Goal: Task Accomplishment & Management: Manage account settings

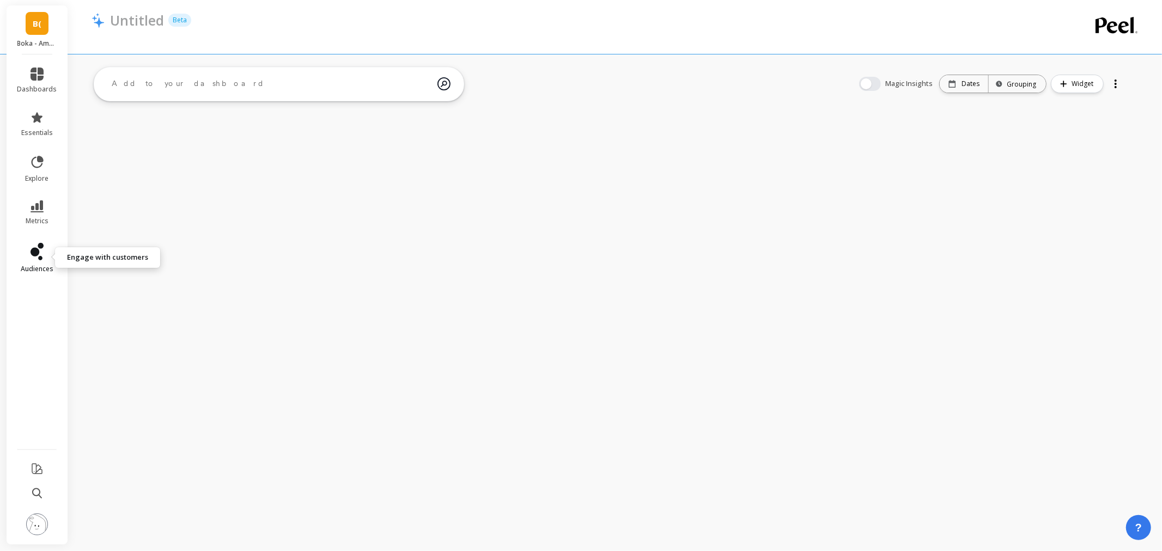
click at [39, 258] on icon at bounding box center [40, 258] width 4 height 4
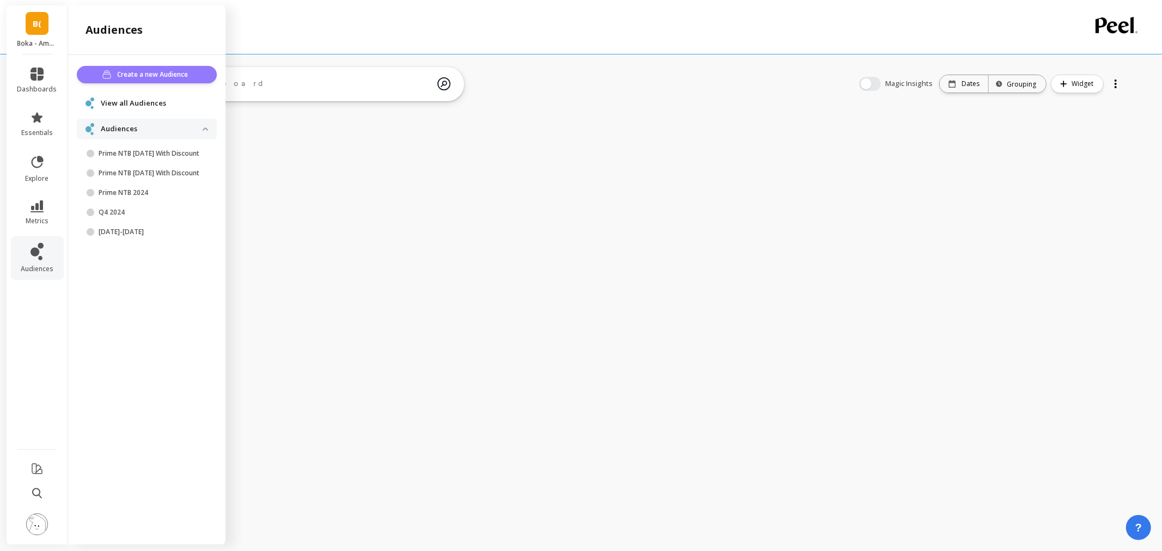
click at [145, 68] on button "Create a new Audience" at bounding box center [147, 74] width 140 height 17
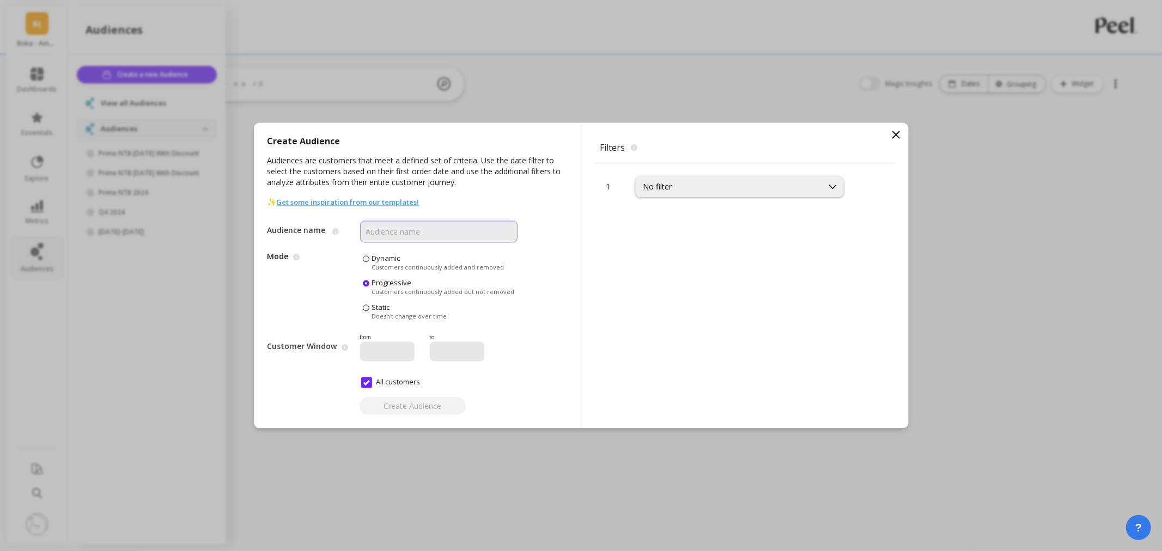
click at [406, 235] on input "Audience name" at bounding box center [438, 232] width 157 height 22
paste input "Ela Mint"
type input "Ela Mint only"
click at [689, 189] on div "No filter" at bounding box center [729, 187] width 172 height 10
type input "varia"
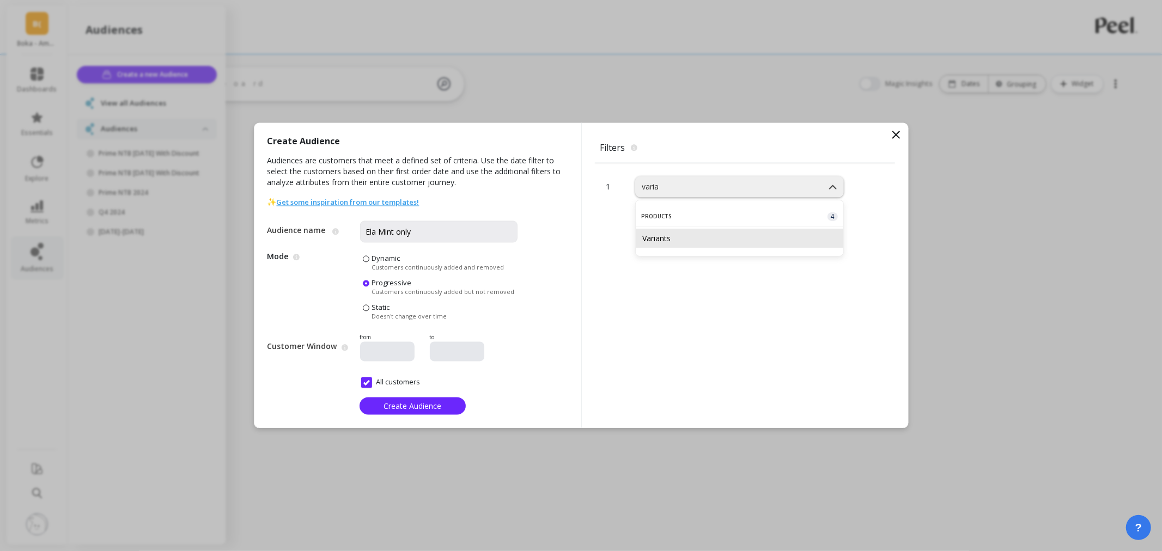
click at [683, 238] on div "Variants" at bounding box center [739, 238] width 194 height 10
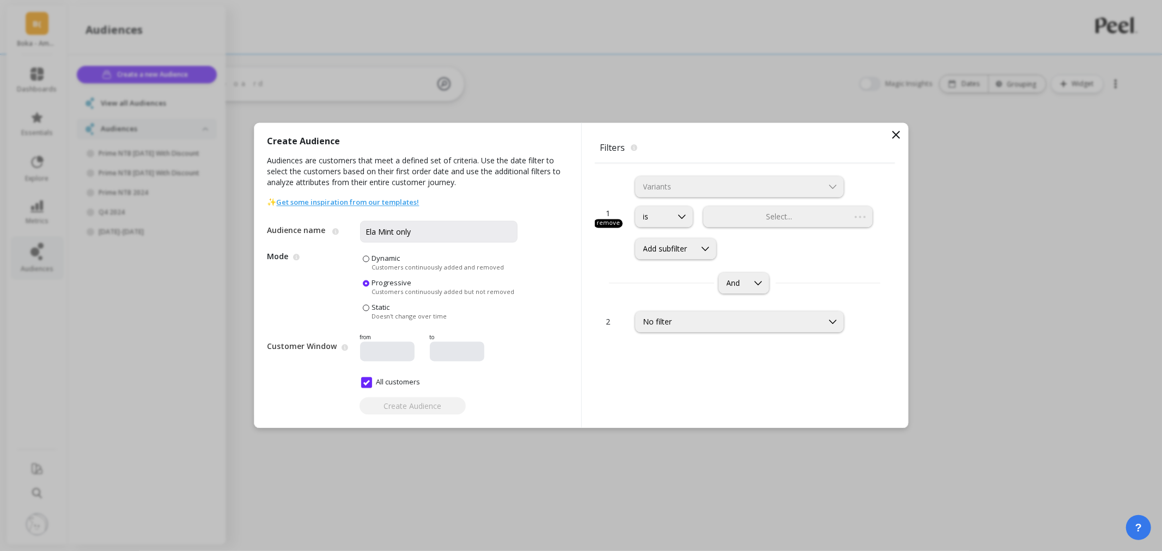
click at [766, 230] on div "is Select... Add subfilter" at bounding box center [755, 232] width 240 height 53
click at [769, 218] on div at bounding box center [778, 217] width 146 height 10
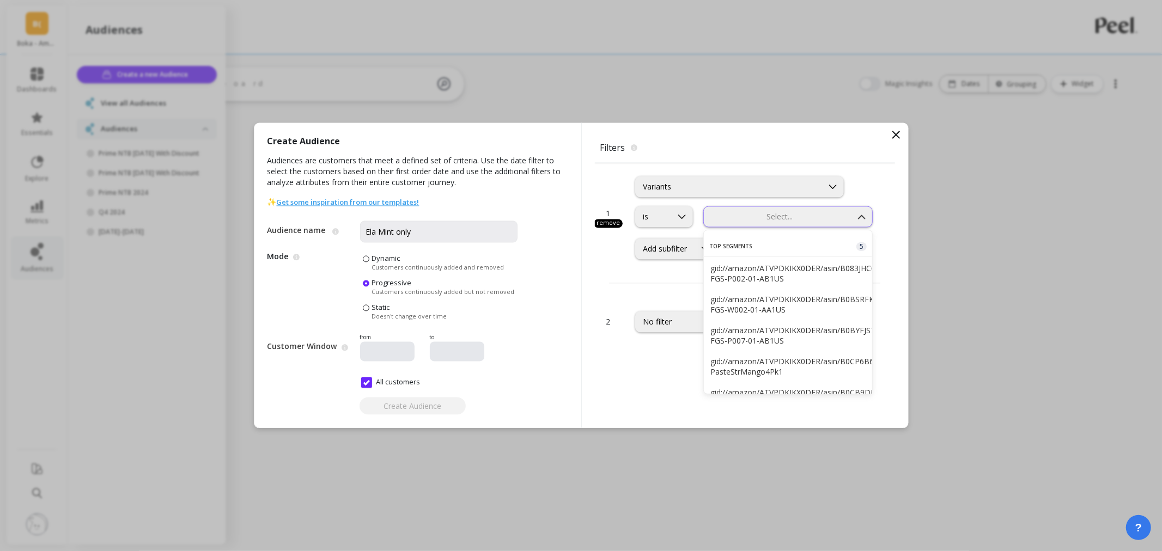
paste input "Ela Mint"
type input "Ela Mint"
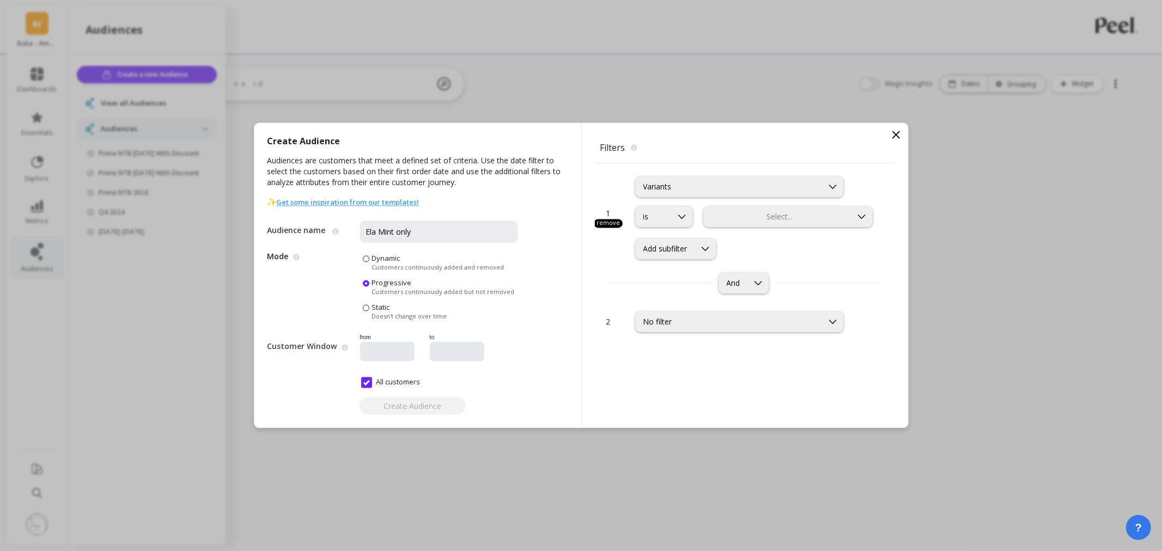
drag, startPoint x: 746, startPoint y: 217, endPoint x: 624, endPoint y: 200, distance: 123.6
click at [731, 219] on div at bounding box center [778, 217] width 146 height 10
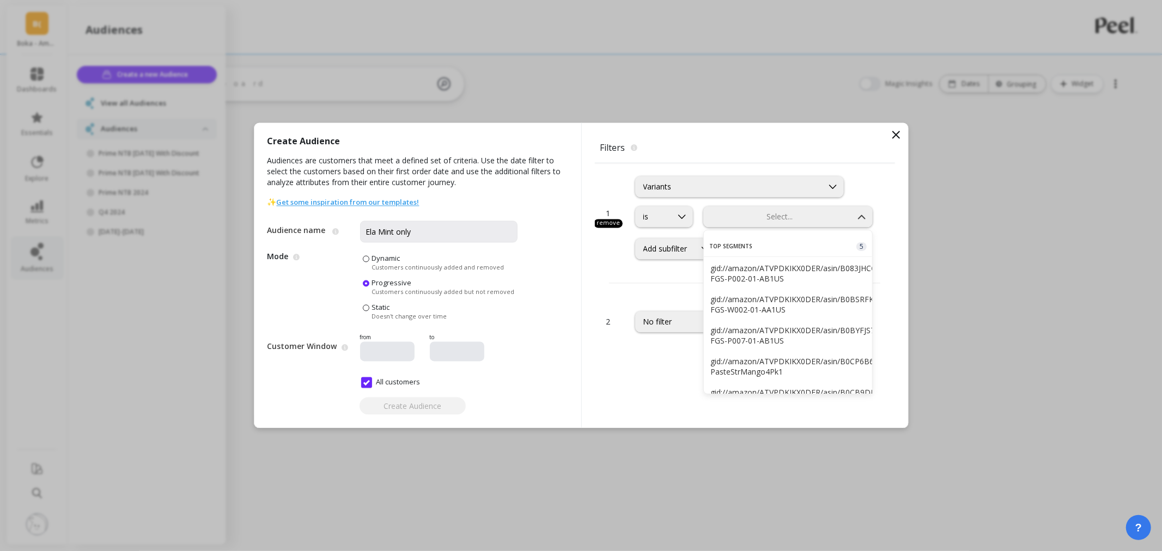
type input "gid://amazon/ATVPDKIKX0DER/asin/B083JHCCV2/sku/BOKFFTHPELM1PK4OZ"
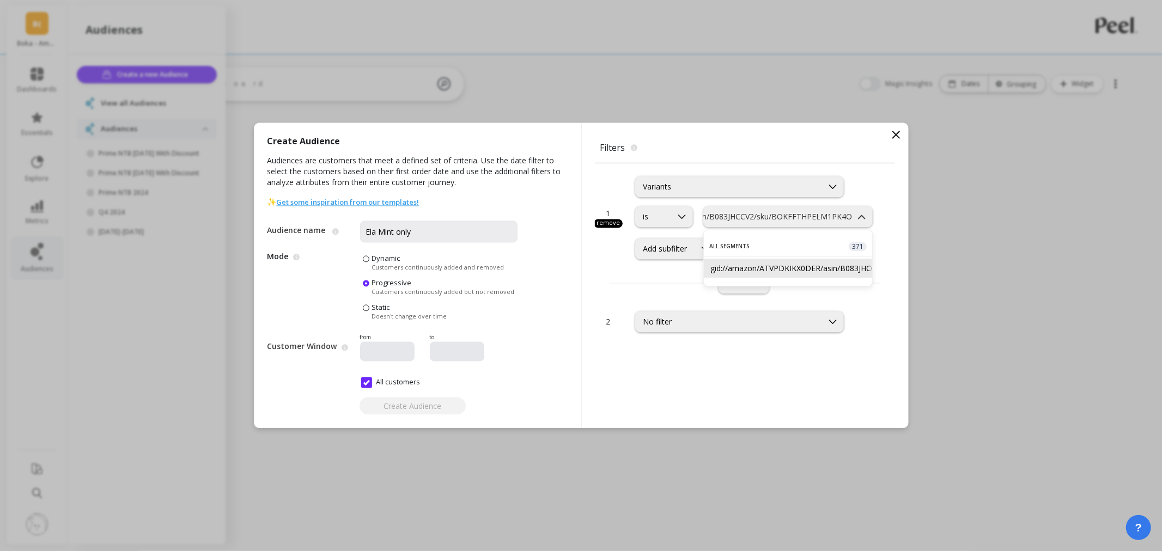
click at [733, 265] on div "gid://amazon/ATVPDKIKX0DER/asin/B083JHCCV2/sku/BOKFFTHPELM1PK4OZ" at bounding box center [788, 268] width 156 height 10
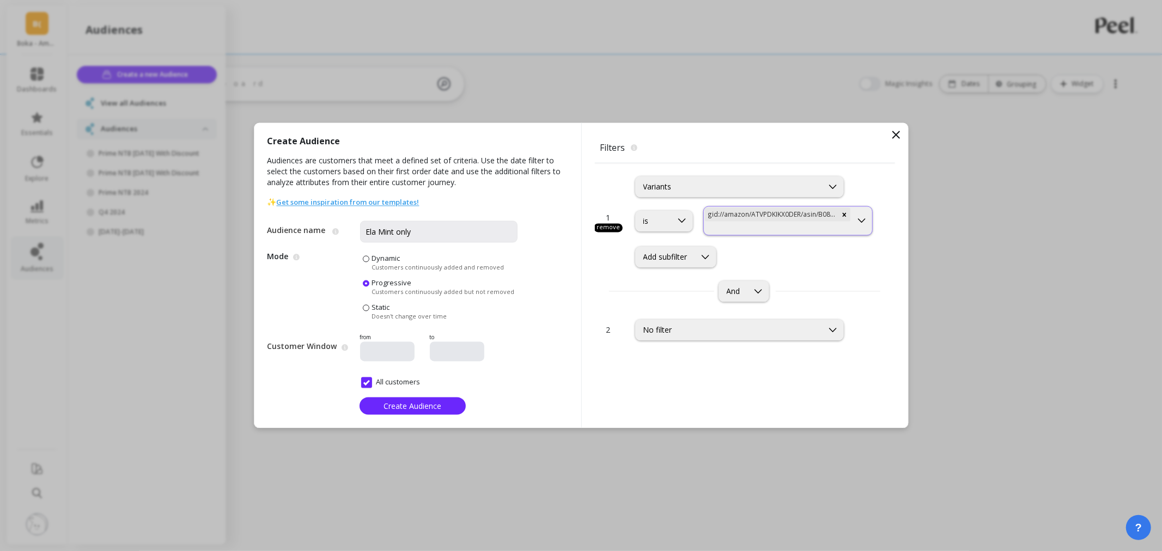
click at [763, 233] on div at bounding box center [778, 229] width 146 height 10
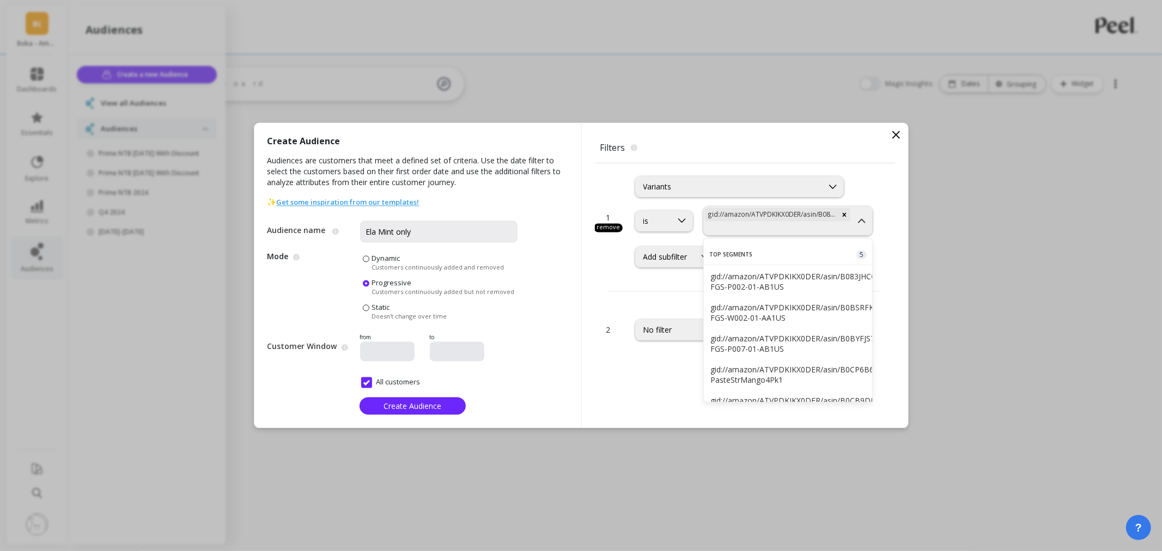
type input "gid://amazon/ATVPDKIKX0DER/asin/B083JHCCV2/sku/FBA17C9G8Q9B.missing1"
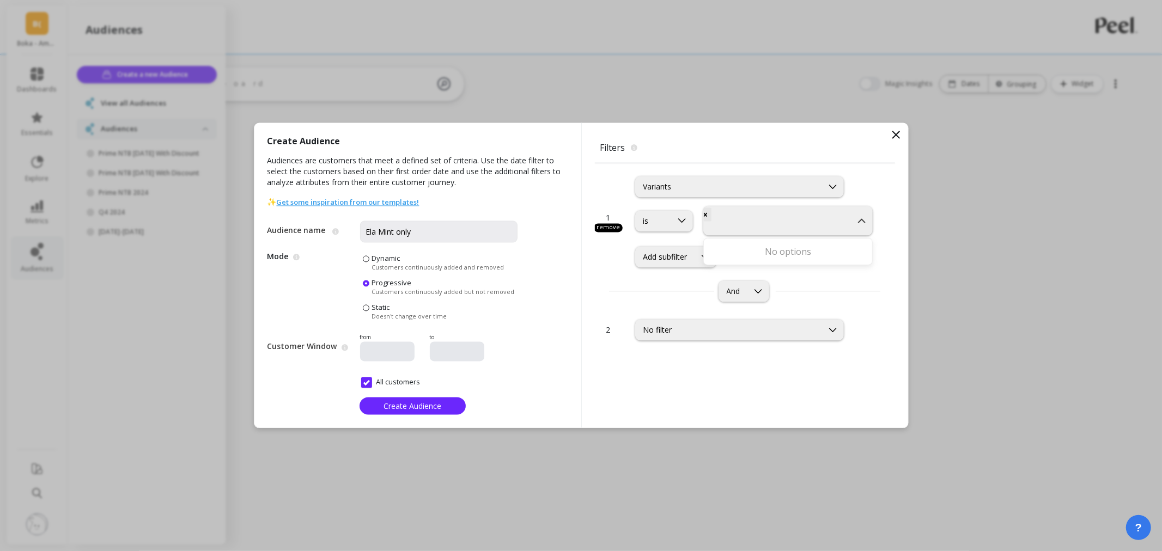
scroll to position [0, 0]
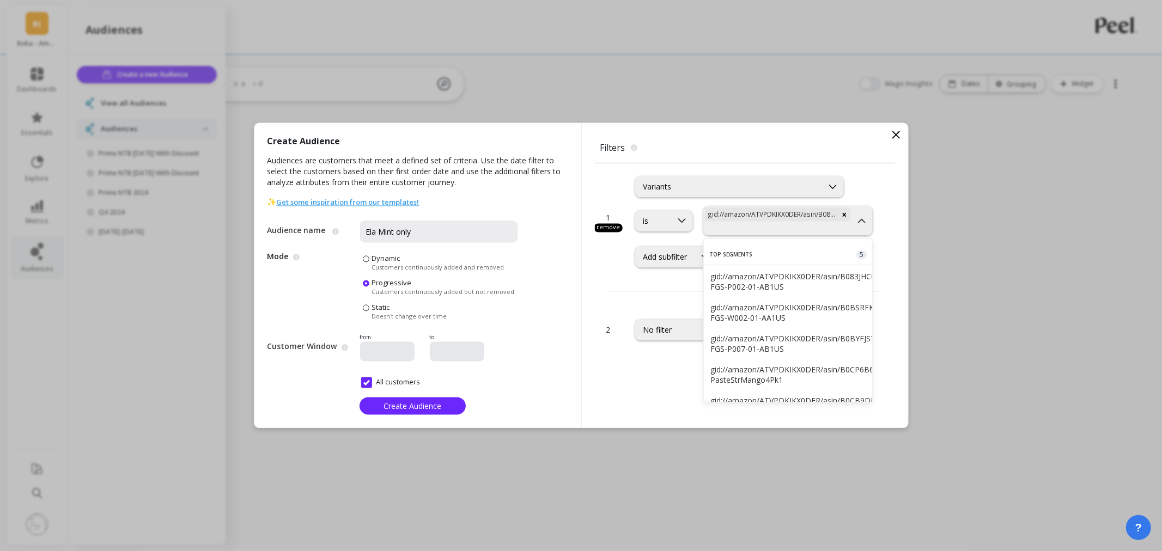
paste input "gid://amazon/ATVPDKIKX0DER/asin/B083JHCCV2/sku/BOK-FGS-P002-01-AB1US"
type input "gid://amazon/ATVPDKIKX0DER/asin/B083JHCCV2/sku/BOK-FGS-P002-01-AB1US"
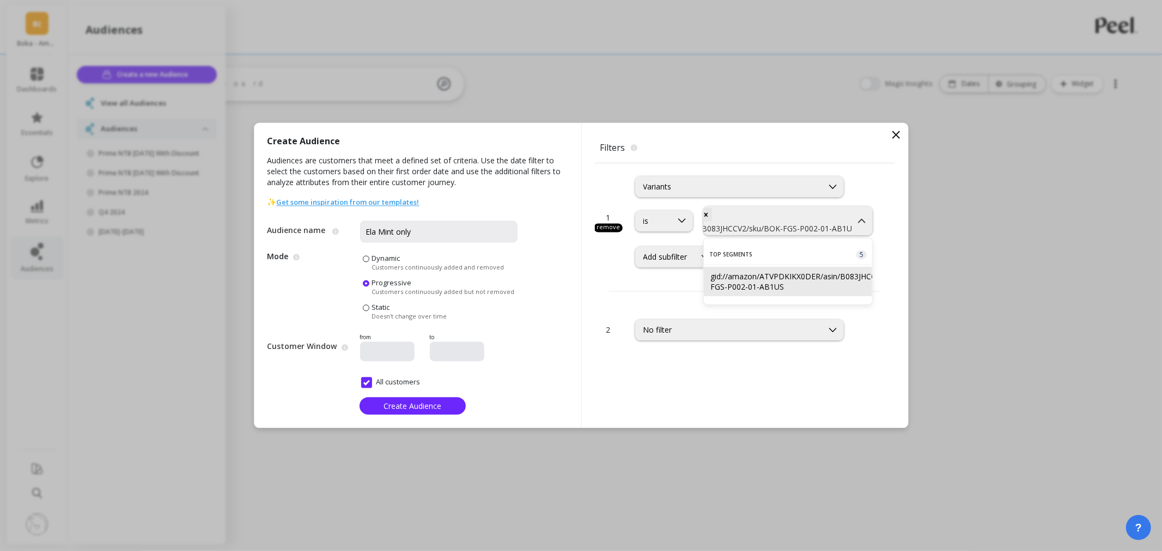
click at [770, 271] on div "gid://amazon/ATVPDKIKX0DER/asin/B083JHCCV2/sku/BOK-FGS-P002-01-AB1US" at bounding box center [788, 281] width 156 height 21
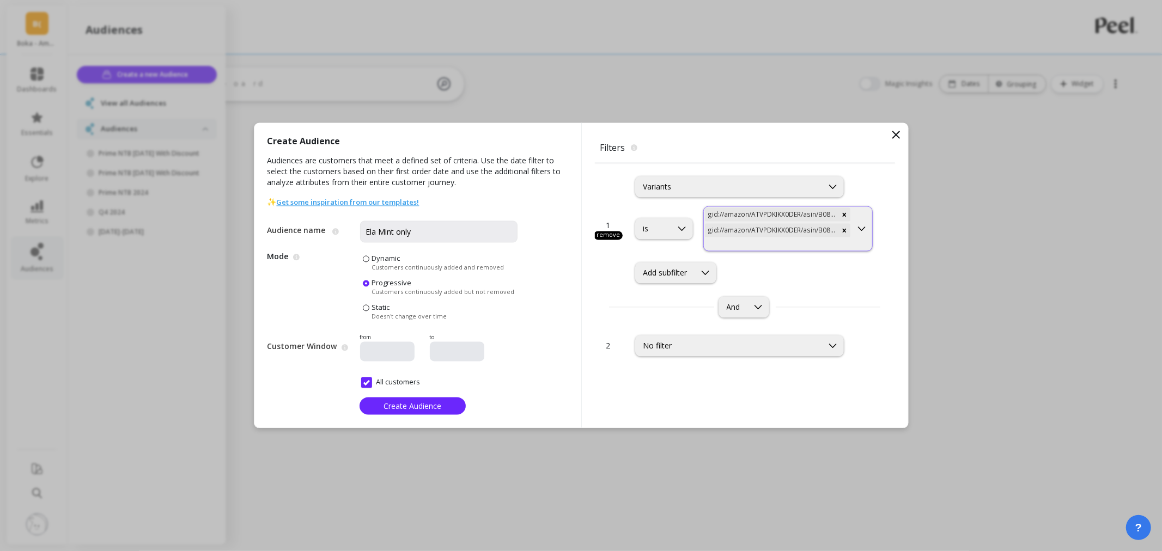
click at [770, 246] on div at bounding box center [778, 245] width 146 height 10
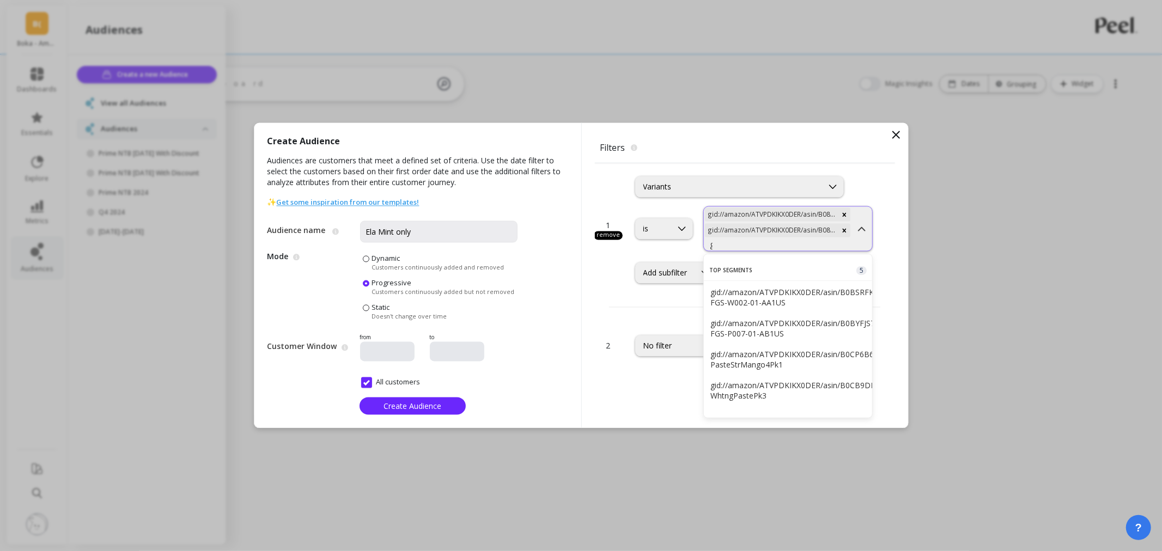
scroll to position [0, 131]
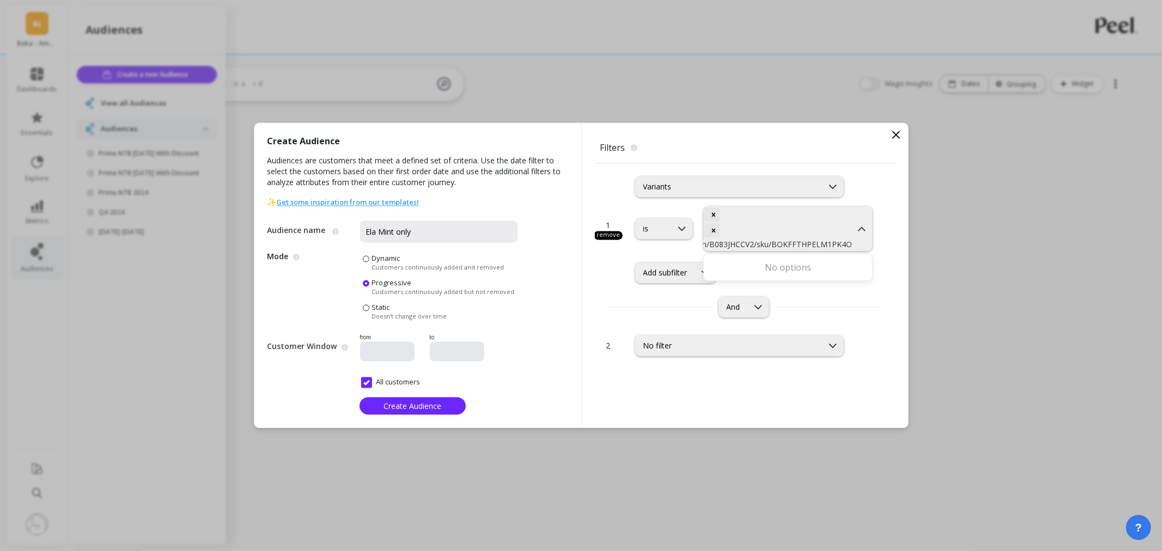
type input "gid://amazon/ATVPDKIKX0DER/asin/B083JHCCV2/sku/BOKFFTHPELM1PK4OZ"
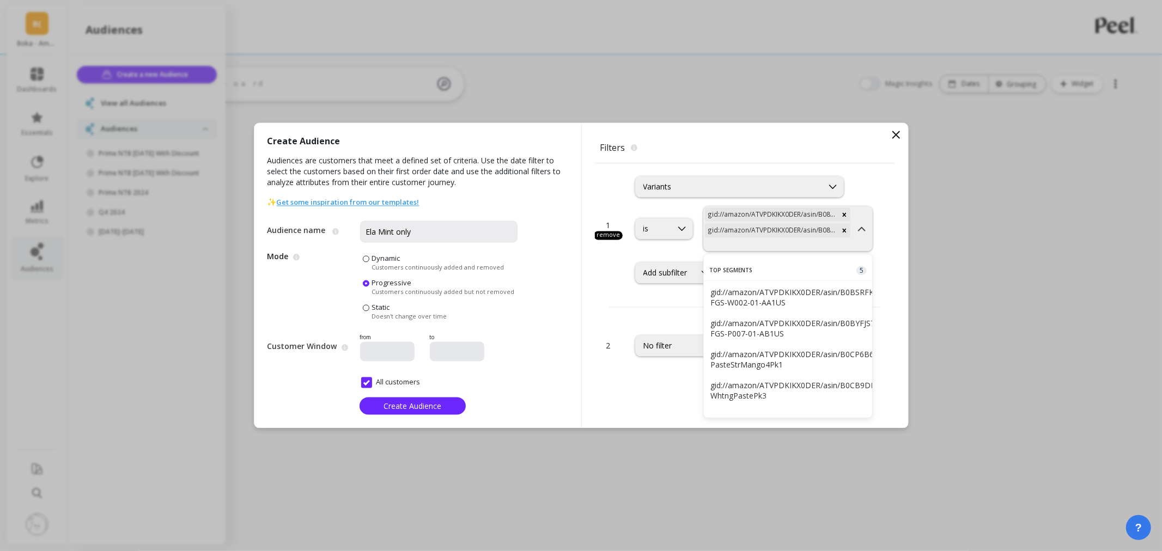
scroll to position [0, 0]
paste input "gid://amazon/A1MQXOICRS2Z7M/asin/B083JHCCV2/sku/BOK-FGS-P002-01-AB1US"
type input "gid://amazon/A1MQXOICRS2Z7M/asin/B083JHCCV2/sku/BOK-FGS-P002-01-AB1US"
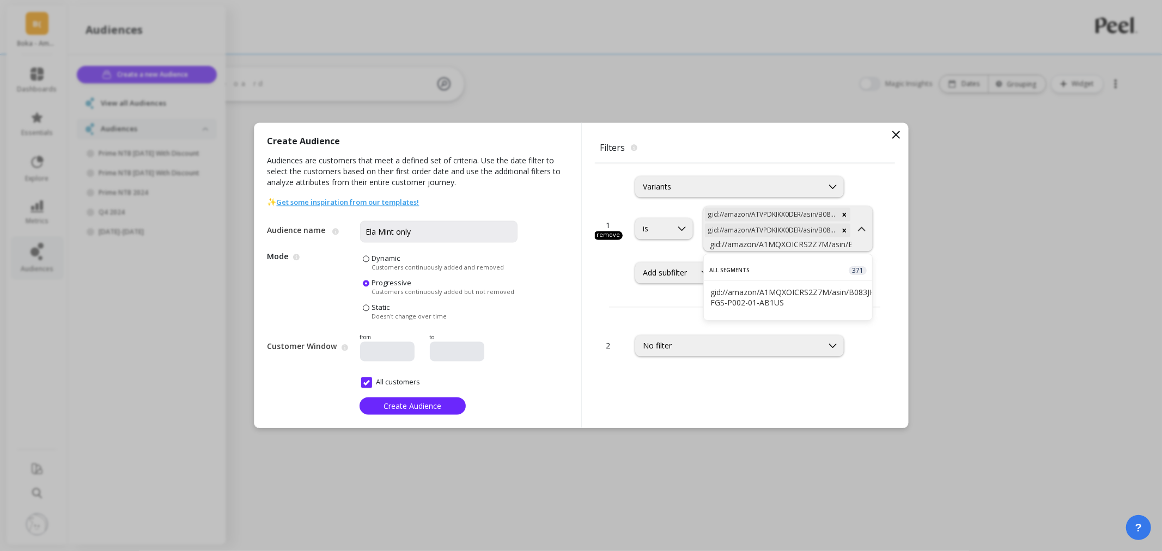
scroll to position [0, 148]
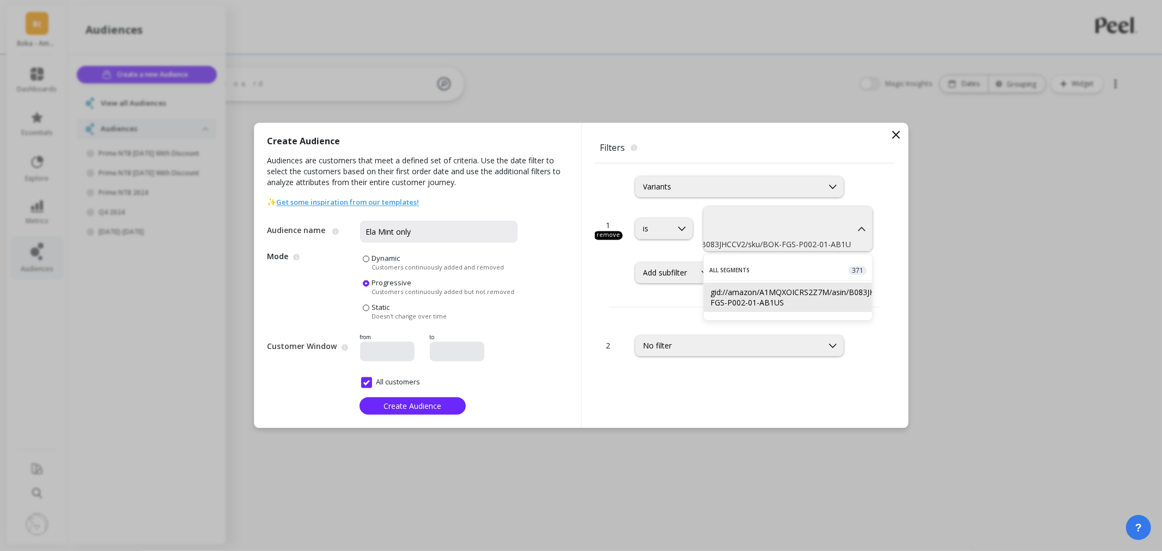
click at [771, 289] on div "gid://amazon/A1MQXOICRS2Z7M/asin/B083JHCCV2/sku/BOK-FGS-P002-01-AB1US" at bounding box center [788, 297] width 156 height 21
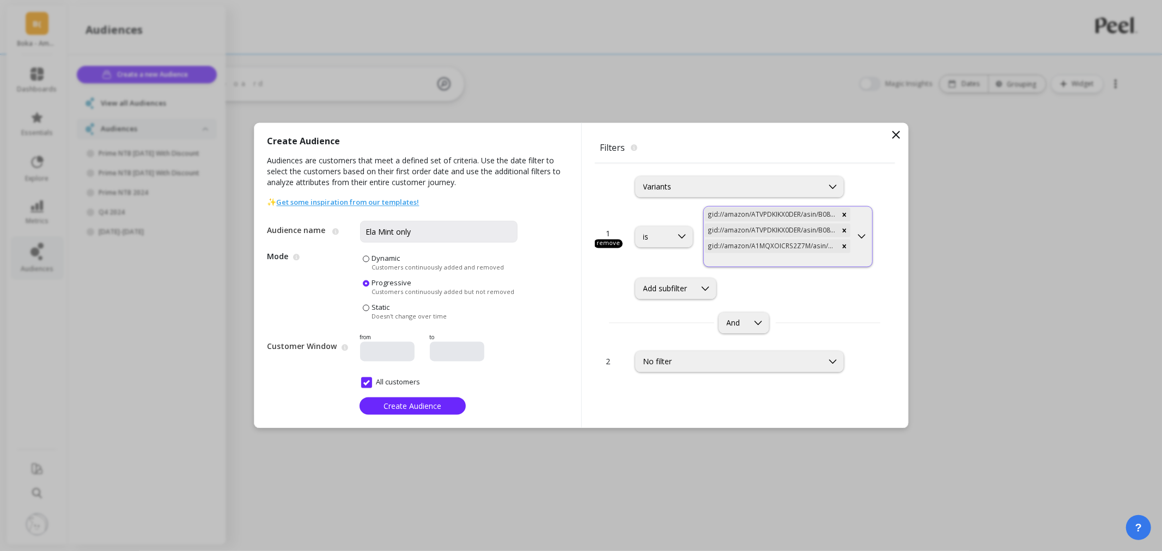
click at [792, 260] on div at bounding box center [778, 260] width 146 height 10
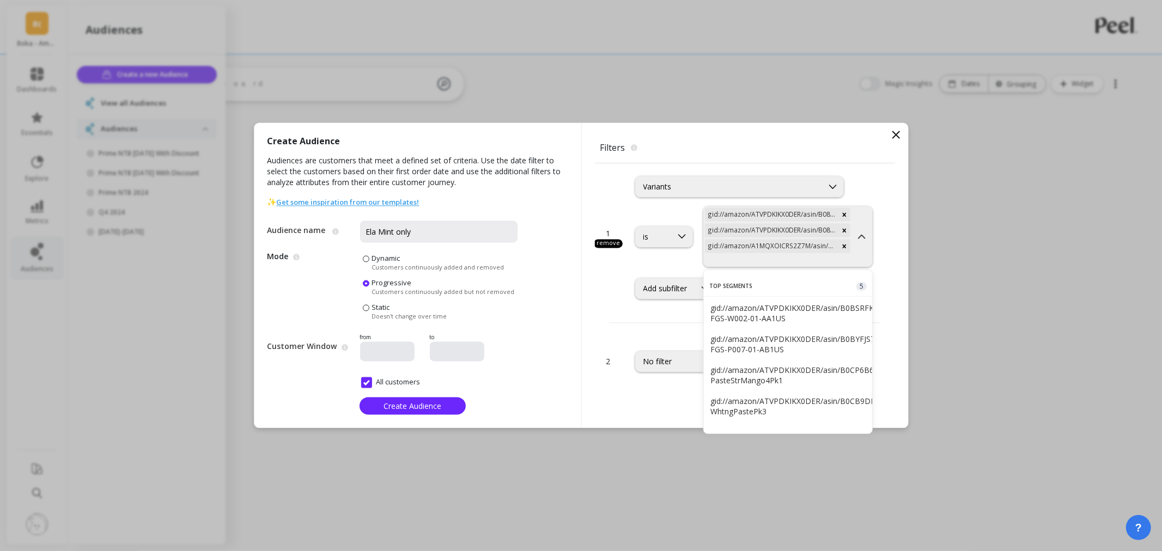
type input "gid://amazon/ATVPDKIKX0DER/asin/B083JHCCV2/sku/BOK-FGS-P002-01-AA1US"
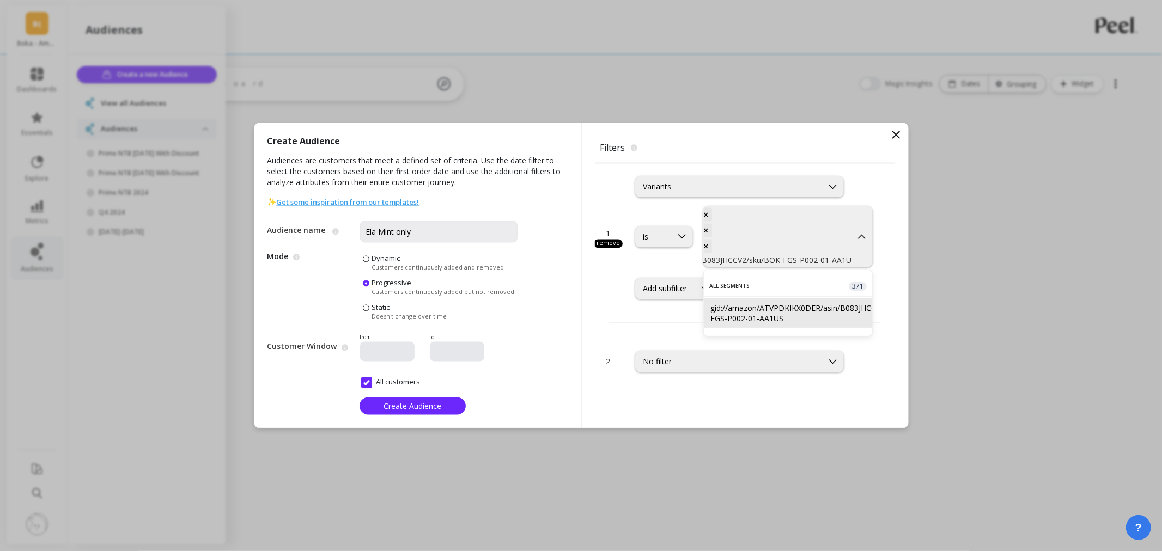
click at [806, 320] on div "gid://amazon/ATVPDKIKX0DER/asin/B083JHCCV2/sku/BOK-FGS-P002-01-AA1US" at bounding box center [788, 313] width 156 height 21
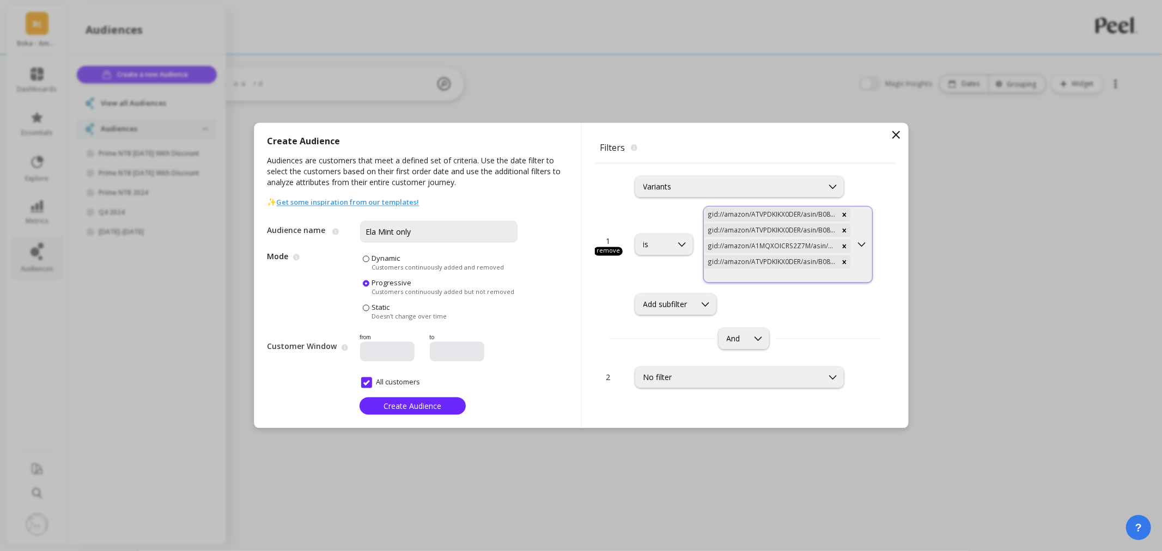
click at [727, 274] on div at bounding box center [778, 276] width 146 height 10
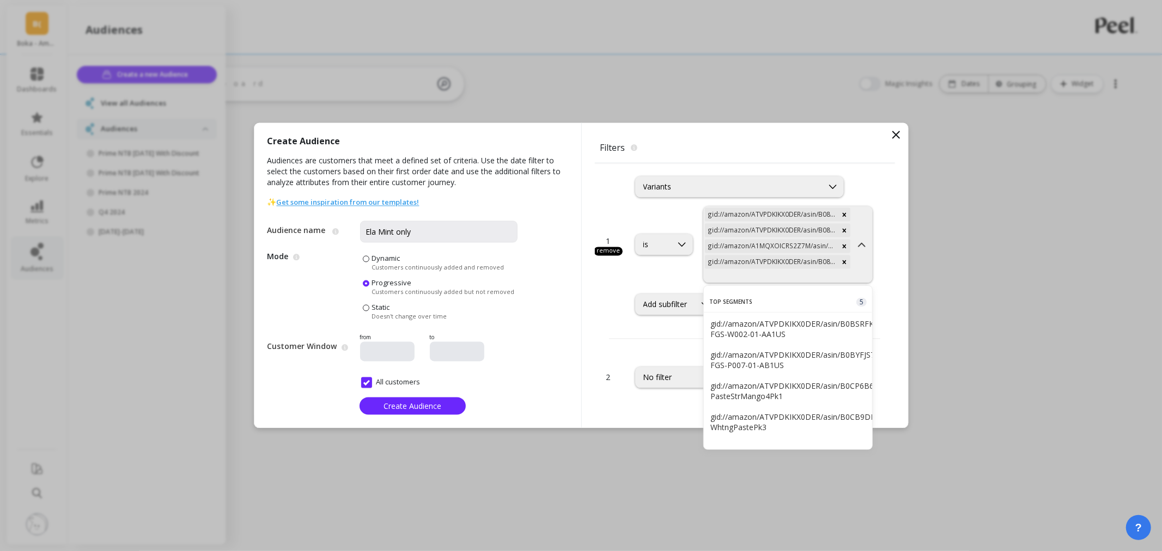
type input "gid://amazon/ATVPDKIKX0DER/asin/B083JHCCV2/sku/BOK-COM-T001-01-AD1US-1"
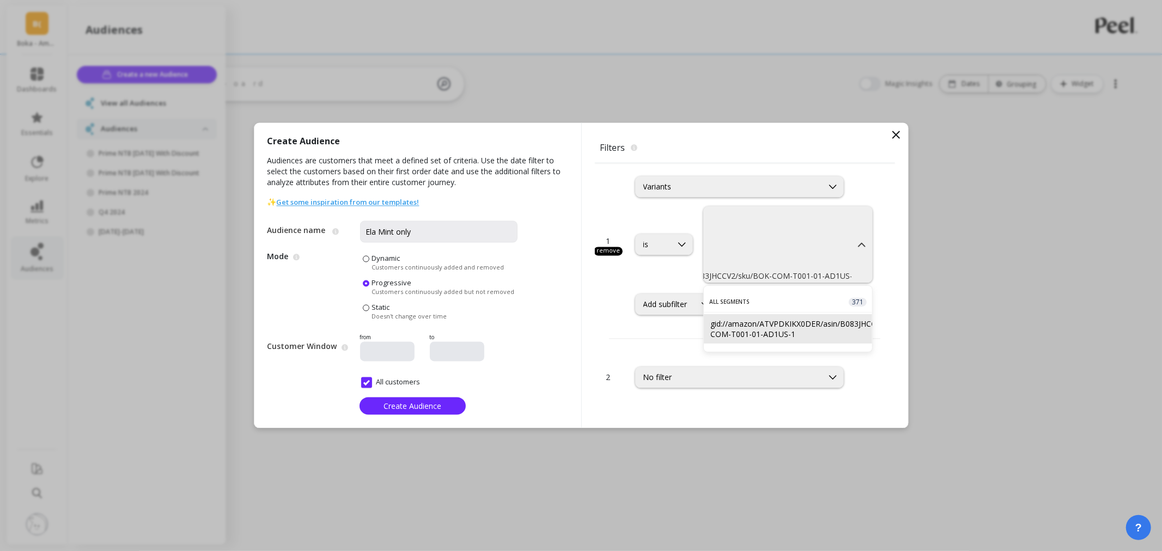
click at [747, 332] on div "gid://amazon/ATVPDKIKX0DER/asin/B083JHCCV2/sku/BOK-COM-T001-01-AD1US-1" at bounding box center [788, 329] width 156 height 21
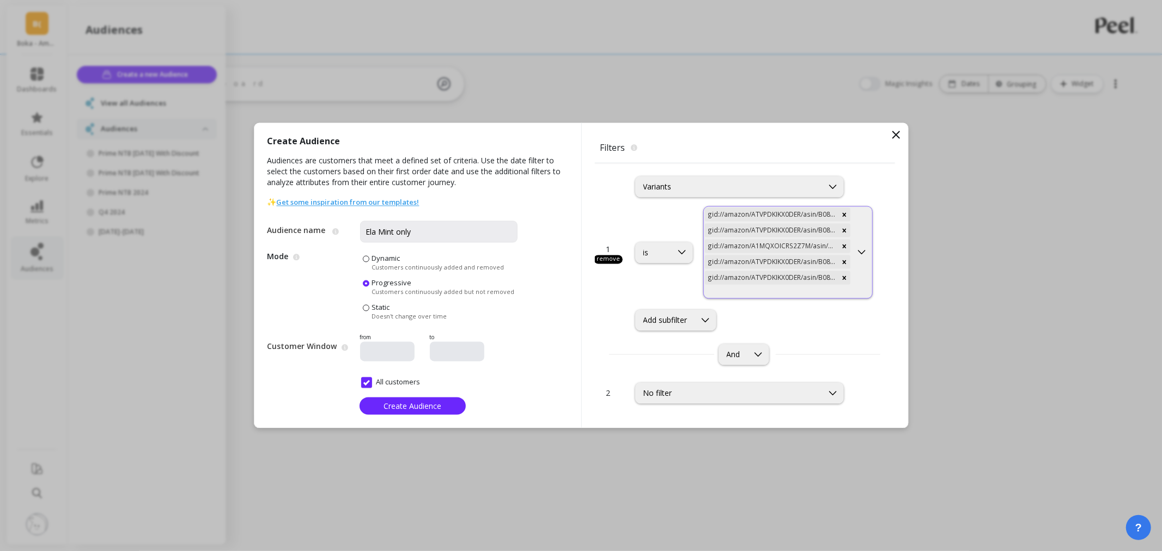
click at [747, 293] on div at bounding box center [778, 292] width 146 height 10
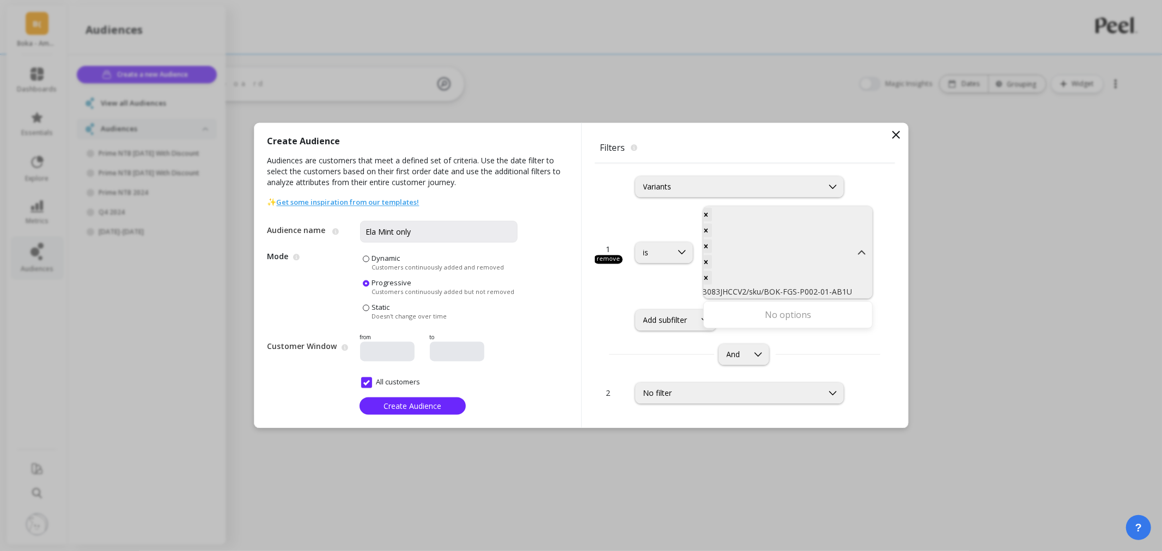
type input "gid://amazon/ATVPDKIKX0DER/asin/B083JHCCV2/sku/BOK-FGS-P002-01-AB1US"
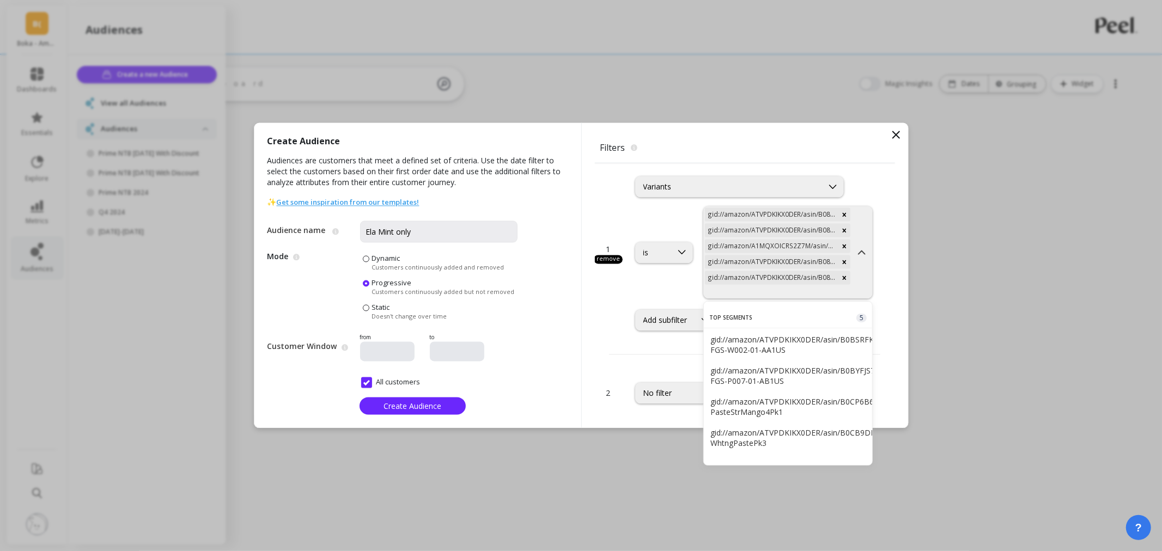
scroll to position [0, 0]
paste input "gid://amazon/A2ZV50J4W1RKNI/asin/B083JHCCV2/sku/3M-0GX8-8P8R"
type input "gid://amazon/A2ZV50J4W1RKNI/asin/B083JHCCV2/sku/3M-0GX8-8P8R"
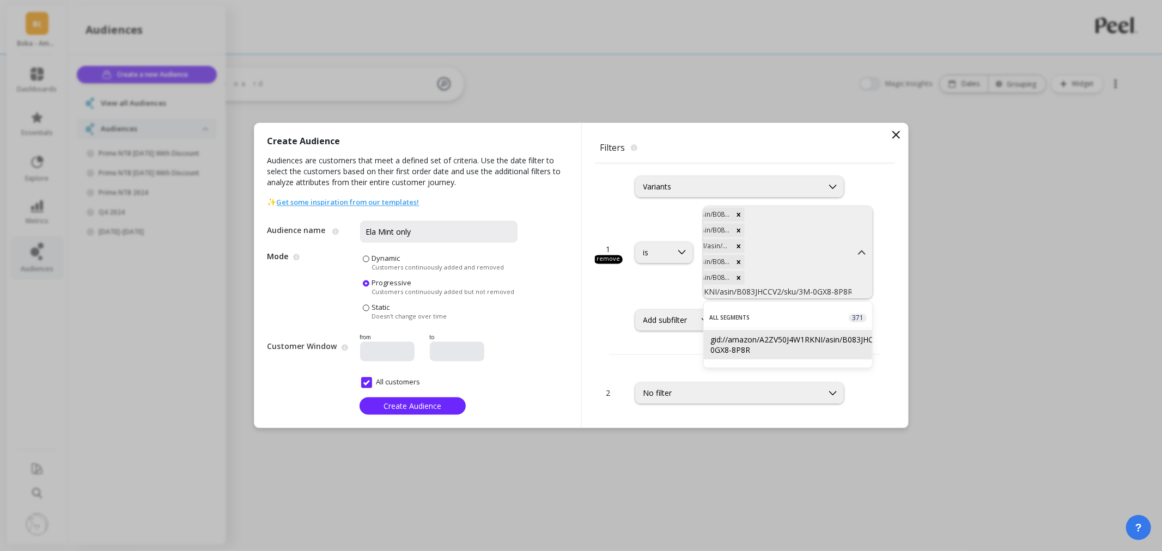
click at [764, 333] on div "gid://amazon/A2ZV50J4W1RKNI/asin/B083JHCCV2/sku/3M-0GX8-8P8R" at bounding box center [788, 344] width 169 height 29
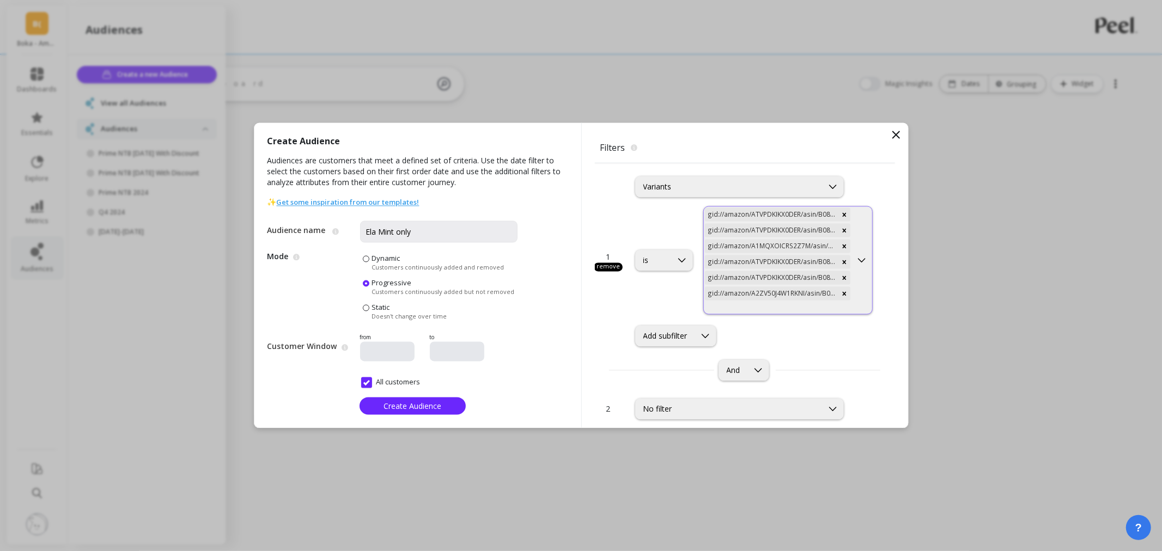
click at [820, 307] on div at bounding box center [778, 308] width 146 height 10
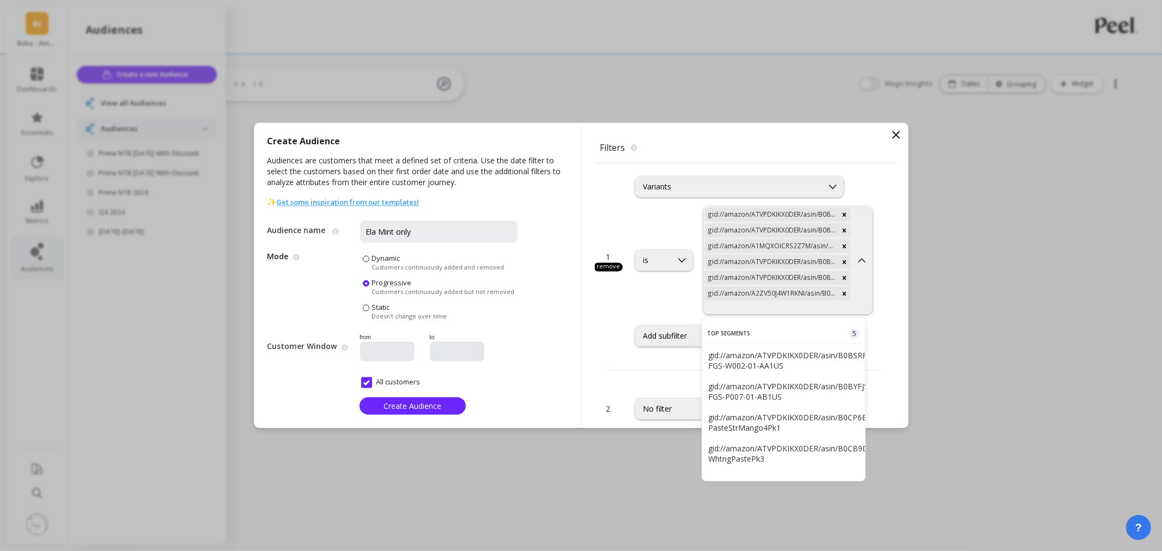
type input "gid://amazon/A2EUQ1WTGCTBG2/asin/B083JHCCV2/sku/BOK-FGS-P002-01-AB1US"
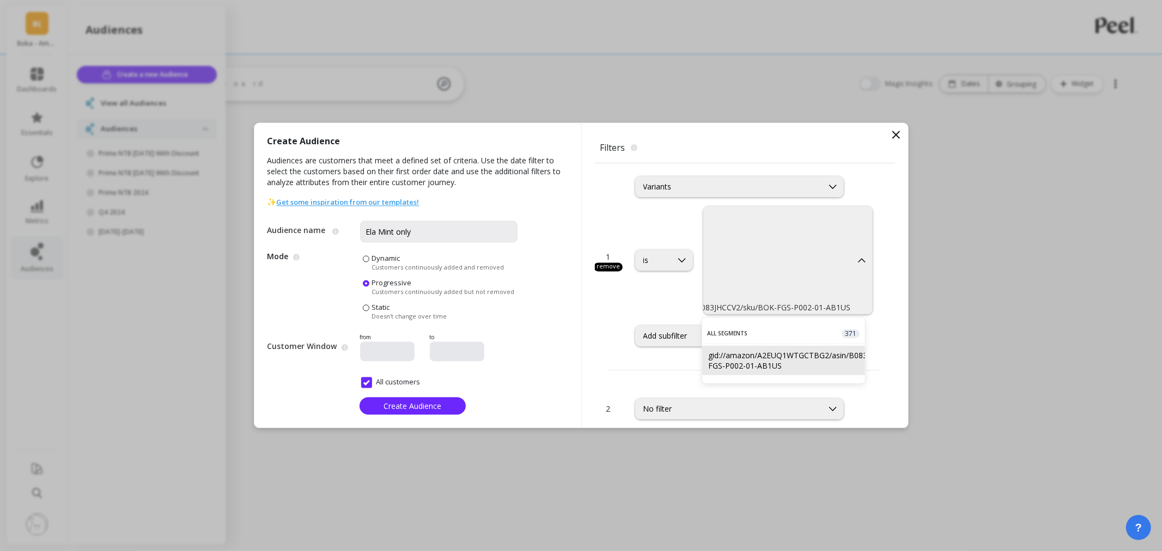
click at [801, 351] on div "gid://amazon/A2EUQ1WTGCTBG2/asin/B083JHCCV2/sku/BOK-FGS-P002-01-AB1US" at bounding box center [784, 360] width 150 height 21
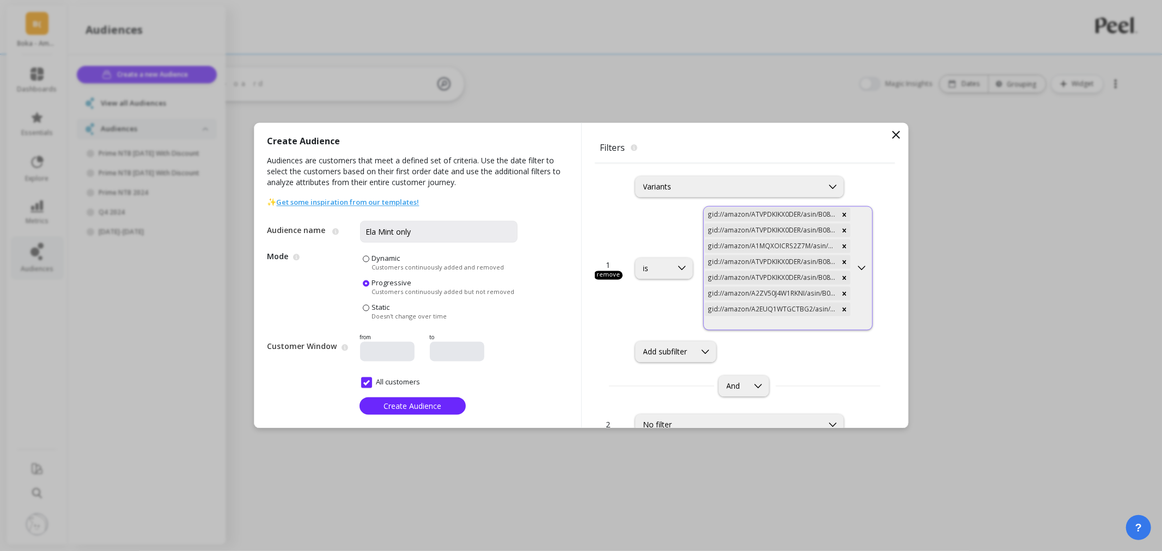
click at [714, 323] on div at bounding box center [778, 324] width 146 height 10
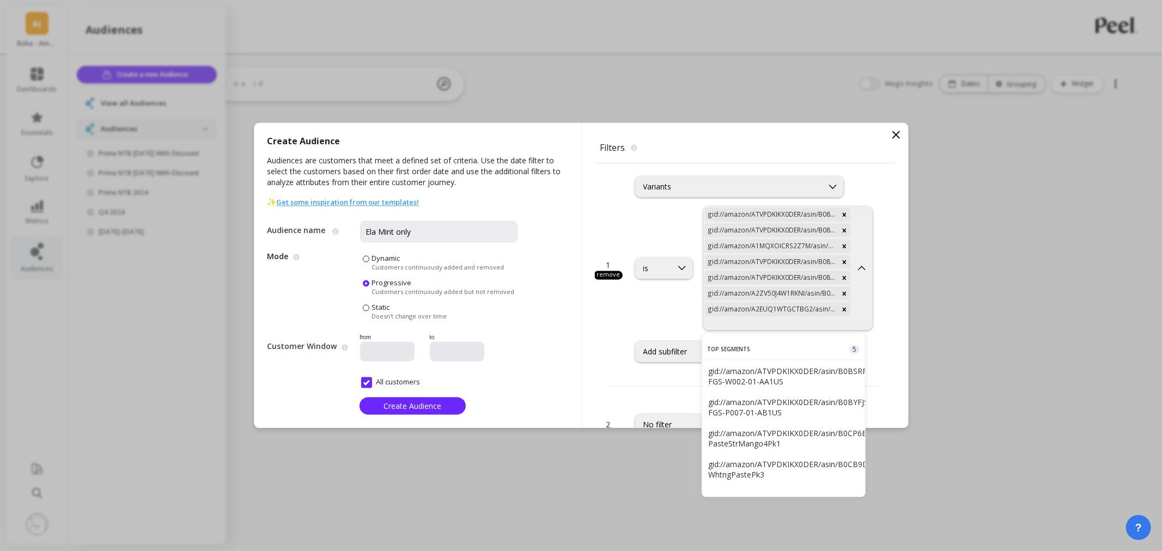
type input "gid://amazon/ATVPDKIKX0DER/asin/B083JHCCV2/sku/BOK-FGS-P002-01-AF1US-1"
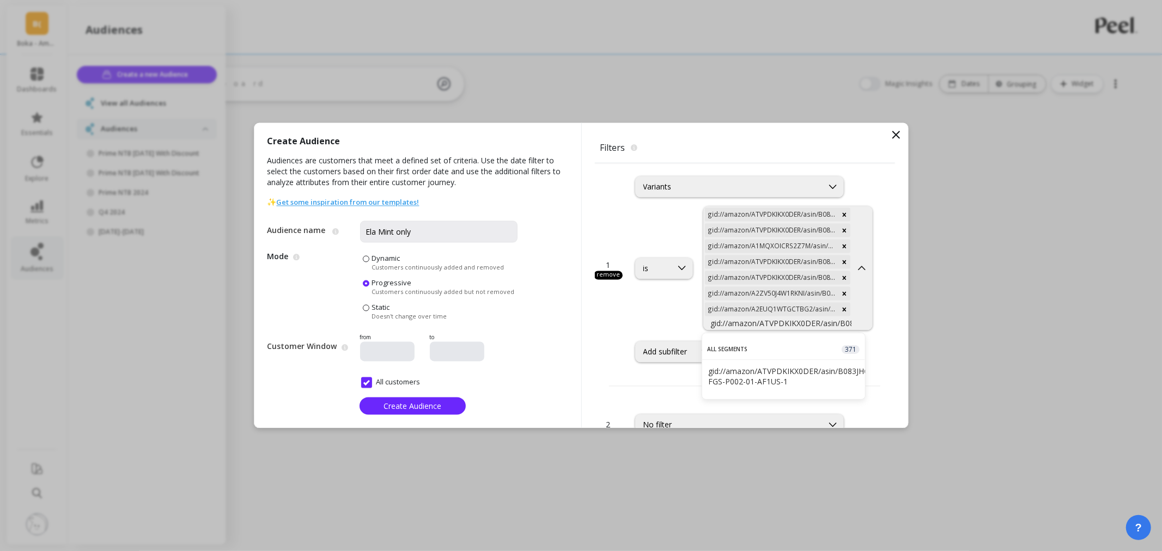
scroll to position [0, 150]
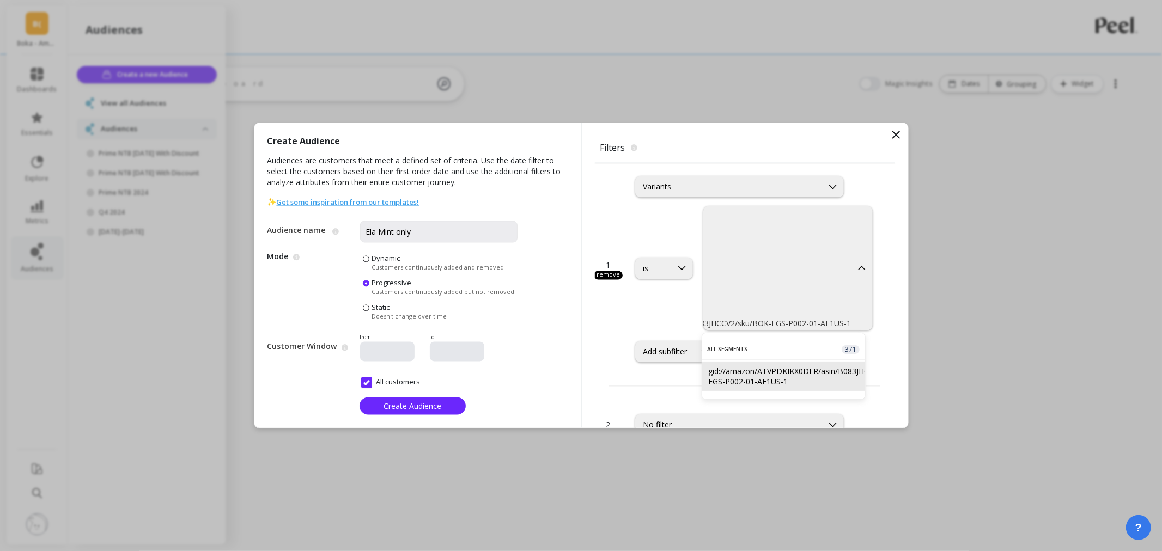
click at [769, 380] on div "gid://amazon/ATVPDKIKX0DER/asin/B083JHCCV2/sku/BOK-FGS-P002-01-AF1US-1" at bounding box center [784, 376] width 150 height 21
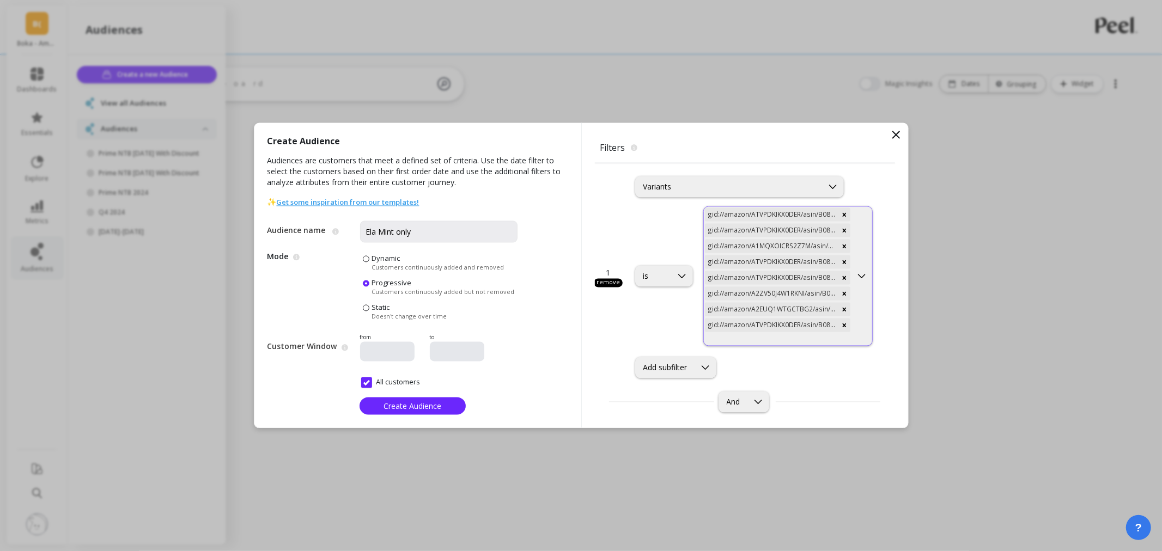
click at [794, 336] on div at bounding box center [778, 339] width 146 height 10
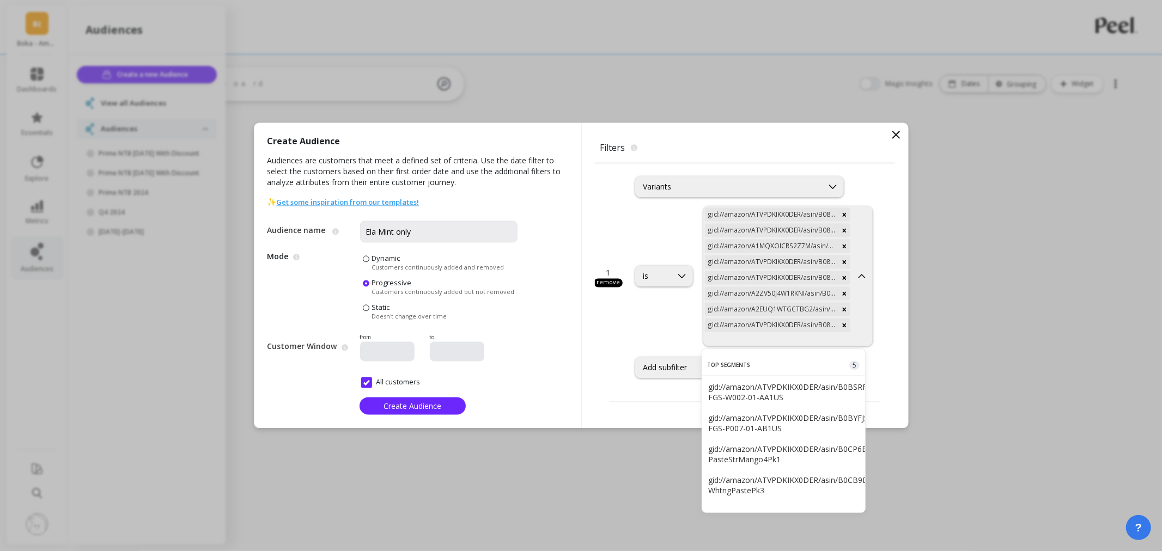
type input "gid://amazon/ATVPDKIKX0DER/asin/B083JHCCV2/sku/3M-0GX8-8P8R"
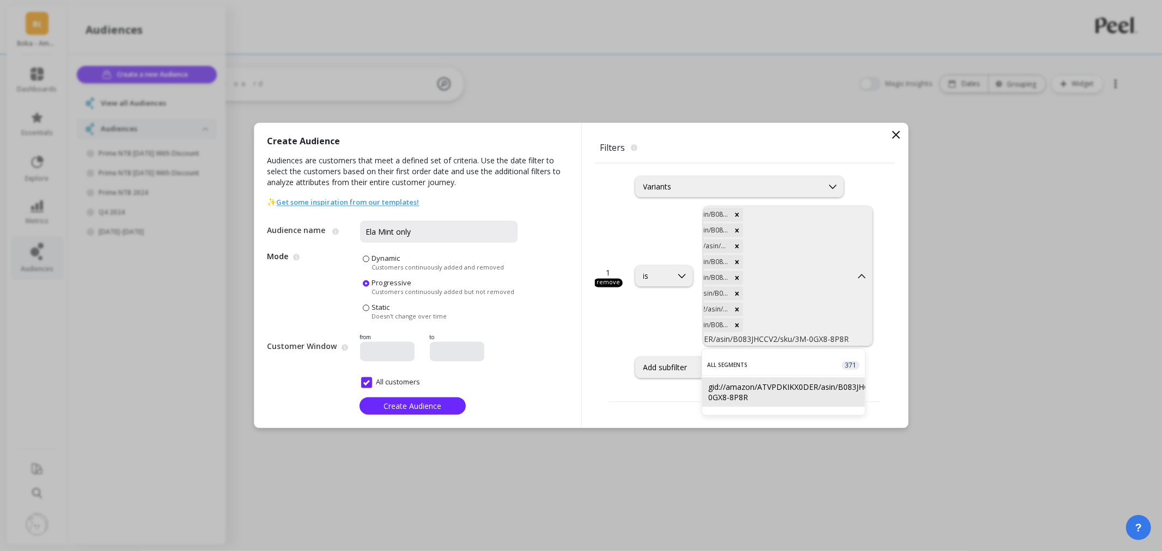
click at [781, 385] on div "gid://amazon/ATVPDKIKX0DER/asin/B083JHCCV2/sku/3M-0GX8-8P8R" at bounding box center [784, 392] width 150 height 21
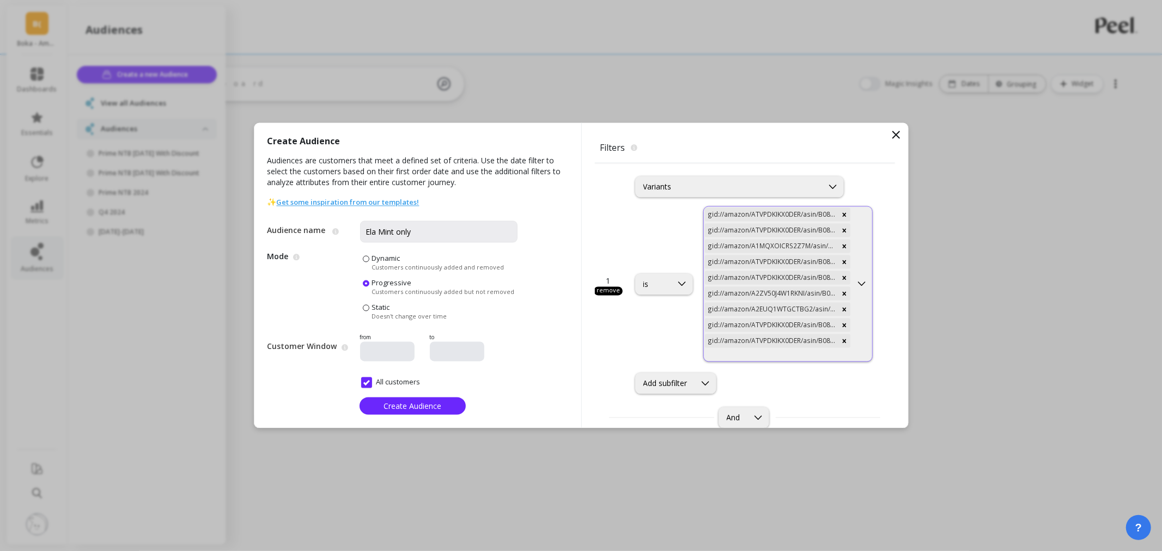
click at [785, 355] on div at bounding box center [778, 355] width 146 height 10
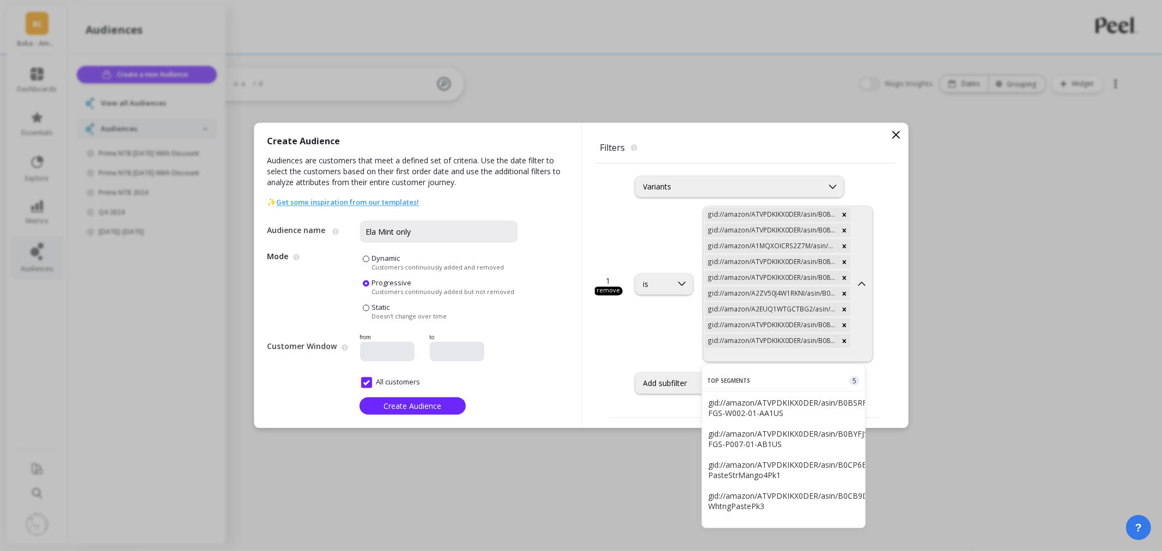
type input "gid://amazon/ATVPDKIKX0DER/asin/B083JHCCV2/sku/BOK-FGS-P002-01-AC1US"
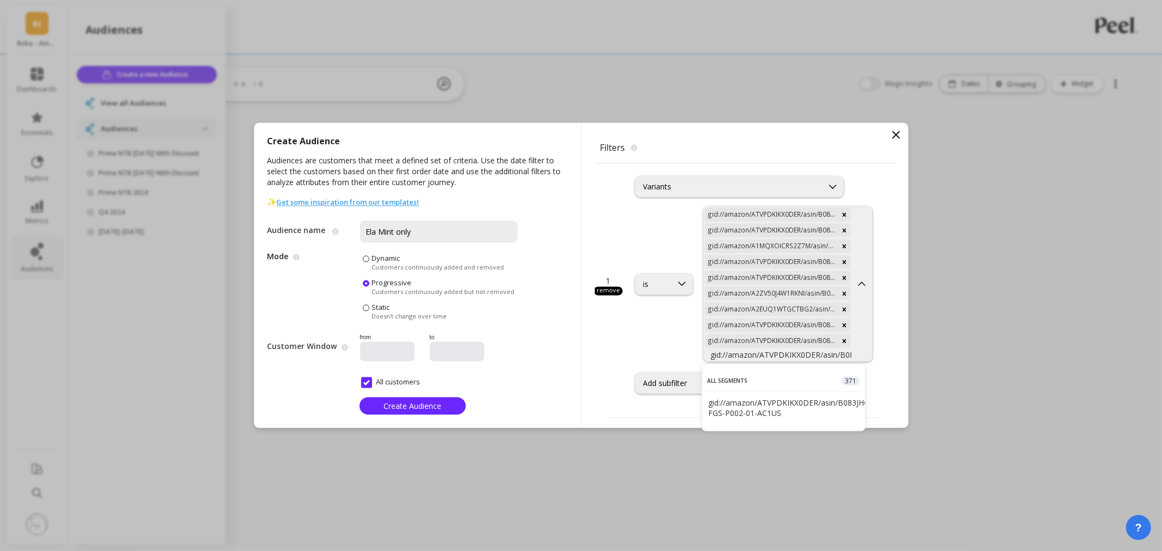
scroll to position [0, 144]
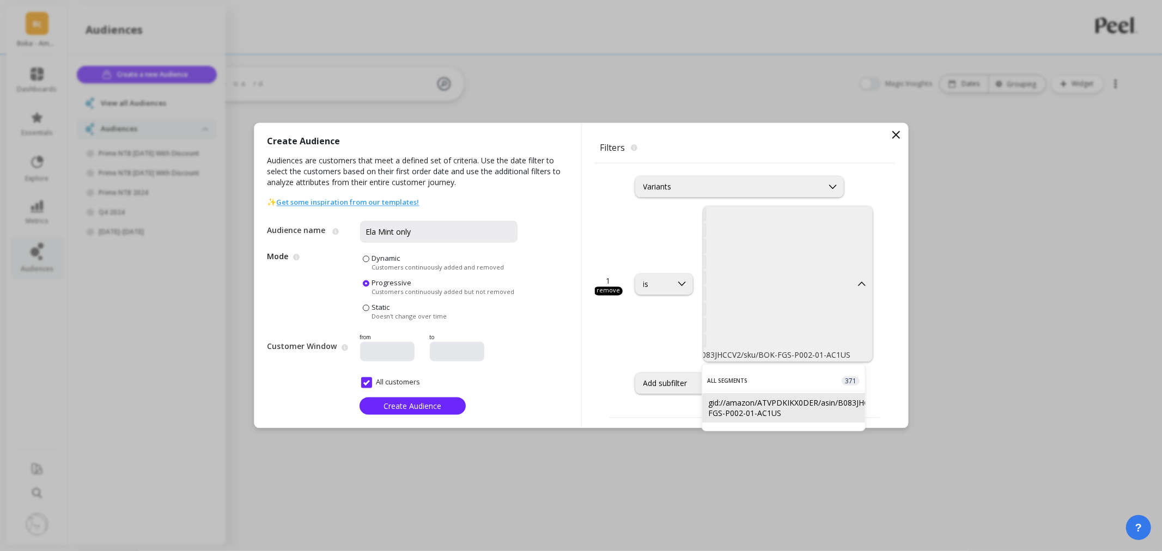
click at [777, 395] on div "gid://amazon/ATVPDKIKX0DER/asin/B083JHCCV2/sku/BOK-FGS-P002-01-AC1US" at bounding box center [783, 407] width 163 height 29
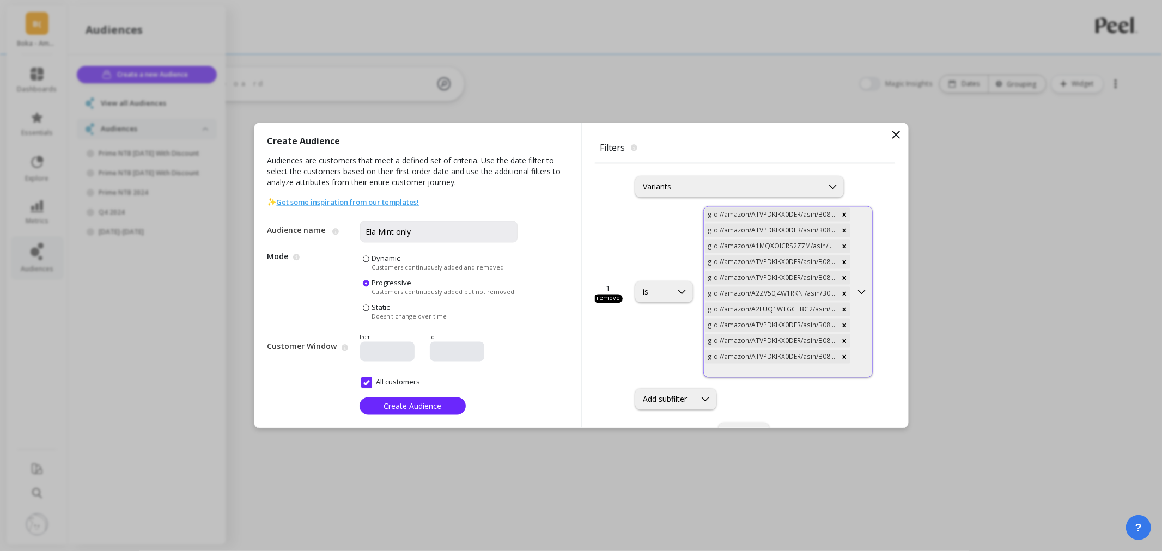
click at [771, 369] on div at bounding box center [778, 371] width 146 height 10
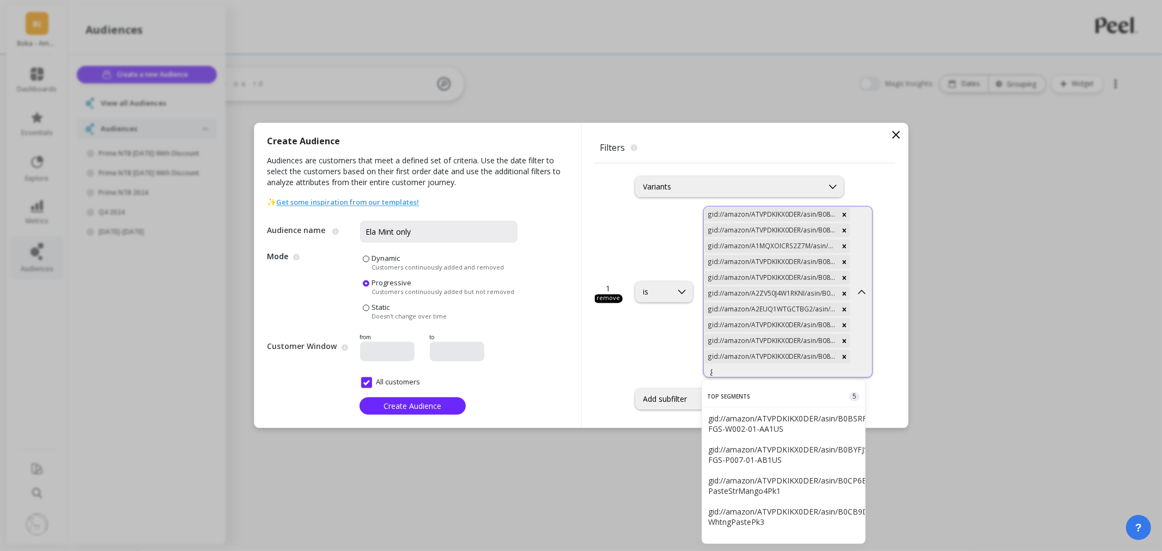
scroll to position [0, 139]
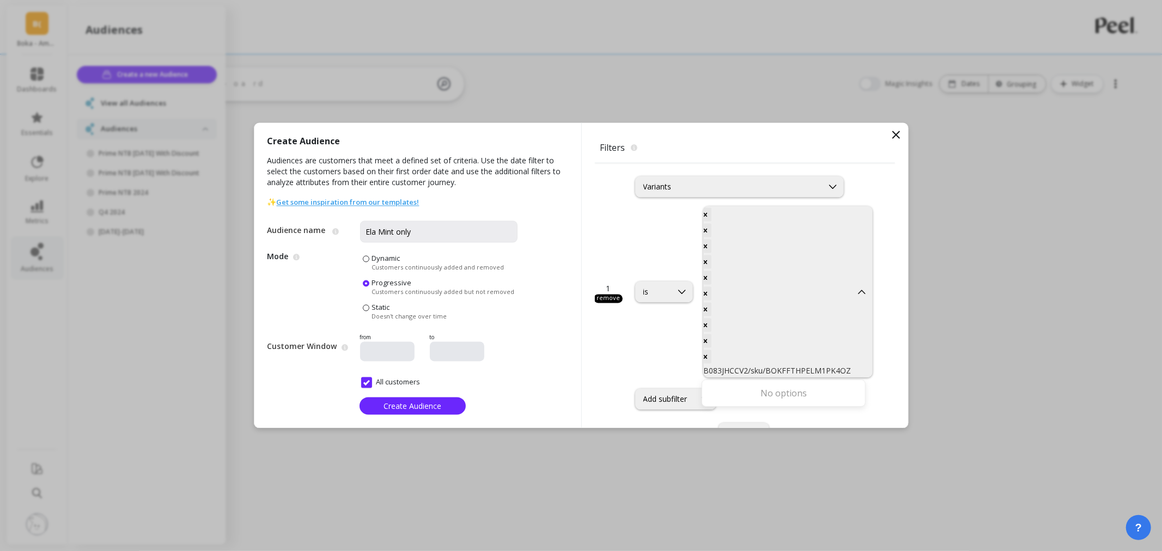
type input "gid://amazon/A2ZV50J4W1RKNI/asin/B083JHCCV2/sku/BOKFFTHPELM1PK4OZ"
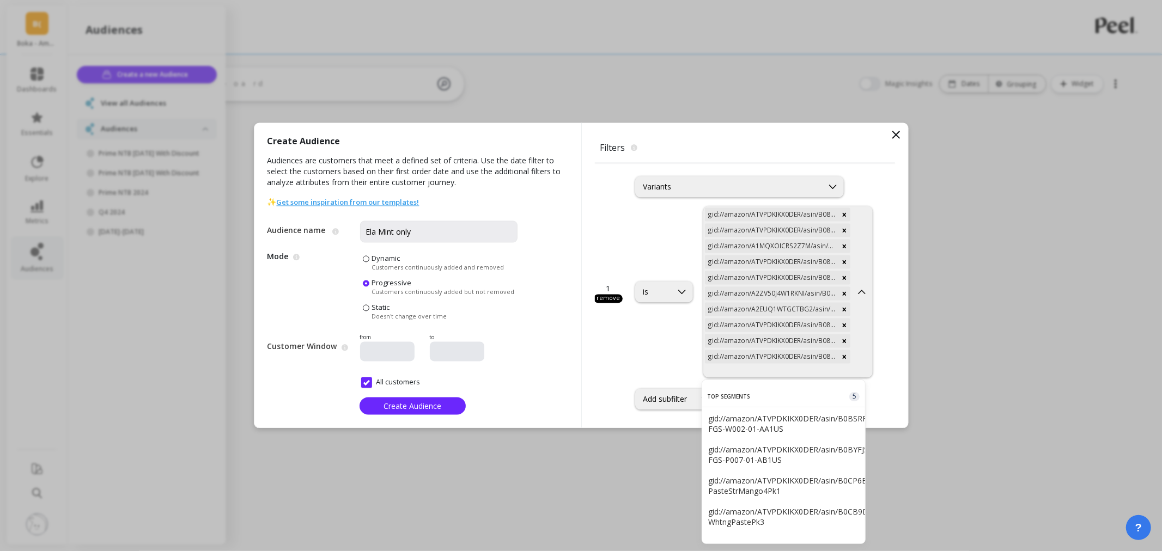
scroll to position [0, 0]
paste input "gid://amazon/A2ZV50J4W1RKNI/asin/B083JHCCV2/sku/BOK-FGS-P002-01-AB1US"
type input "gid://amazon/A2ZV50J4W1RKNI/asin/B083JHCCV2/sku/BOK-FGS-P002-01-AB1US"
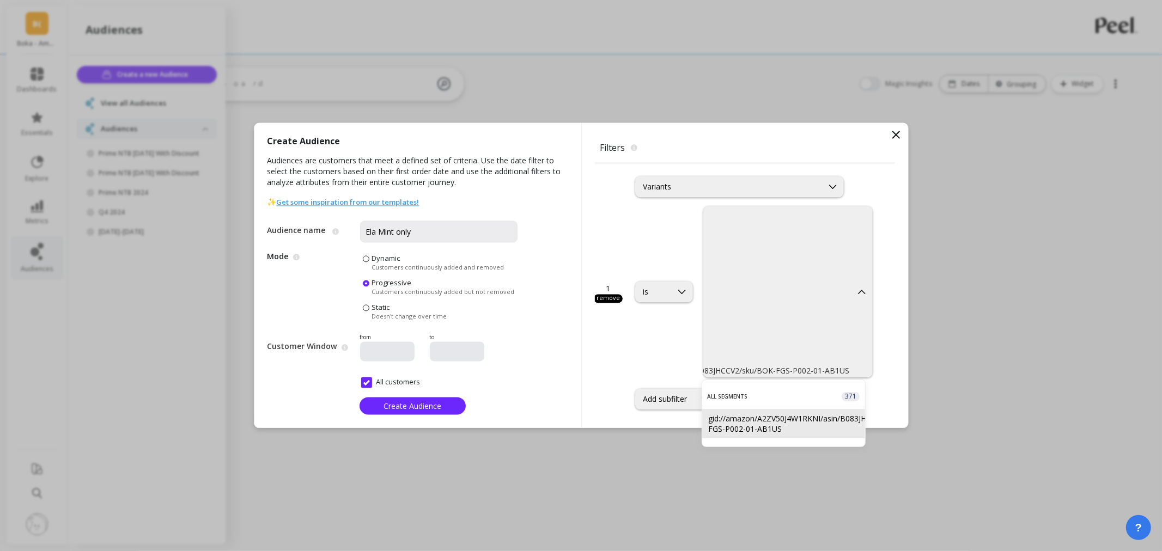
click at [769, 415] on div "gid://amazon/A2ZV50J4W1RKNI/asin/B083JHCCV2/sku/BOK-FGS-P002-01-AB1US" at bounding box center [784, 423] width 150 height 21
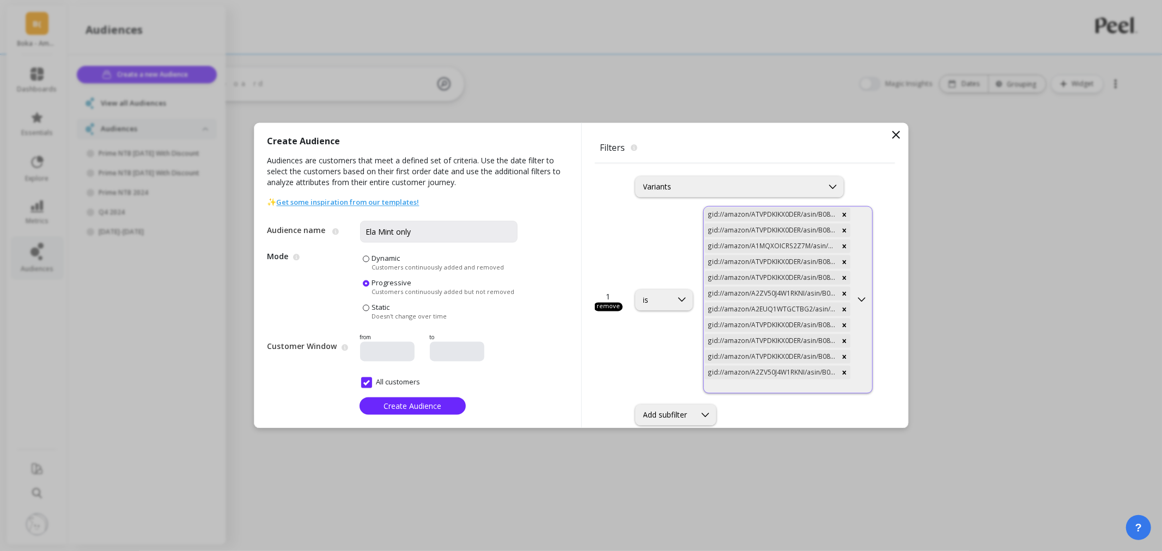
click at [761, 386] on div at bounding box center [778, 387] width 146 height 10
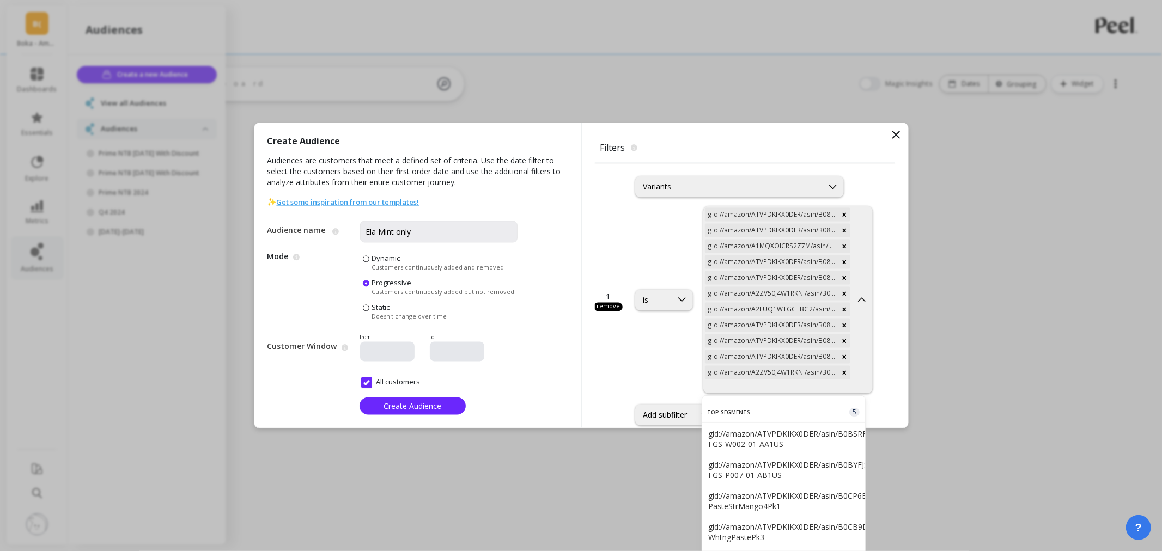
type input "gid://amazon/A2EUQ1WTGCTBG2/asin/B083JHCCV2/sku/FBA17C9G8Q9B.missing1"
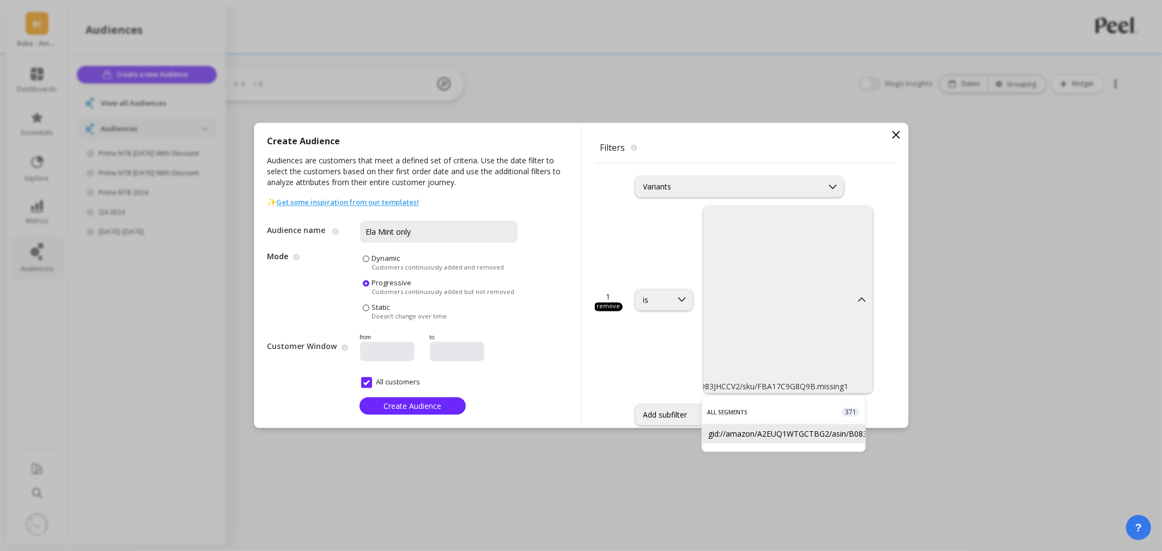
click at [767, 435] on div "gid://amazon/A2EUQ1WTGCTBG2/asin/B083JHCCV2/sku/FBA17C9G8Q9B.missing1" at bounding box center [784, 434] width 150 height 10
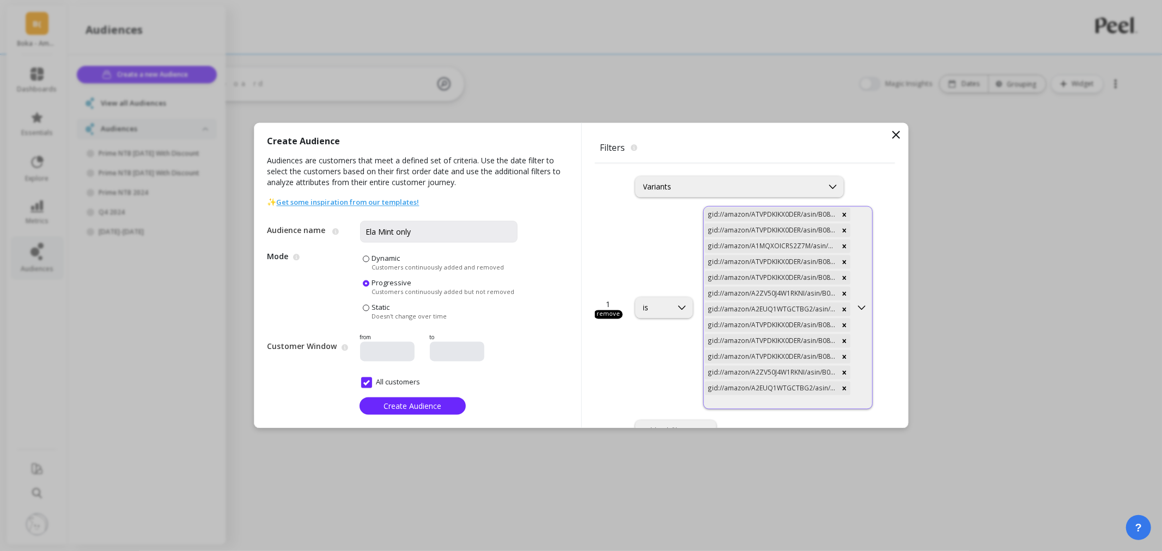
click at [788, 401] on div at bounding box center [778, 403] width 146 height 10
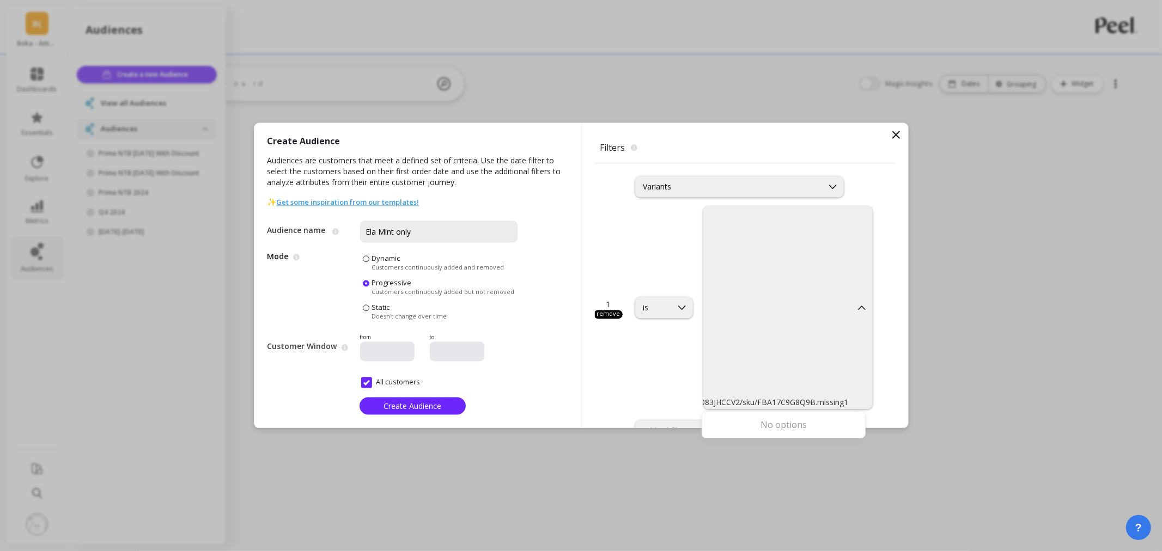
type input "gid://amazon/A2EUQ1WTGCTBG2/asin/B083JHCCV2/sku/FBA17C9G8Q9B.missing1"
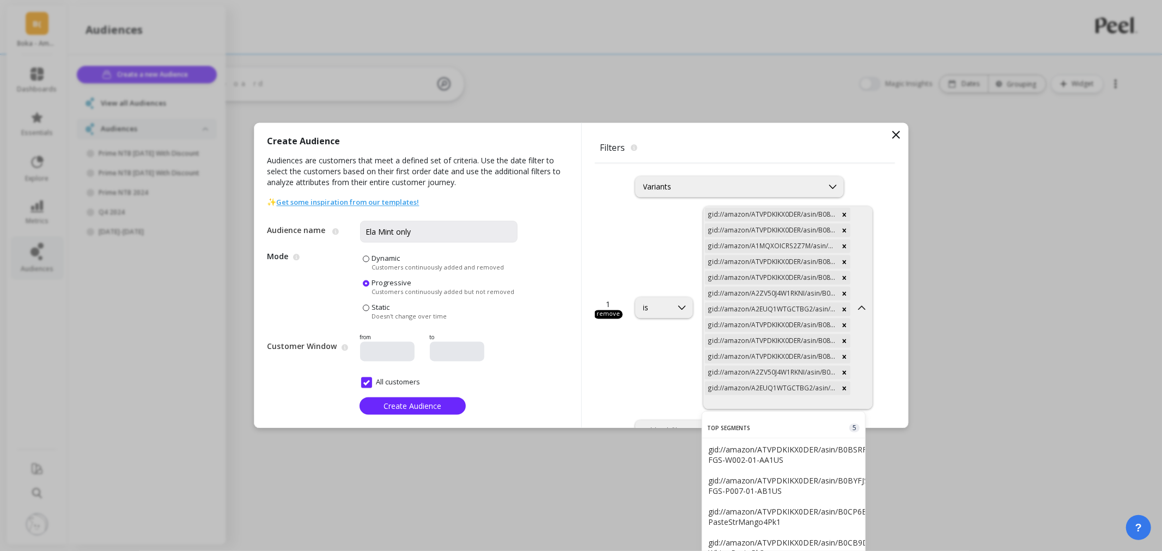
scroll to position [0, 0]
paste input "gid://amazon/A2EUQ1WTGCTBG2/asin/B083JHCCV2/sku/BOK-FGS-P002-01-AB1US"
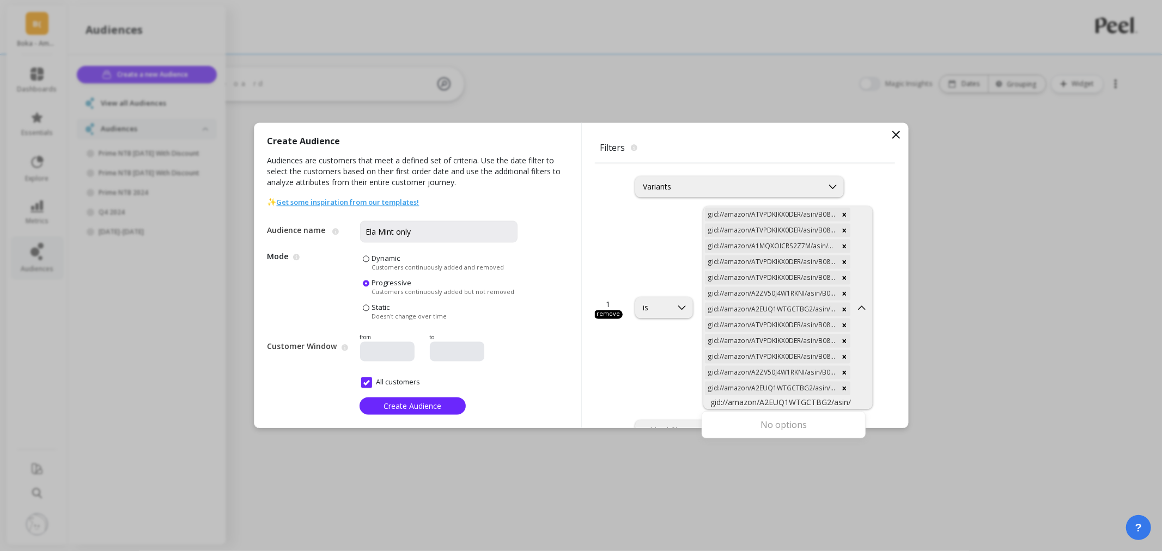
scroll to position [0, 155]
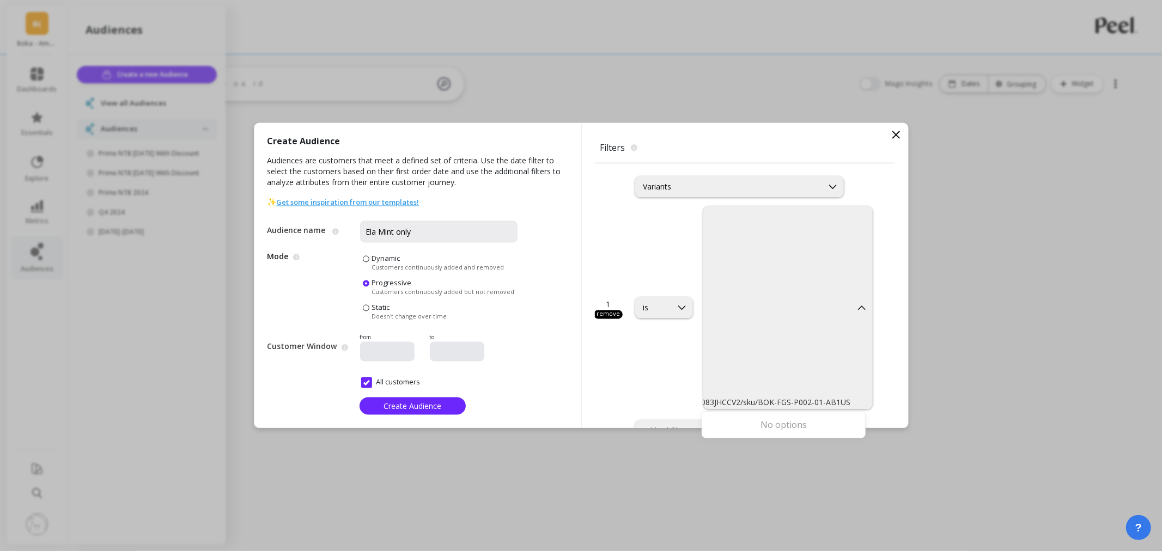
type input "gid://amazon/A2EUQ1WTGCTBG2/asin/B083JHCCV2/sku/BOK-FGS-P002-01-AB1US"
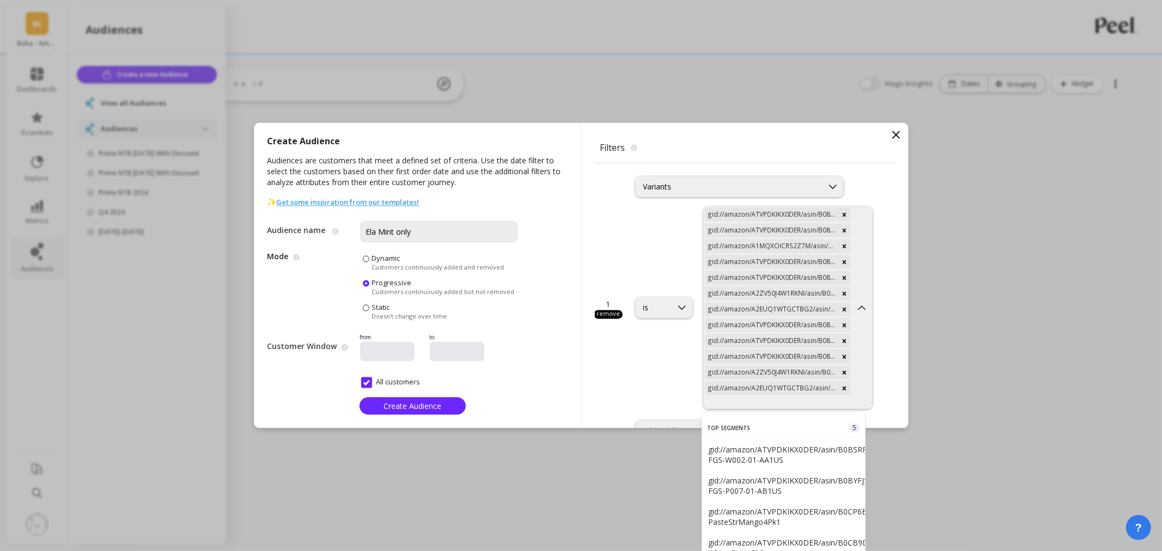
scroll to position [0, 0]
paste input "gid://amazon/ATVPDKIKX0DER/asin/B083JHCCV2/sku/3M-0GX8-8P8R"
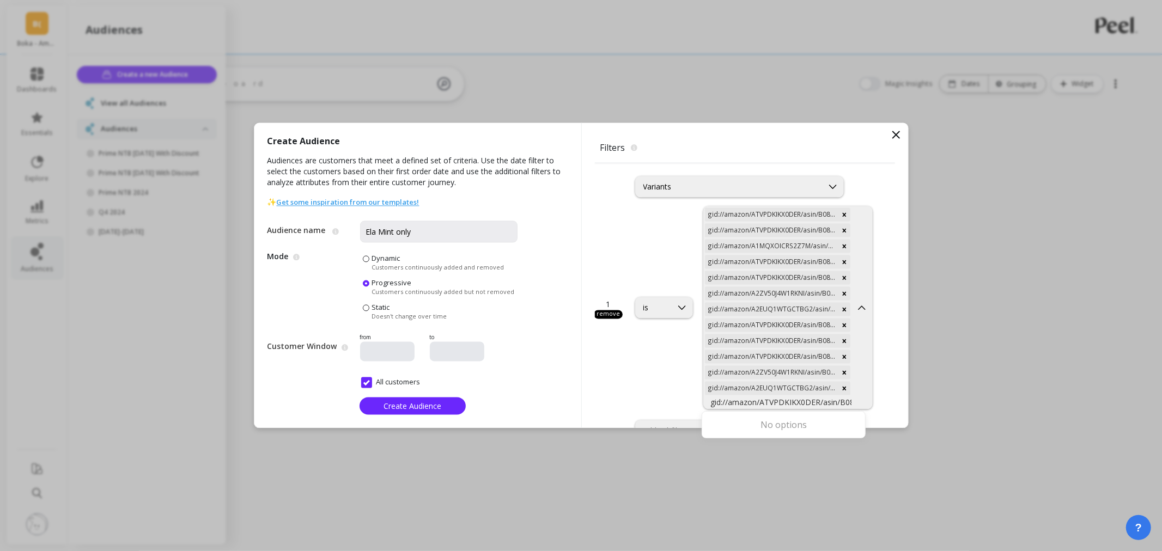
scroll to position [0, 107]
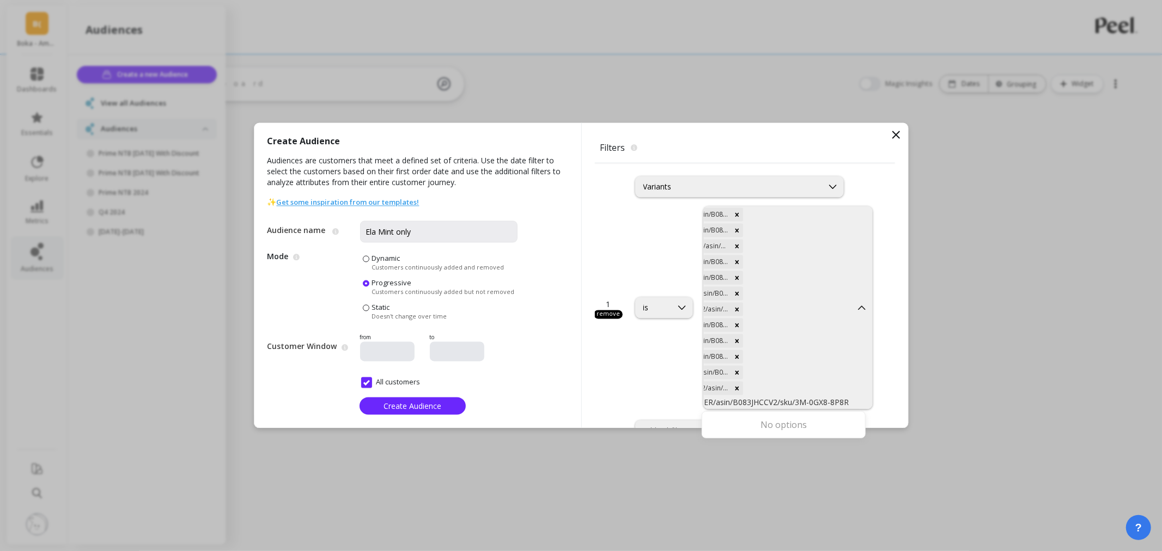
type input "gid://amazon/ATVPDKIKX0DER/asin/B083JHCCV2/sku/3M-0GX8-8P8R"
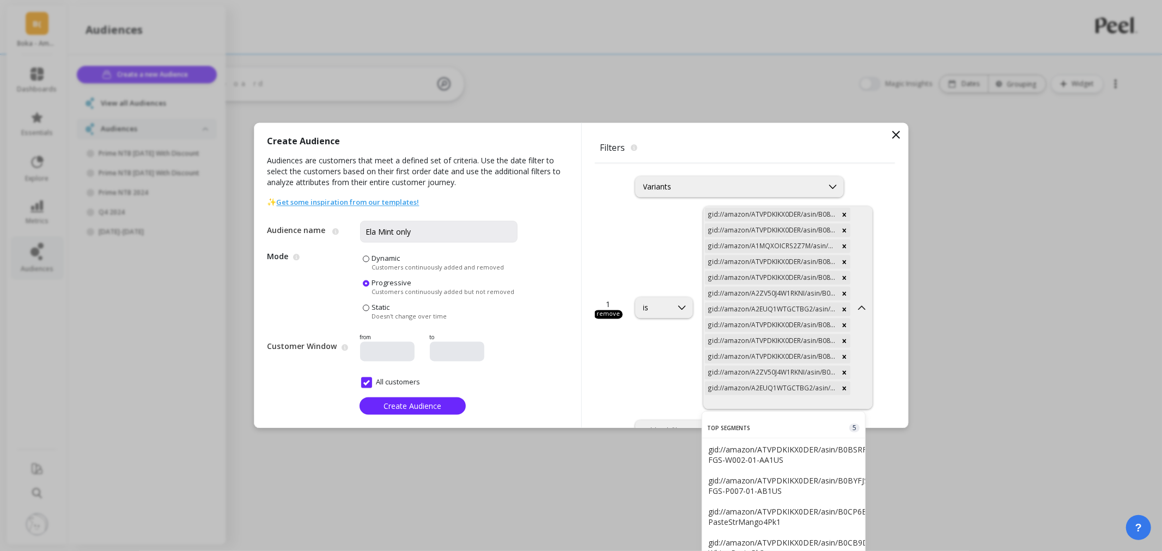
scroll to position [0, 0]
paste input "gid://amazon/ATVPDKIKX0DER/asin/B083JHCCV2/sku/FBA17C9G8Q9B.missing1"
type input "gid://amazon/ATVPDKIKX0DER/asin/B083JHCCV2/sku/FBA17C9G8Q9B.missing1"
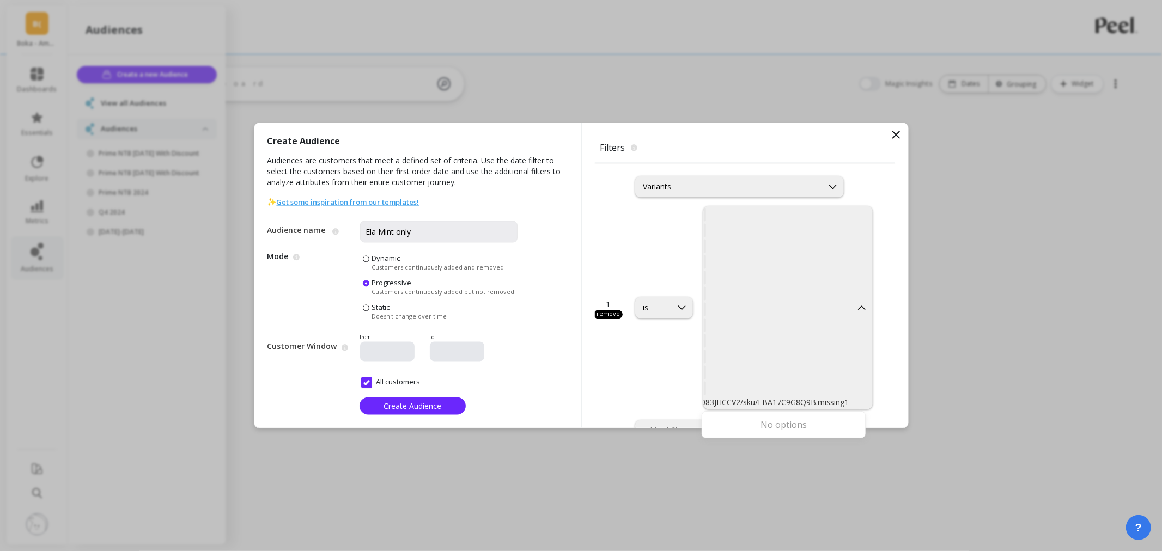
click at [601, 161] on div "Filters The filters to select which customers should be part of the audience." at bounding box center [745, 149] width 300 height 27
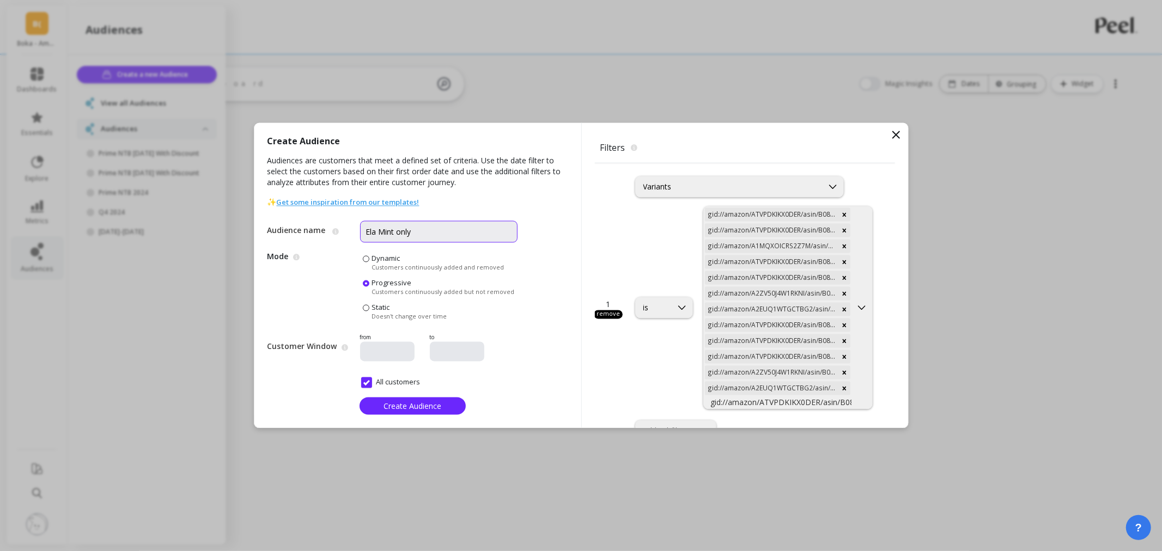
drag, startPoint x: 461, startPoint y: 240, endPoint x: 449, endPoint y: 243, distance: 12.1
click at [458, 241] on input "Ela Mint only" at bounding box center [438, 232] width 157 height 22
paste input "B083JHCCV2"
type input "Ela Mint only - B083JHCCV2 1PK"
click at [388, 261] on span "Dynamic" at bounding box center [386, 259] width 28 height 10
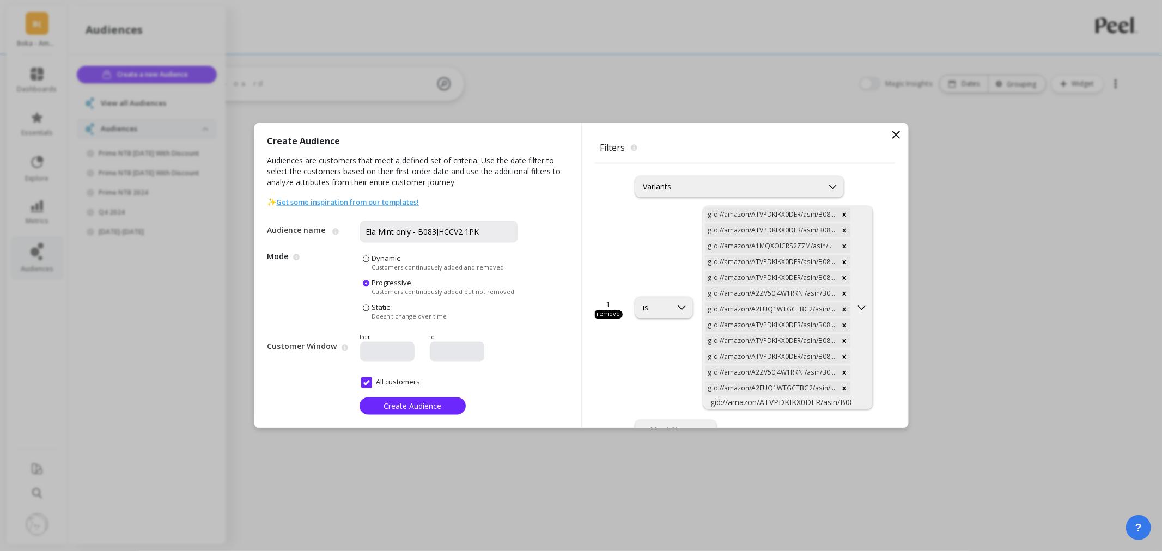
click at [0, 0] on input "Dynamic Customers continuously added and removed" at bounding box center [0, 0] width 0 height 0
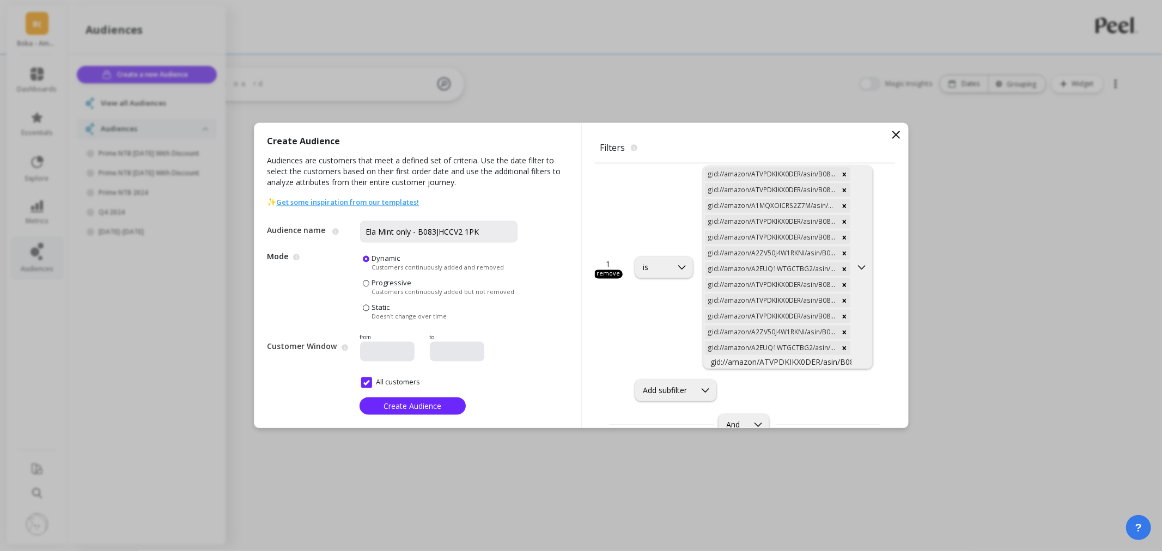
scroll to position [102, 0]
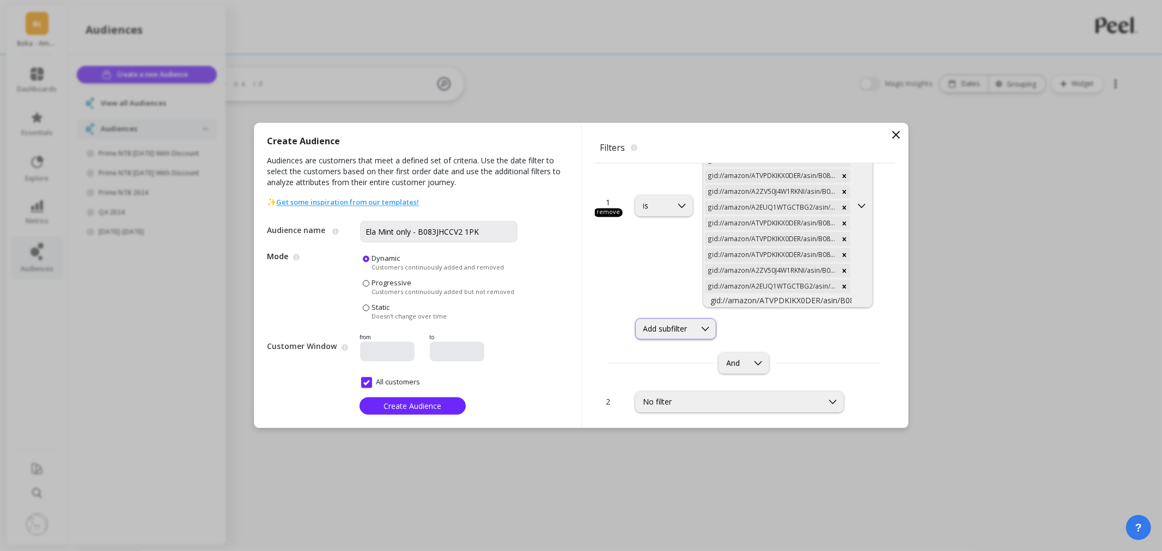
click at [656, 324] on div "Add subfilter" at bounding box center [665, 329] width 44 height 10
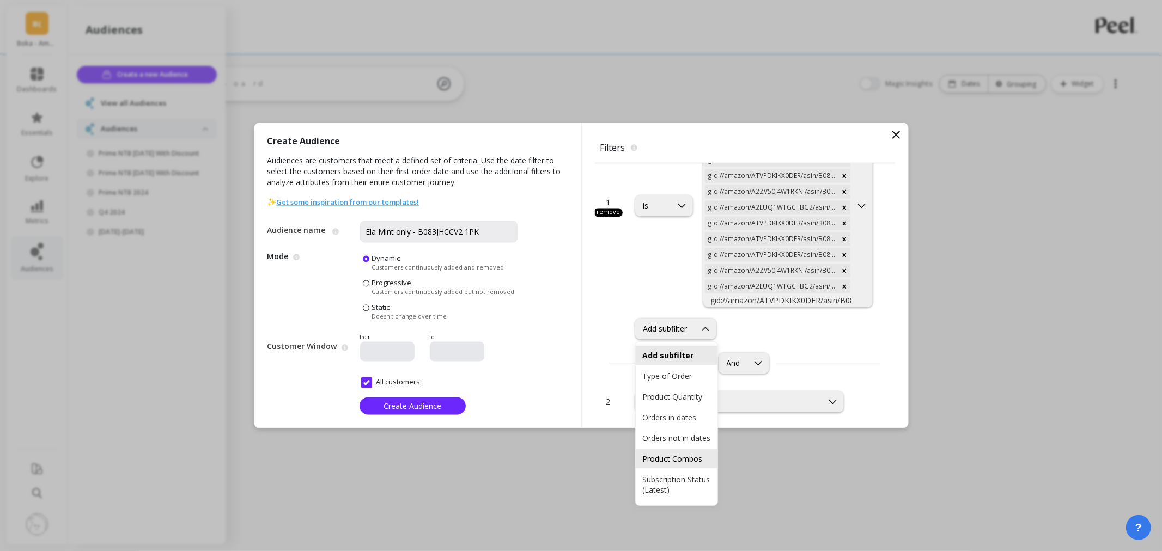
click at [689, 464] on div "Product Combos" at bounding box center [676, 459] width 69 height 10
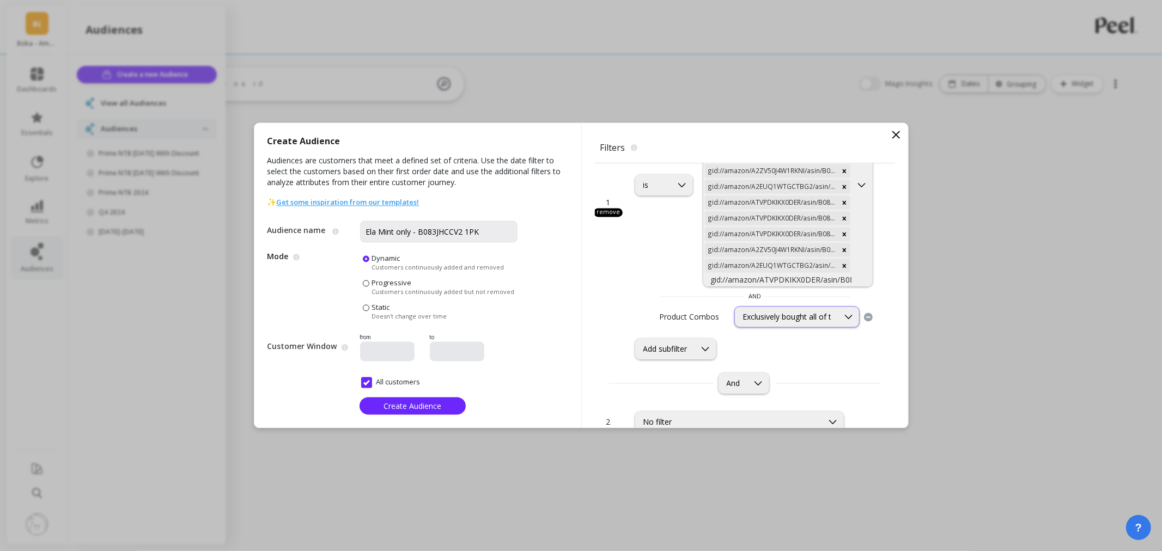
click at [802, 321] on div "Exclusively bought all of these products" at bounding box center [786, 317] width 88 height 10
click at [795, 346] on div "Exclusively bought all of these products" at bounding box center [789, 348] width 111 height 21
click at [428, 406] on span "Create Audience" at bounding box center [412, 406] width 58 height 10
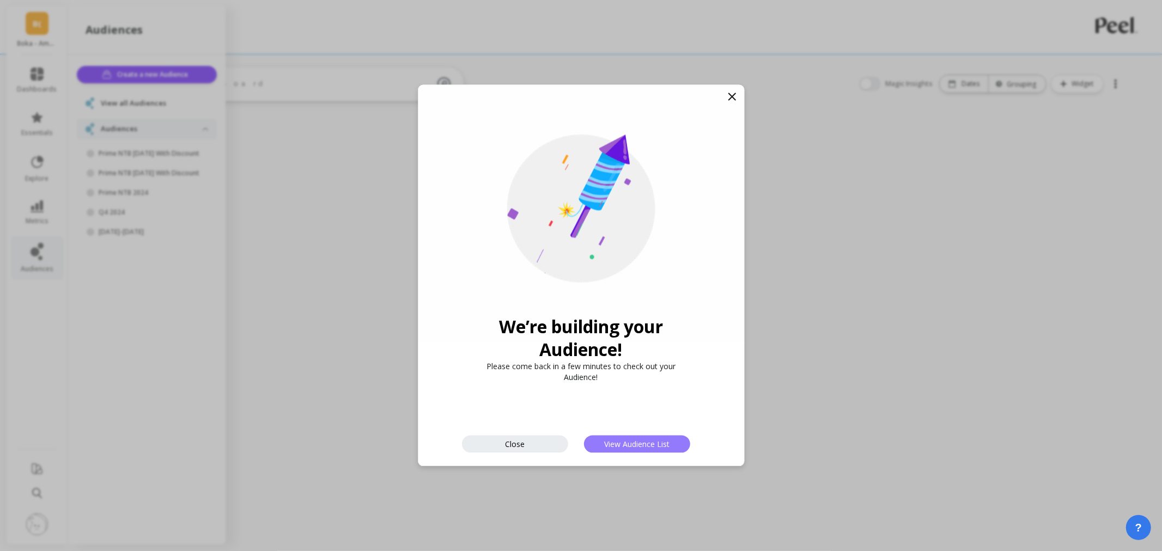
click at [631, 448] on span "View Audience List" at bounding box center [636, 444] width 65 height 10
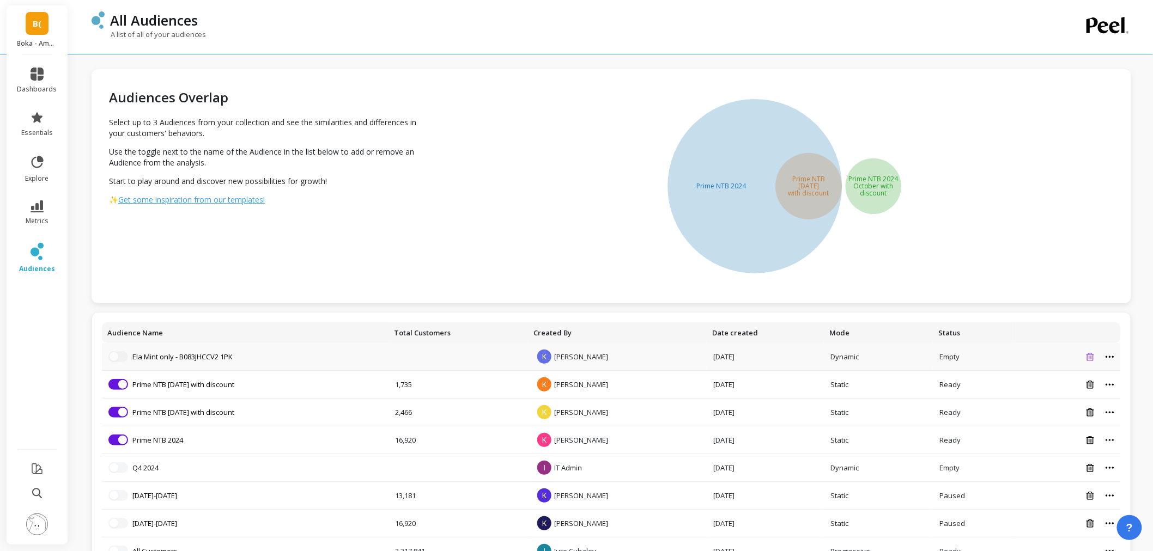
click at [1093, 356] on icon at bounding box center [1090, 357] width 8 height 8
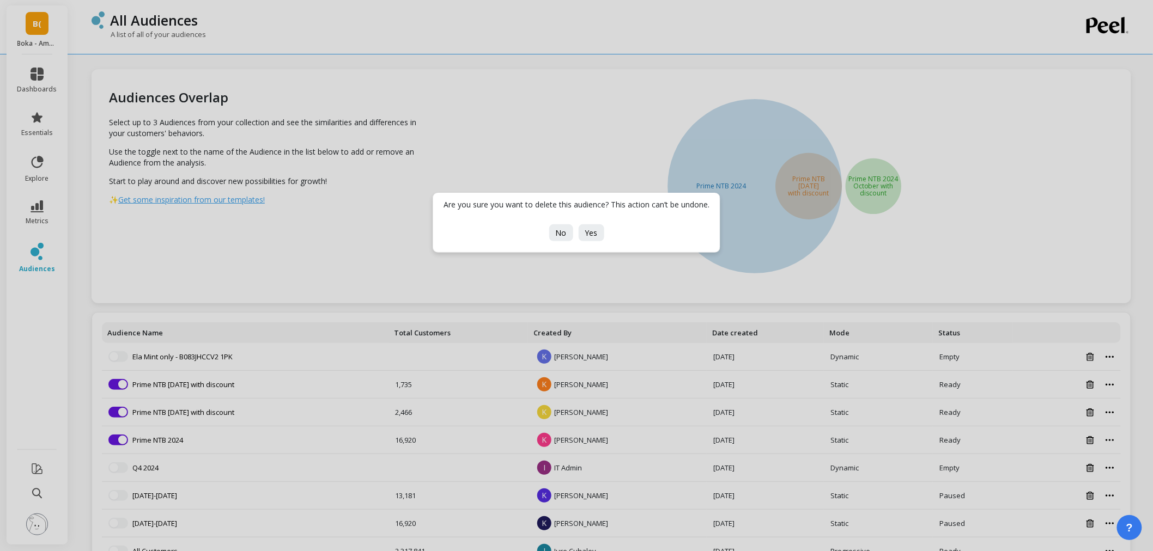
click at [577, 235] on div "No Yes" at bounding box center [576, 232] width 60 height 17
click at [589, 233] on span "Yes" at bounding box center [591, 233] width 13 height 10
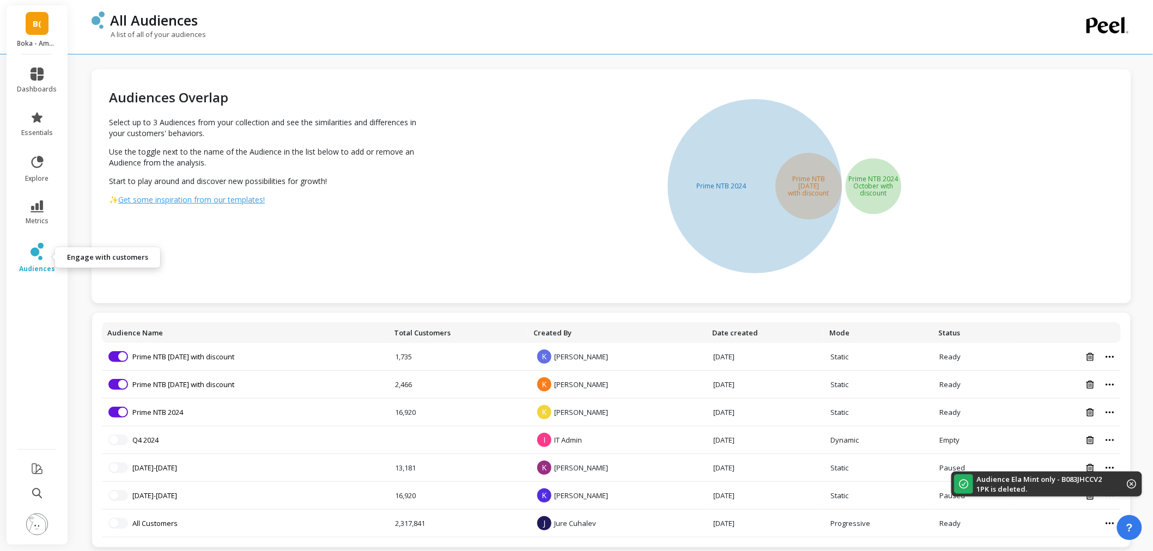
click at [33, 257] on icon at bounding box center [37, 251] width 13 height 17
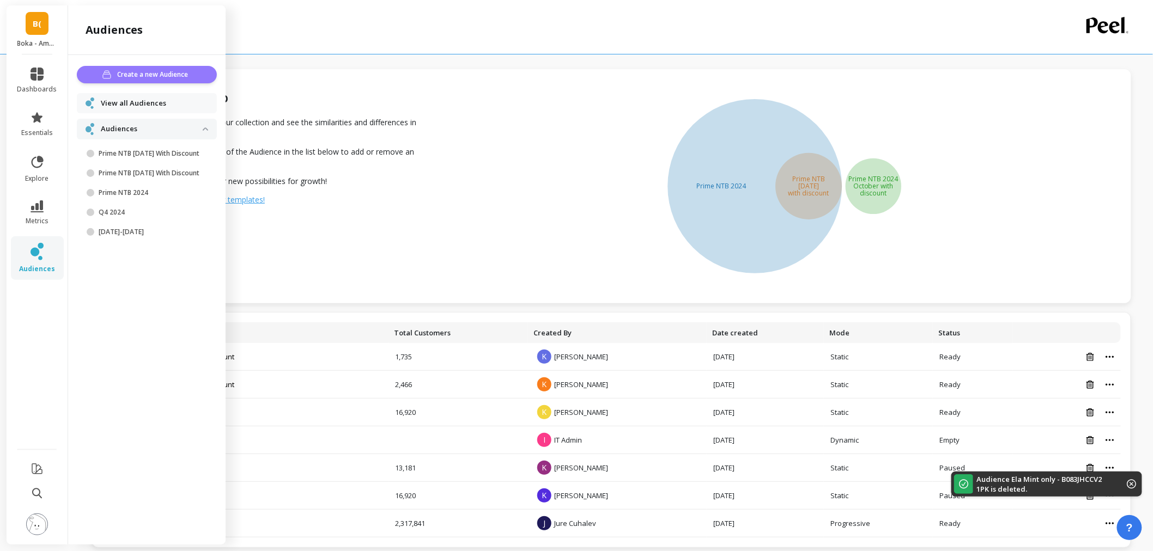
click at [158, 79] on span "Create a new Audience" at bounding box center [155, 74] width 74 height 11
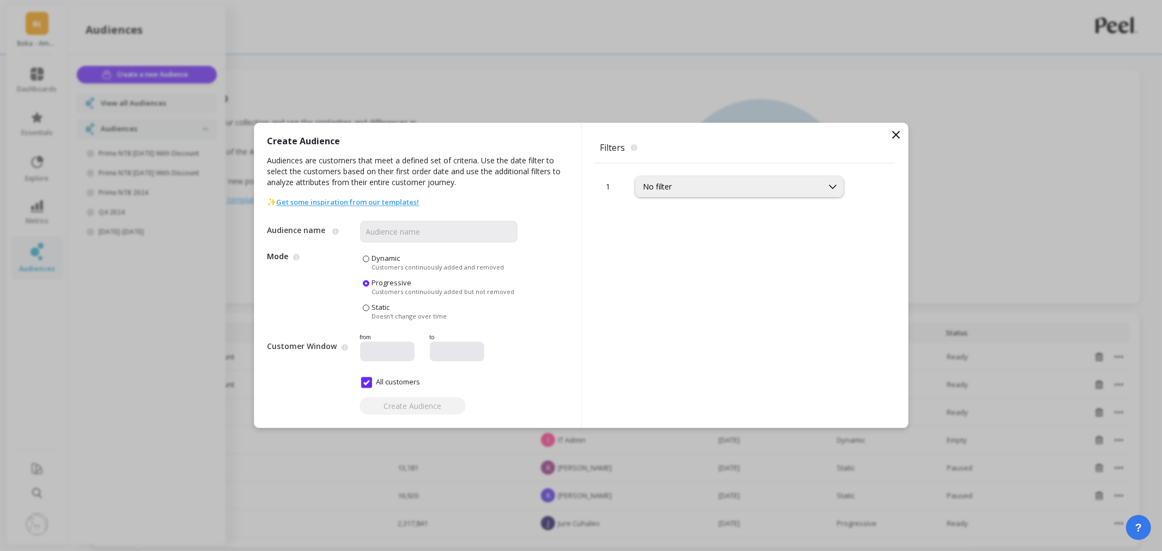
click at [367, 257] on span at bounding box center [366, 259] width 7 height 7
click at [0, 0] on input "Dynamic Customers continuously added and removed" at bounding box center [0, 0] width 0 height 0
click at [411, 231] on input "Audience name" at bounding box center [438, 232] width 157 height 22
paste input "Ela Mint"
type input "Ela Mint 1PK"
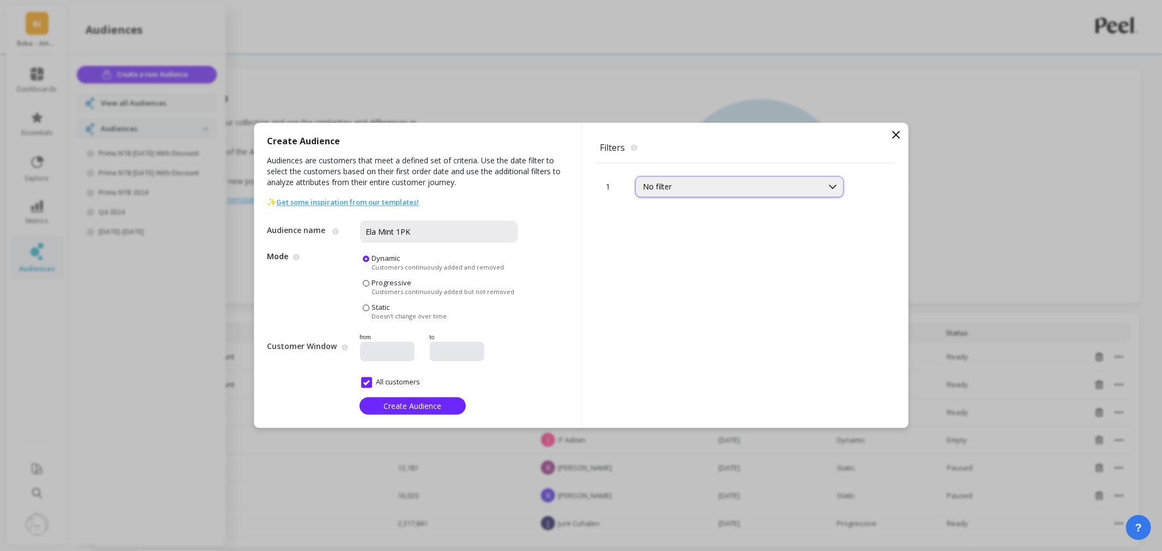
click at [700, 193] on div "No filter" at bounding box center [729, 187] width 187 height 13
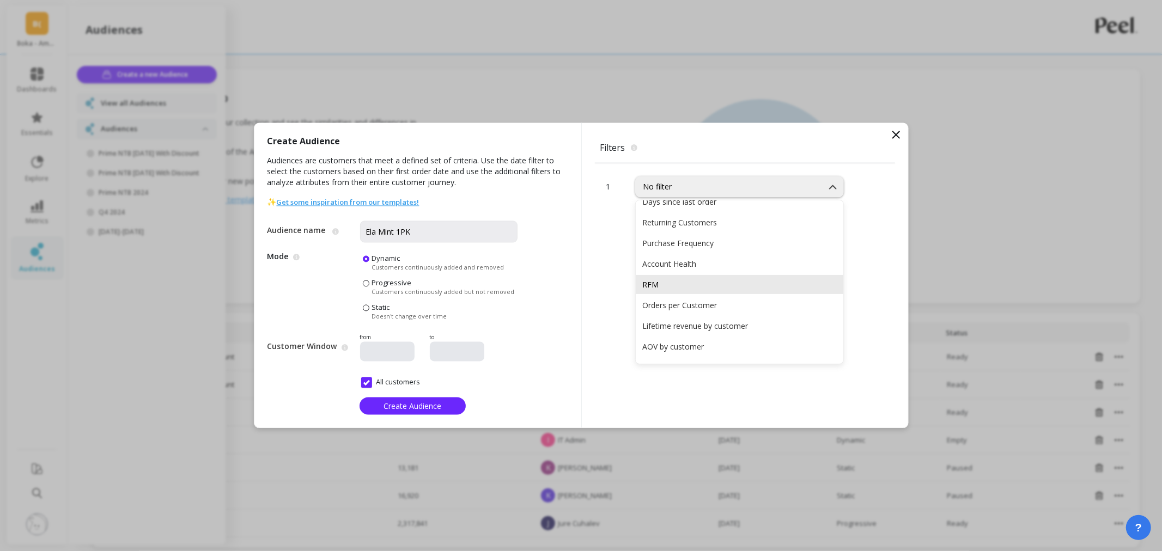
scroll to position [242, 0]
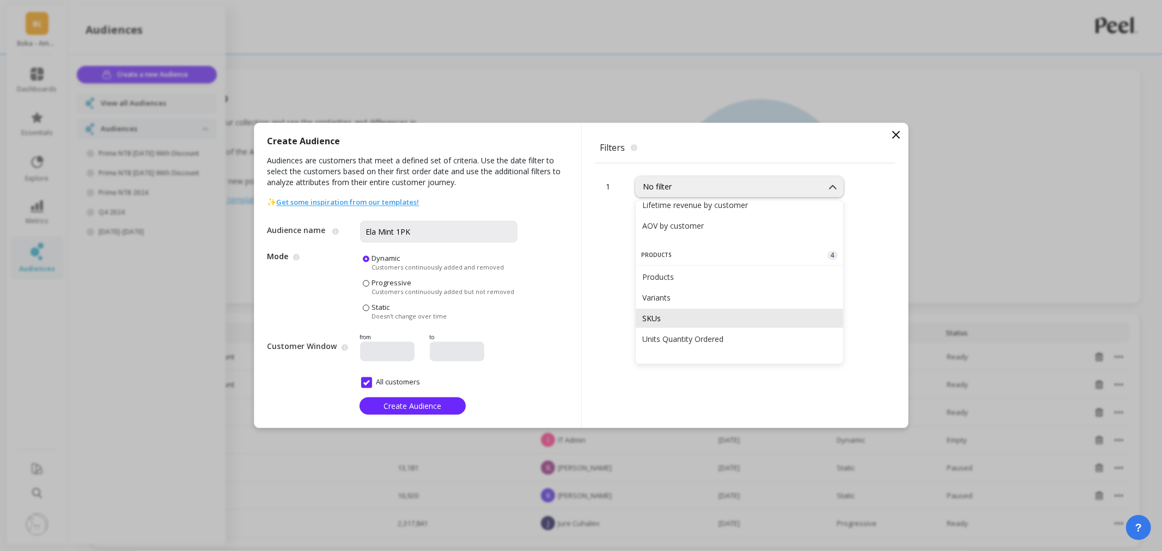
click at [707, 310] on div "SKUs" at bounding box center [740, 318] width 208 height 19
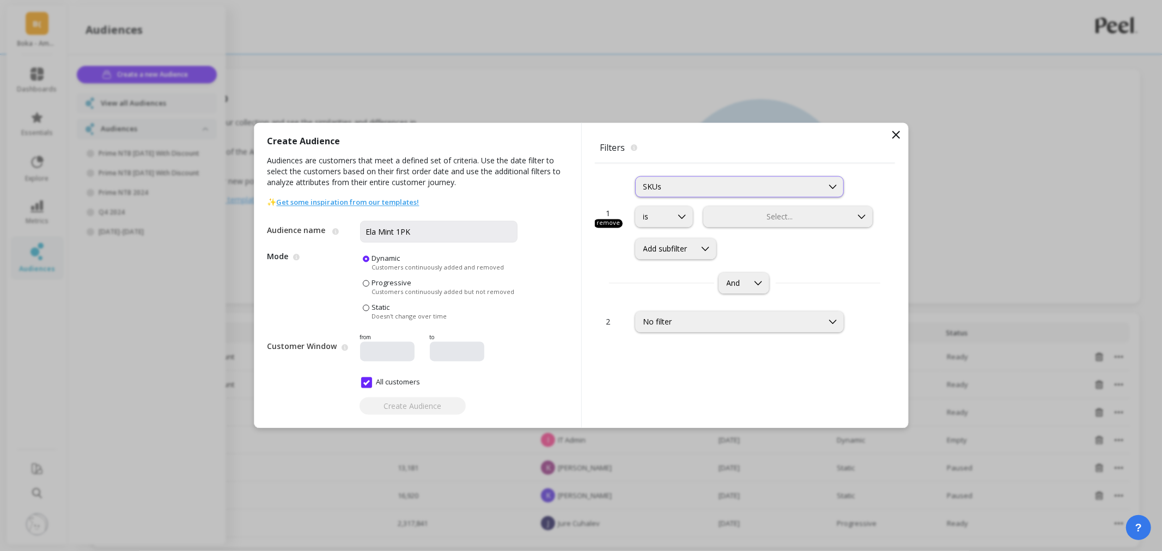
click at [684, 190] on div "SKUs" at bounding box center [729, 187] width 172 height 10
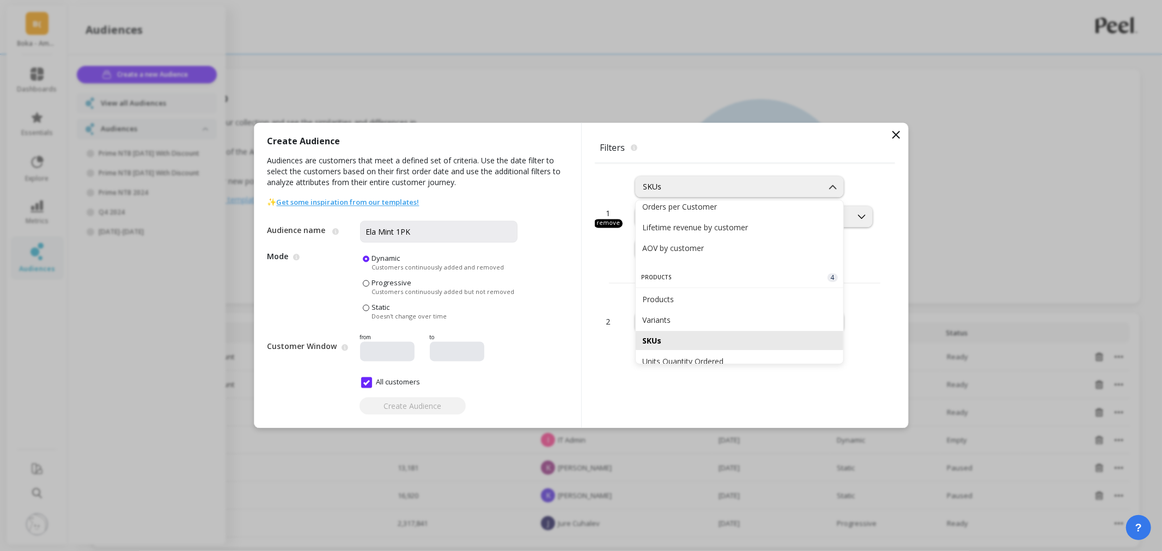
scroll to position [243, 0]
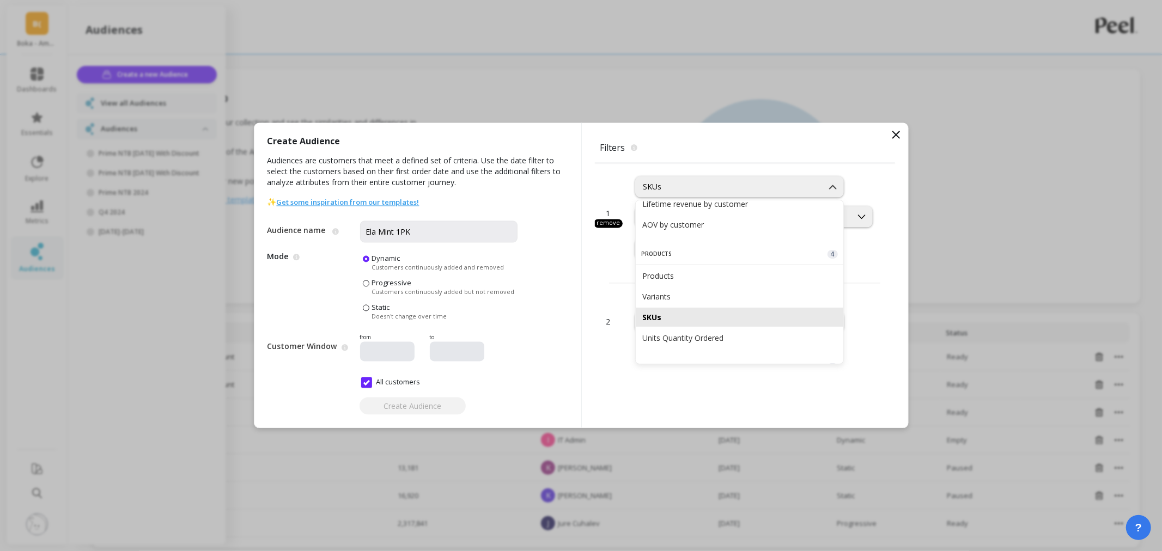
click at [886, 188] on div "1 remove 19 results available. Use Up and Down to choose options, press Enter t…" at bounding box center [745, 211] width 300 height 96
click at [750, 211] on div "Select..." at bounding box center [778, 217] width 148 height 13
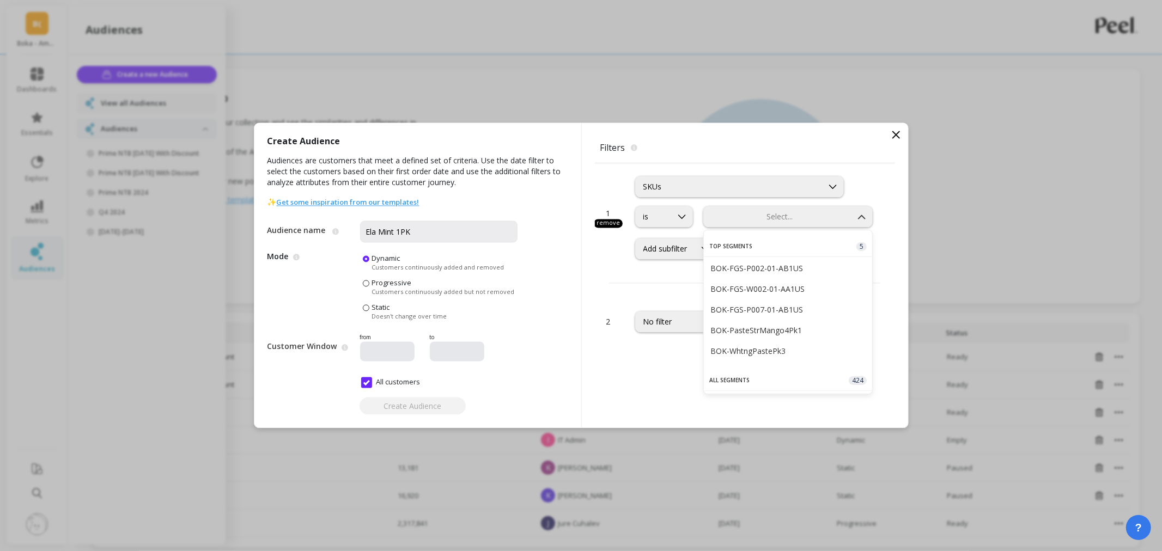
type input "BOK-FGS-P002-01-AB1US"
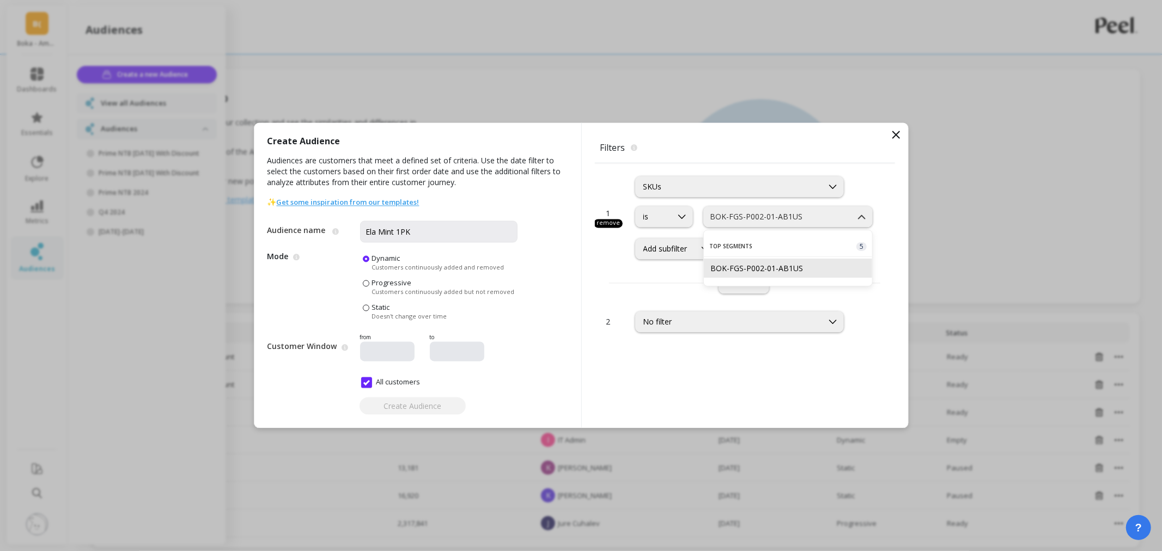
click at [756, 265] on div "BOK-FGS-P002-01-AB1US" at bounding box center [788, 268] width 156 height 10
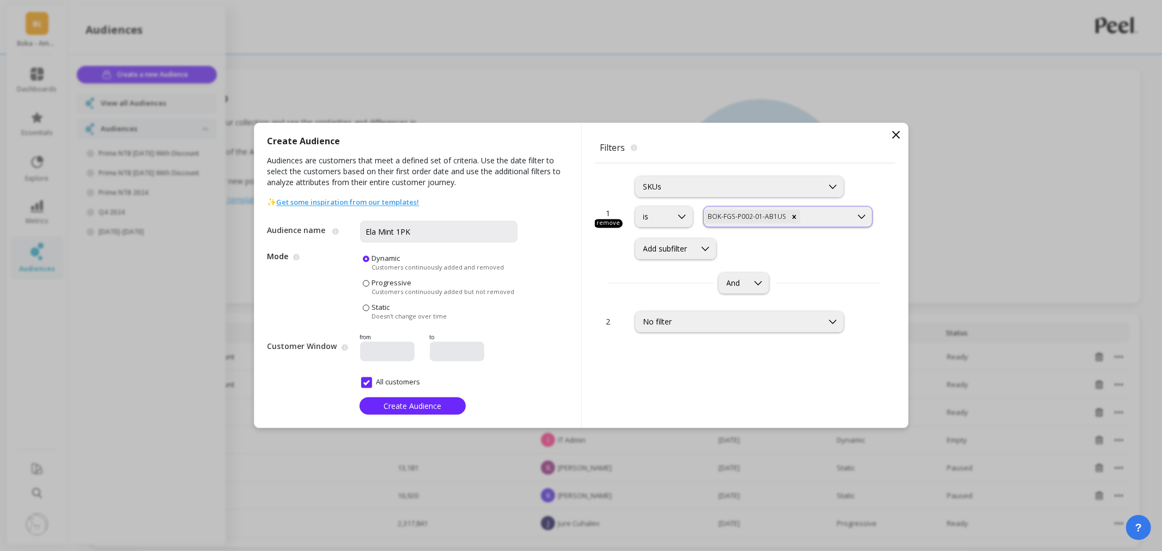
click at [814, 222] on div "BOK-FGS-P002-01-AB1US" at bounding box center [778, 217] width 148 height 16
type input "BOKFFTHPELM1PK4OZ"
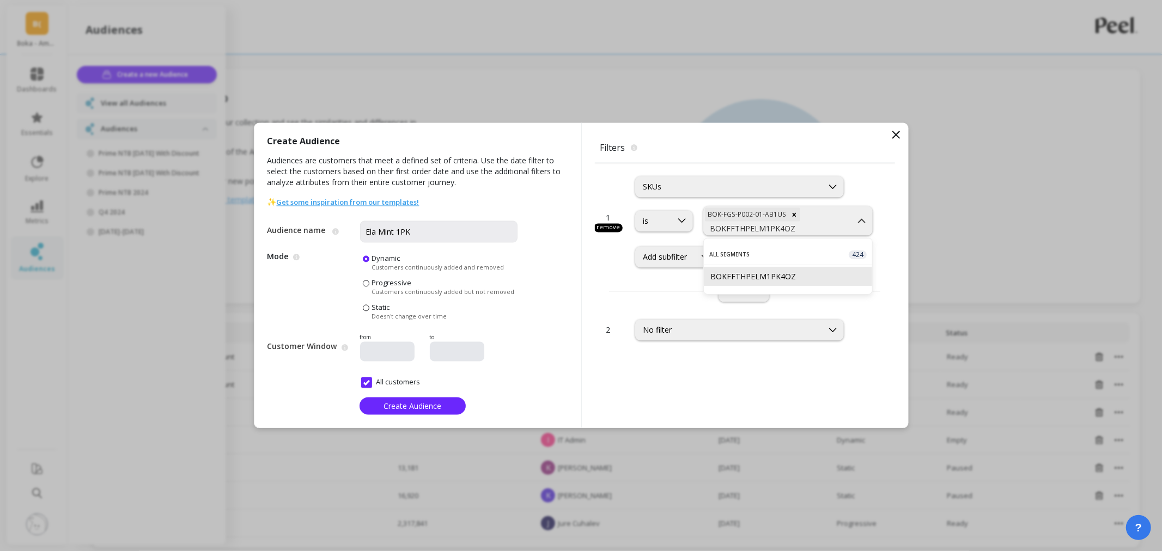
click at [776, 281] on div "BOKFFTHPELM1PK4OZ" at bounding box center [788, 276] width 156 height 10
click at [820, 231] on div at bounding box center [822, 231] width 58 height 10
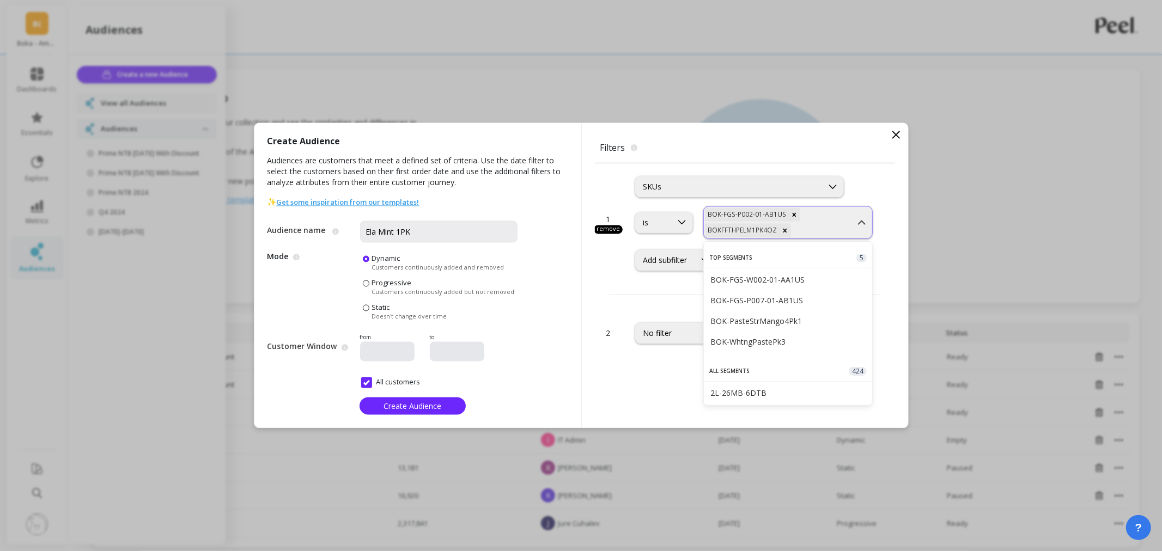
type input "BOK-FGS-P002-01-AC1US"
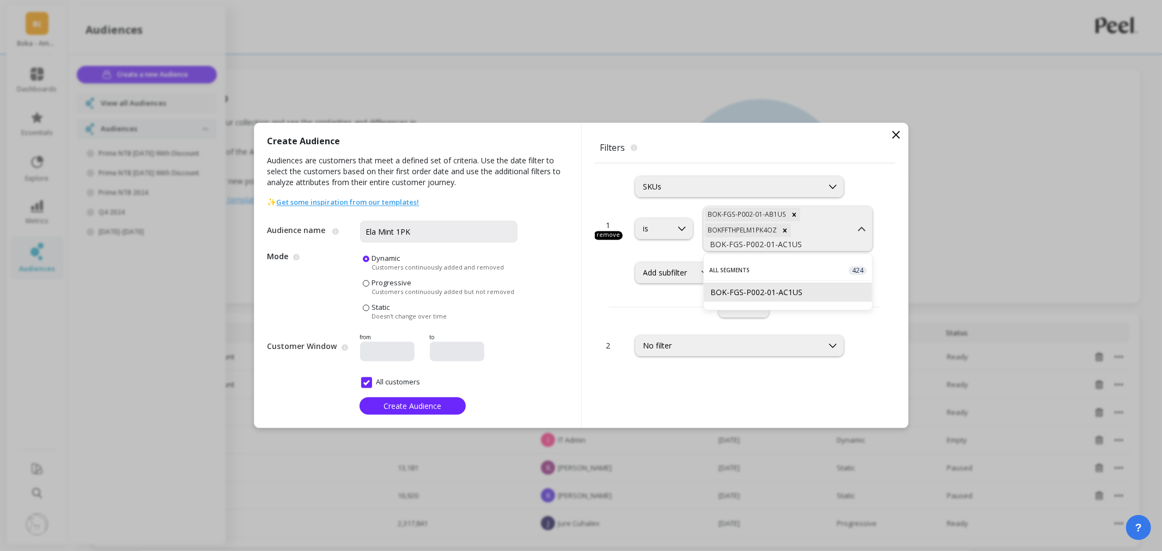
click at [766, 290] on div "BOK-FGS-P002-01-AC1US" at bounding box center [788, 292] width 156 height 10
click at [811, 252] on div "BOK-FGS-P002-01-AB1US BOKFFTHPELM1PK4OZ BOK-FGS-P002-01-AC1US" at bounding box center [778, 230] width 148 height 47
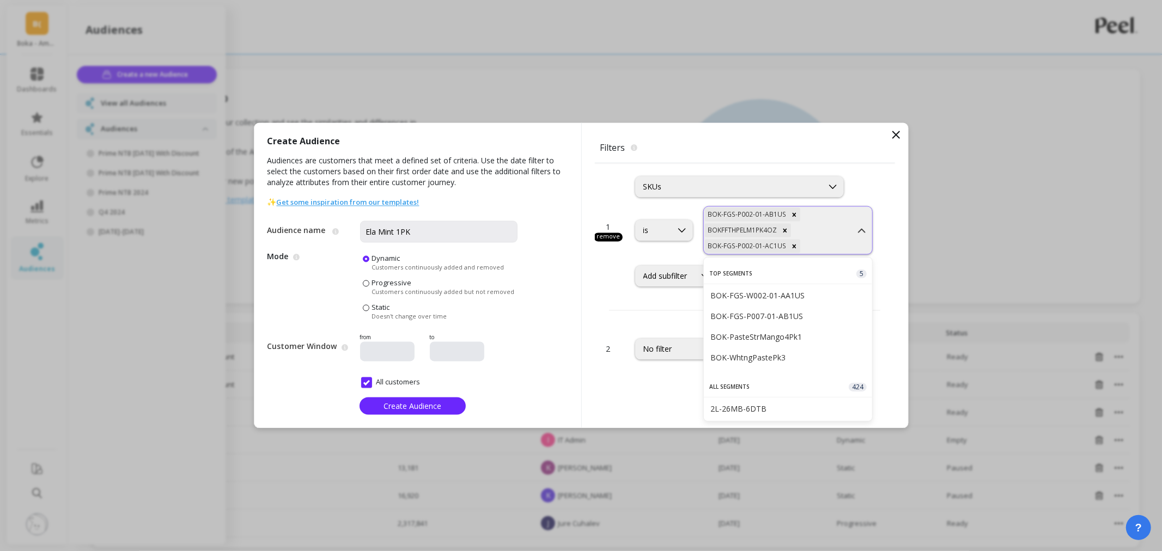
type input "BOK-FGS-P002-01-AF1US-1"
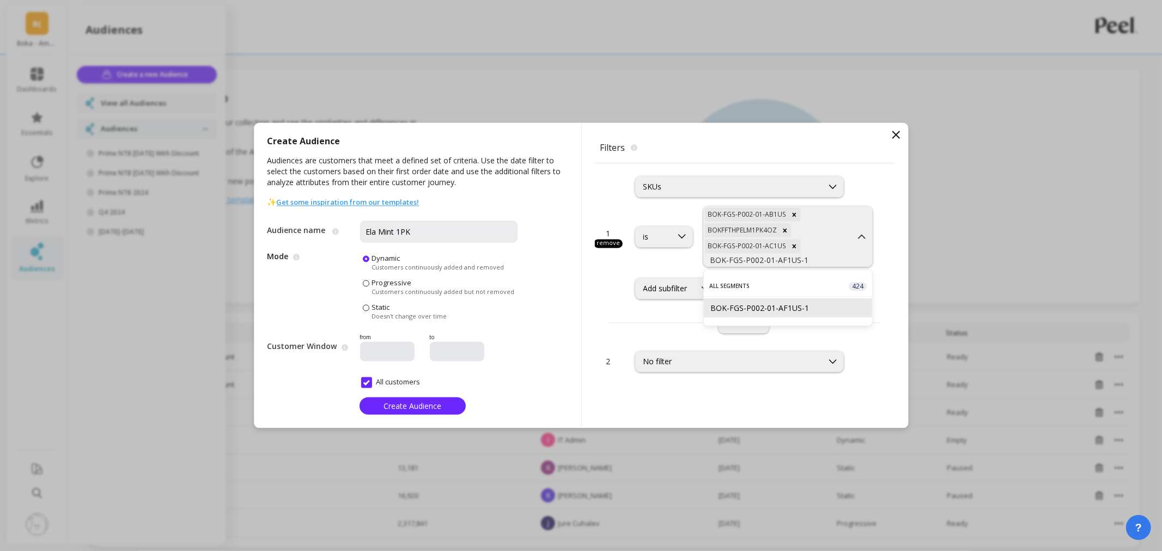
click at [787, 303] on div "BOK-FGS-P002-01-AF1US-1" at bounding box center [788, 308] width 156 height 10
click at [812, 260] on div at bounding box center [829, 262] width 44 height 10
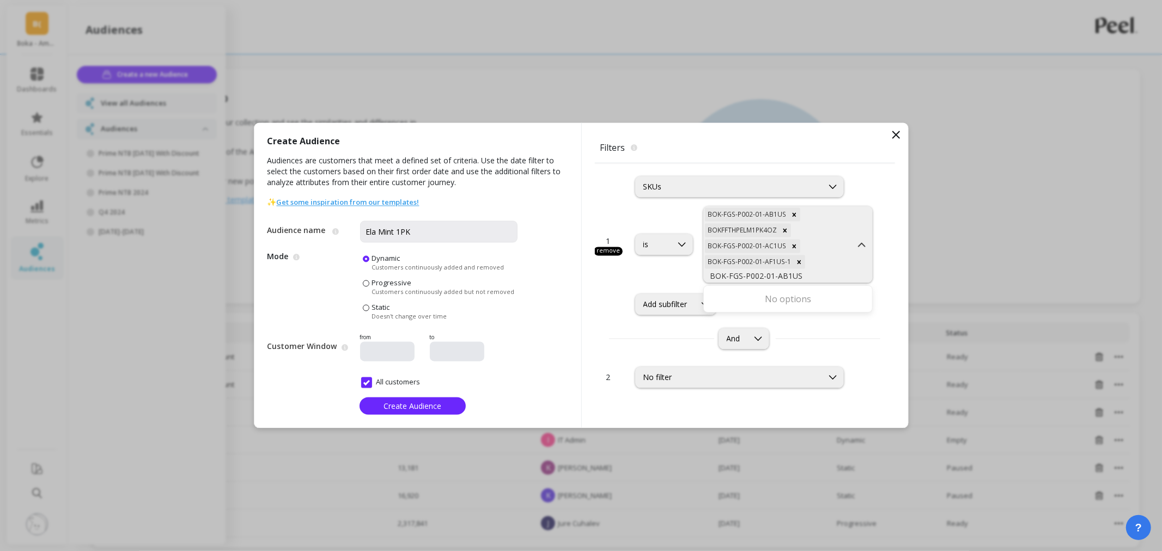
type input "BOK-FGS-P002-01-AB1US"
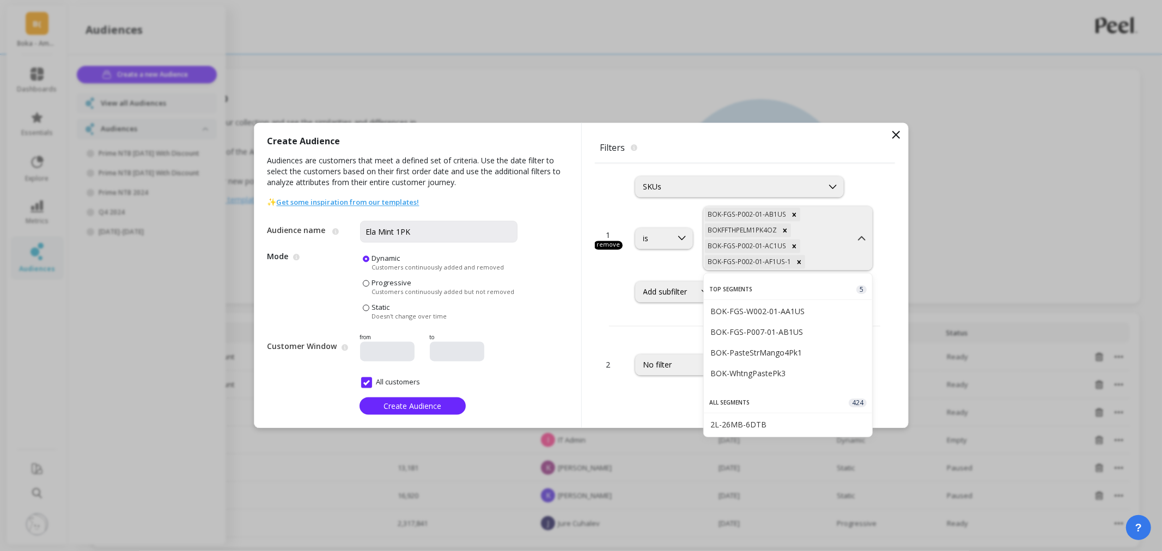
paste input "BOK-COM-T001-01-AD1US-1"
type input "BOK-COM-T001-01-AD1US-1"
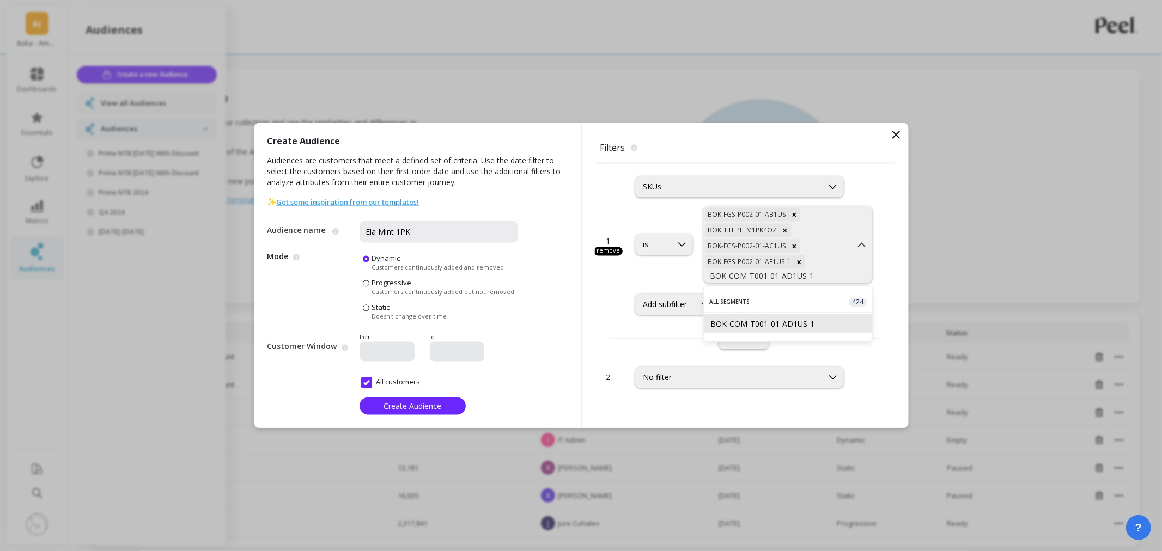
click at [793, 326] on div "BOK-COM-T001-01-AD1US-1" at bounding box center [788, 324] width 156 height 10
click at [834, 283] on div "BOK-FGS-P002-01-AB1US BOKFFTHPELM1PK4OZ BOK-FGS-P002-01-AC1US BOK-FGS-P002-01-A…" at bounding box center [778, 246] width 148 height 79
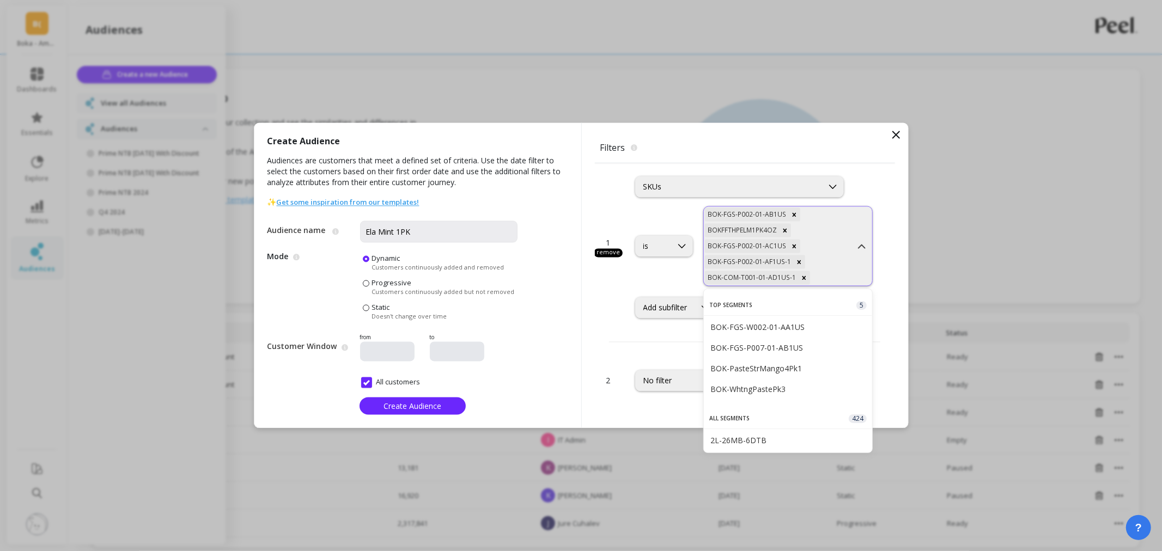
type input "BOK-FGS-P002-01-AA1US"
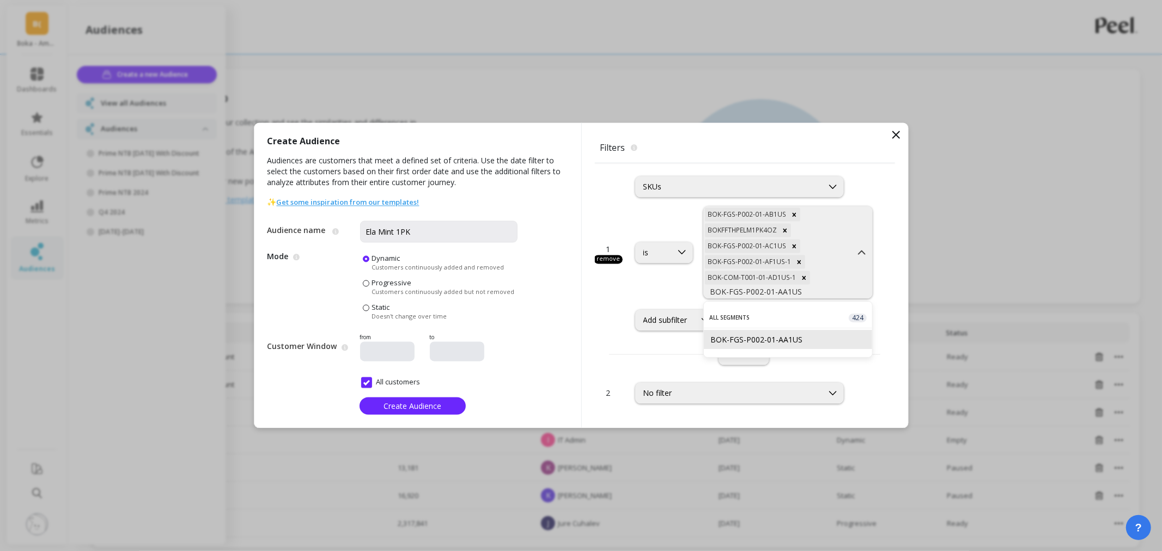
click at [785, 337] on div "BOK-FGS-P002-01-AA1US" at bounding box center [788, 339] width 156 height 10
click at [807, 296] on div at bounding box center [826, 294] width 48 height 10
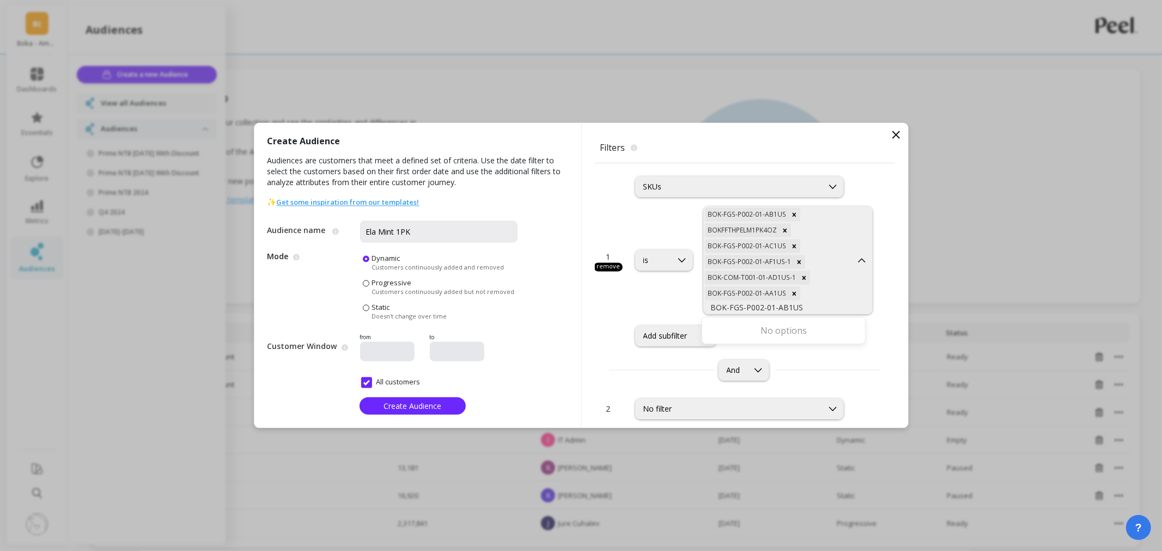
type input "BOK-FGS-P002-01-AB1US"
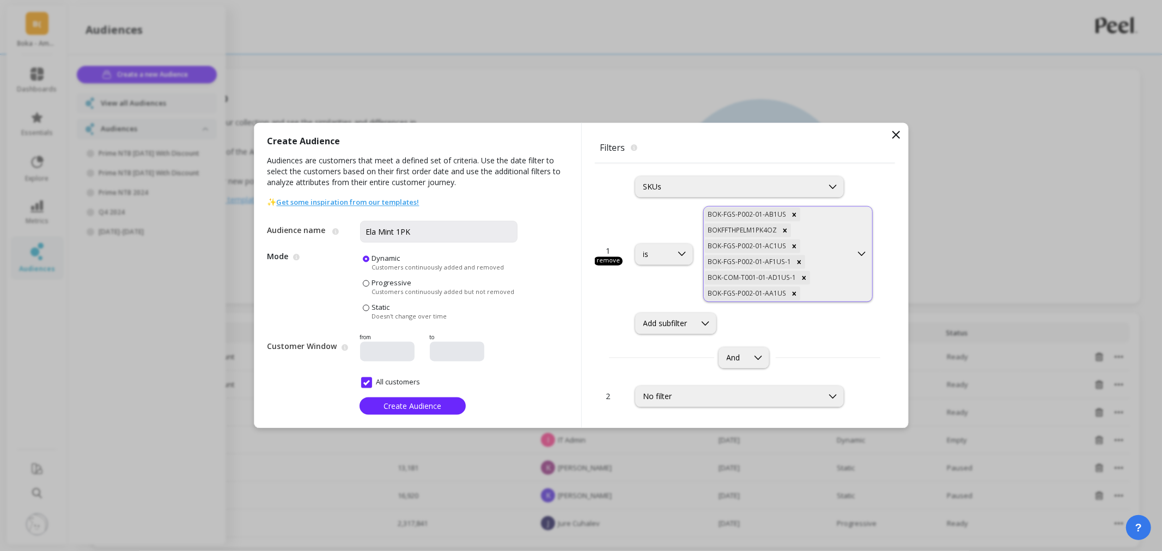
click at [812, 295] on div at bounding box center [826, 294] width 48 height 10
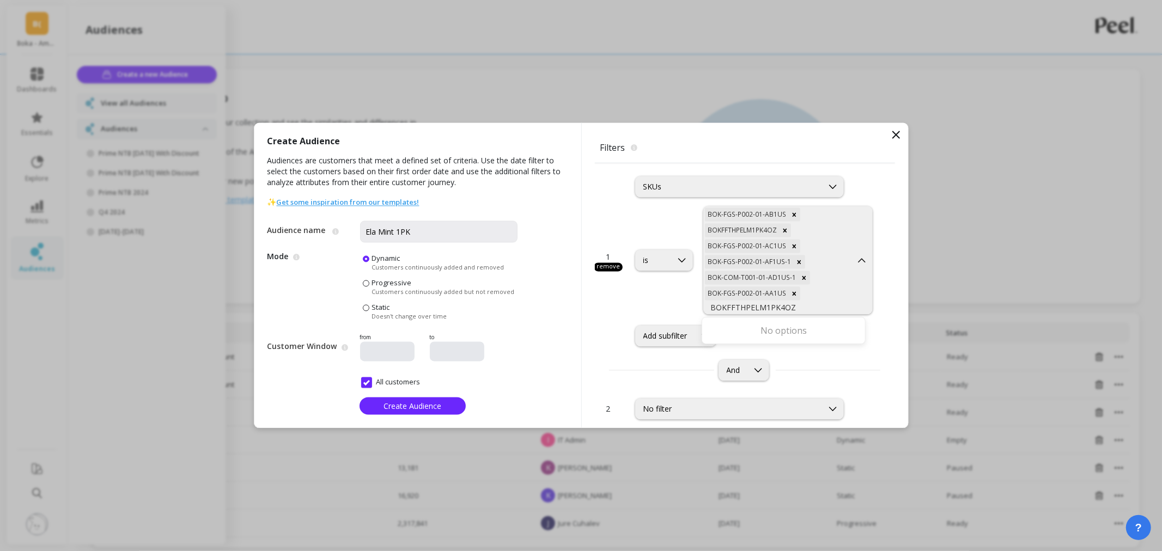
type input "BOKFFTHPELM1PK4OZ"
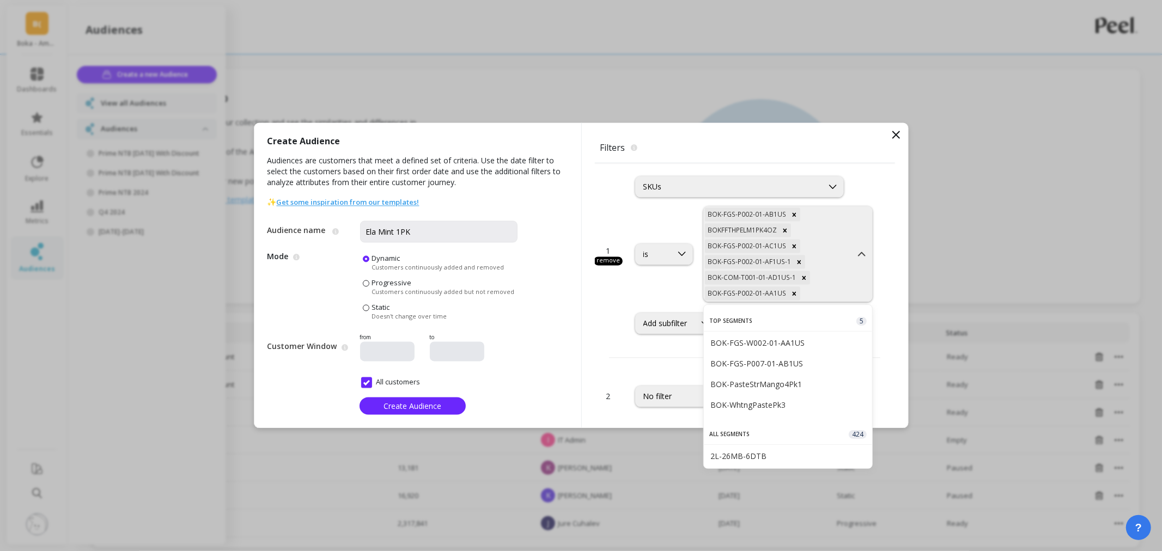
paste input "BOK-FGS-P002-01-AB1US"
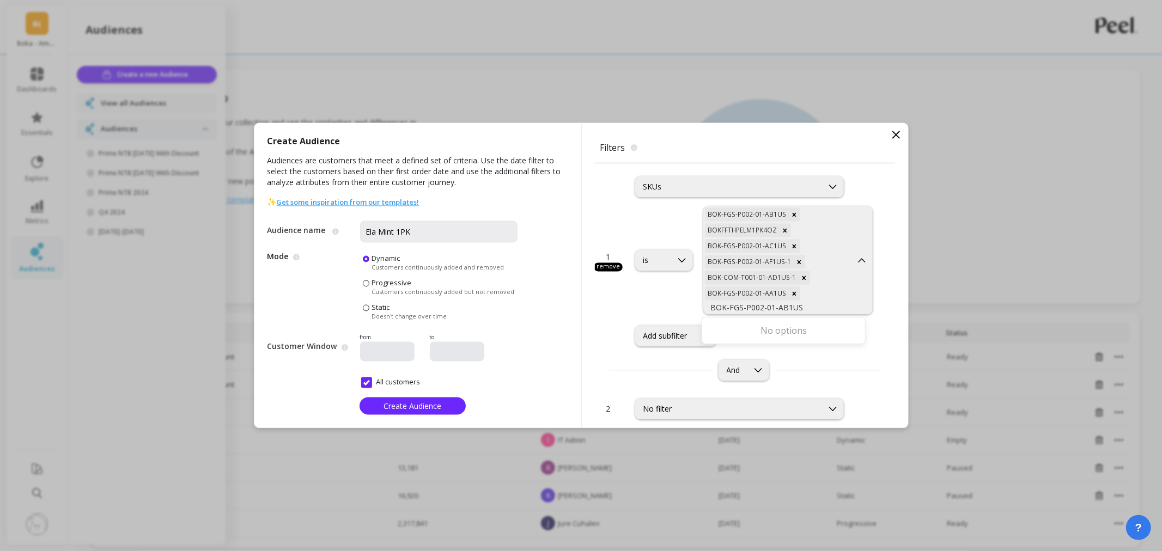
type input "BOK-FGS-P002-01-AB1US"
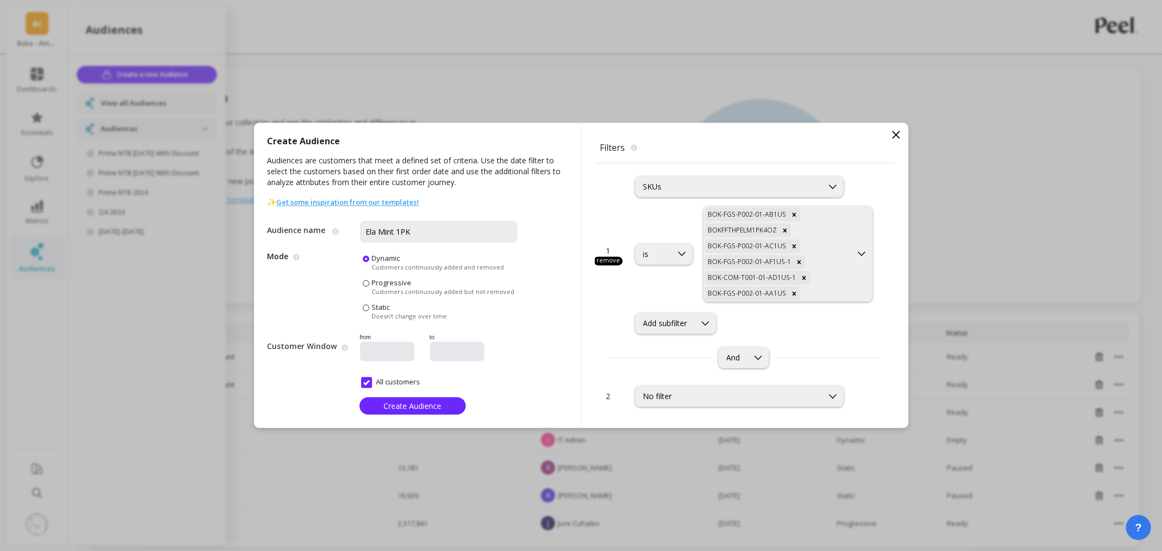
click at [856, 178] on div "SKUs" at bounding box center [755, 186] width 240 height 21
click at [707, 318] on icon at bounding box center [705, 324] width 12 height 12
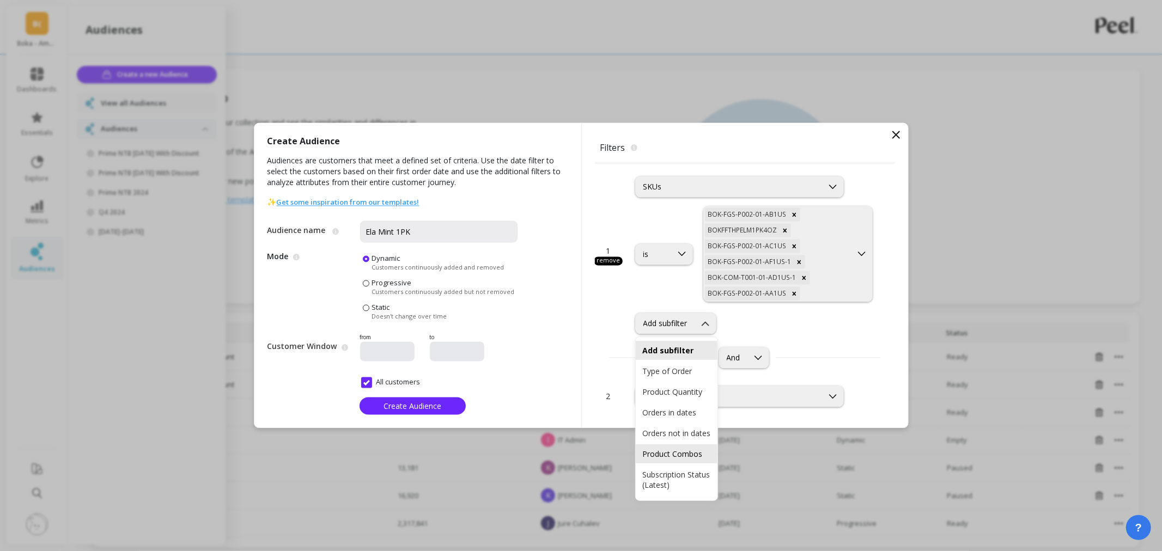
click at [702, 464] on div "Product Combos" at bounding box center [677, 453] width 82 height 19
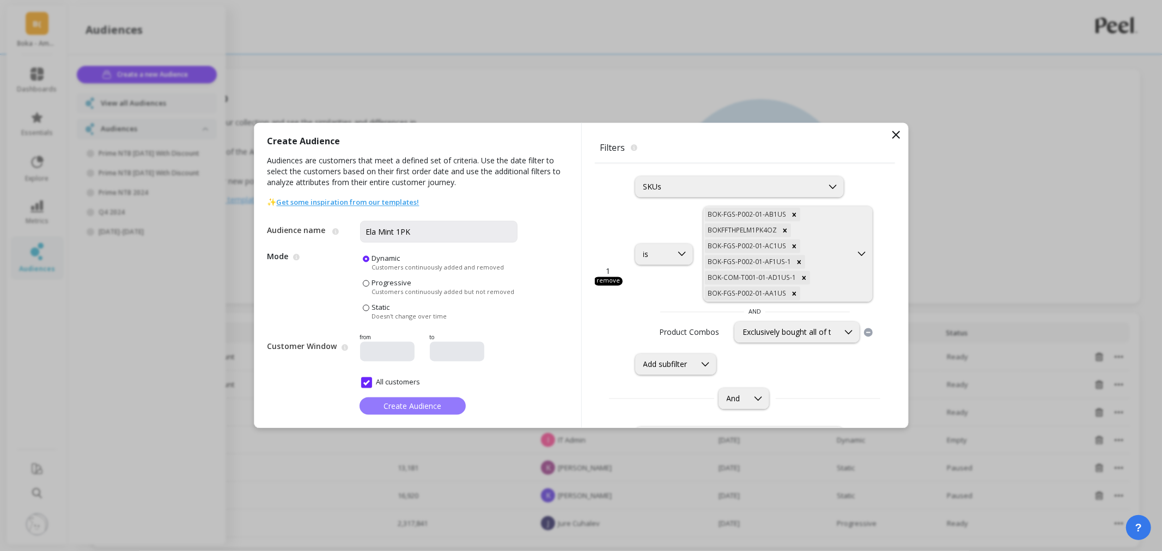
click at [419, 404] on span "Create Audience" at bounding box center [412, 406] width 58 height 10
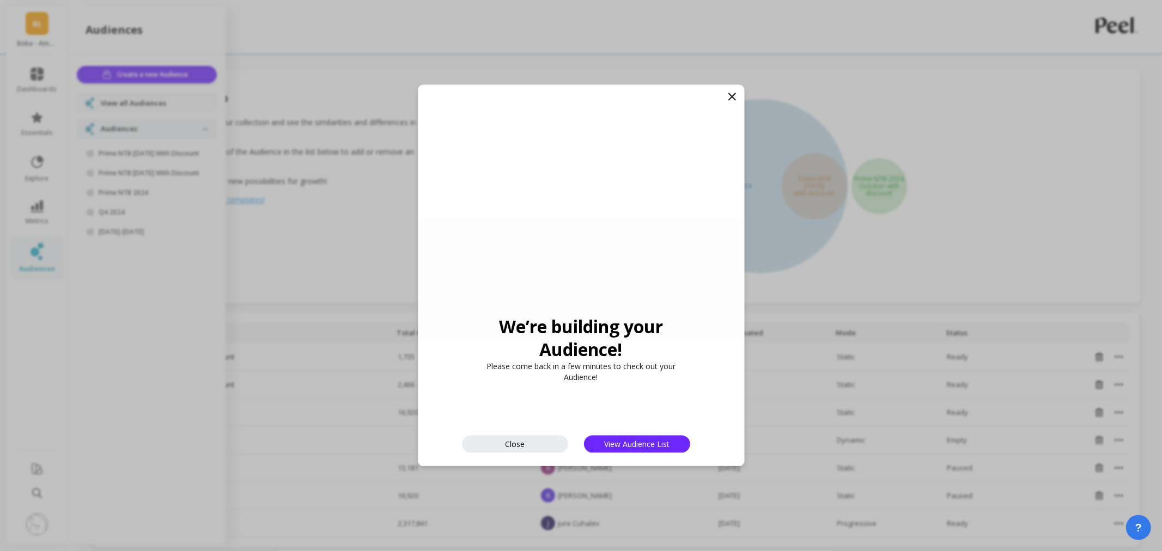
click at [569, 431] on div "We’re building your Audience! Please come back in a few minutes to check out yo…" at bounding box center [581, 275] width 326 height 381
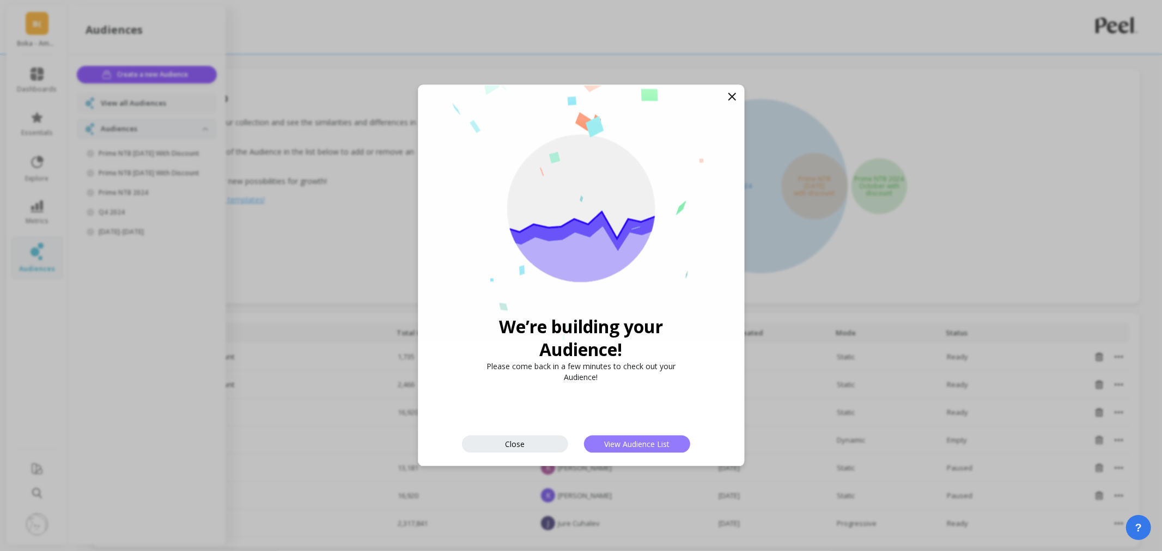
click at [598, 445] on button "View Audience List" at bounding box center [637, 444] width 106 height 17
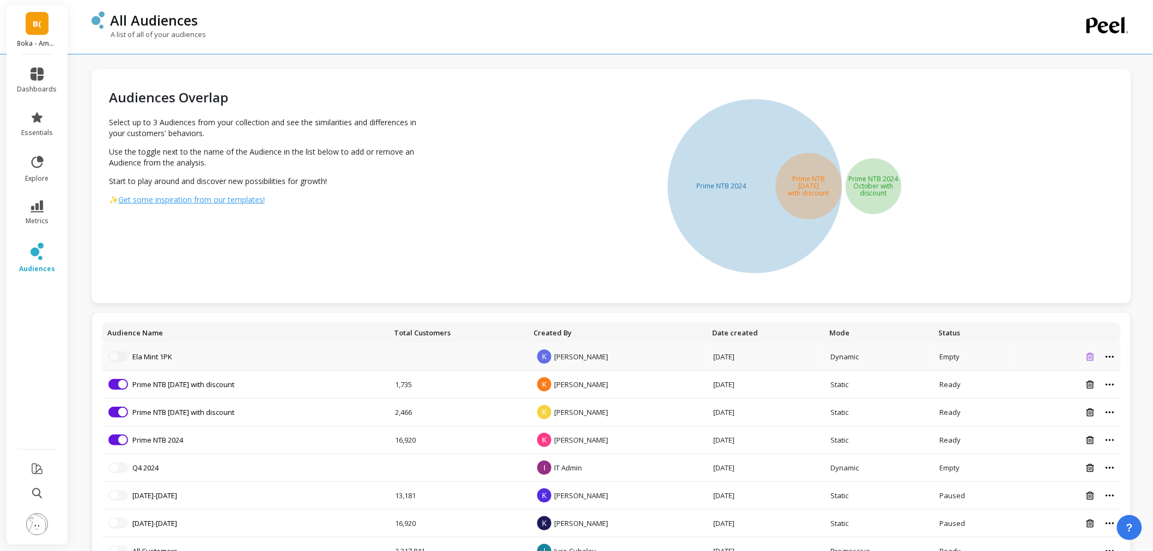
click at [1085, 353] on button at bounding box center [1090, 356] width 14 height 9
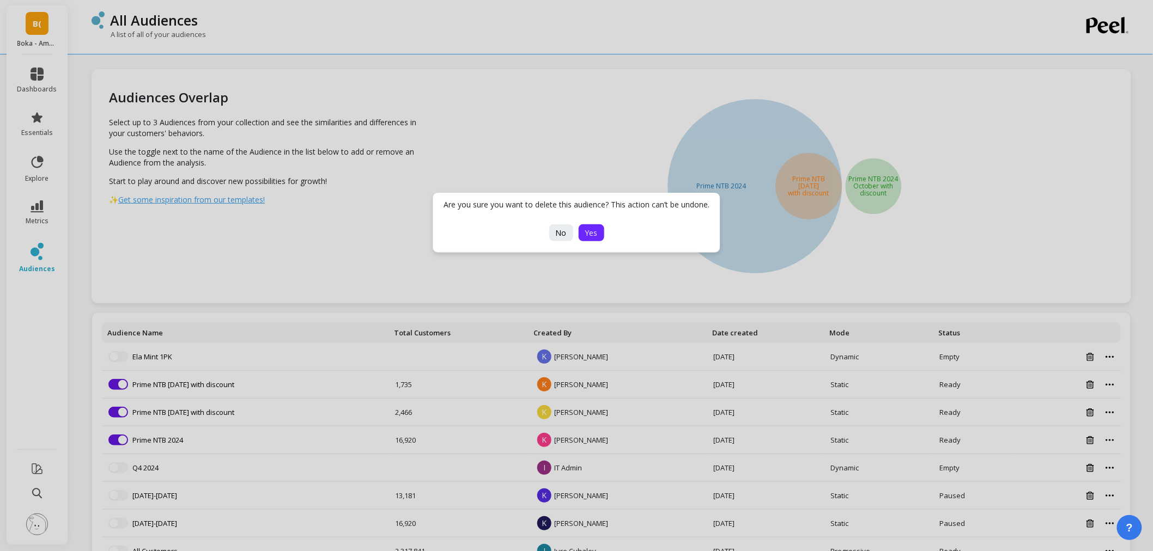
click at [600, 236] on button "Yes" at bounding box center [591, 232] width 26 height 17
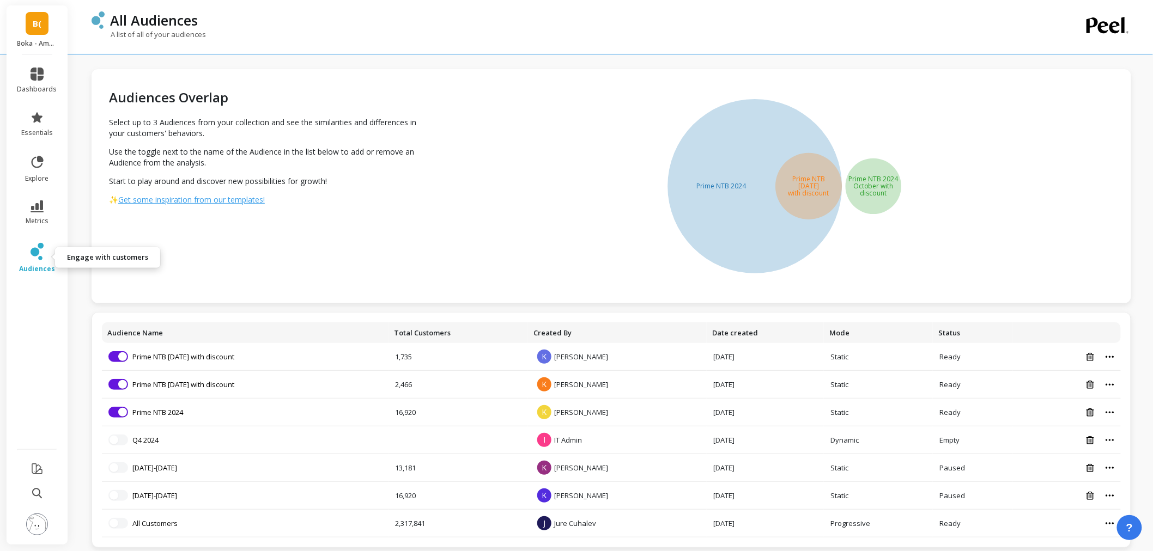
click at [24, 258] on link "audiences" at bounding box center [37, 258] width 40 height 31
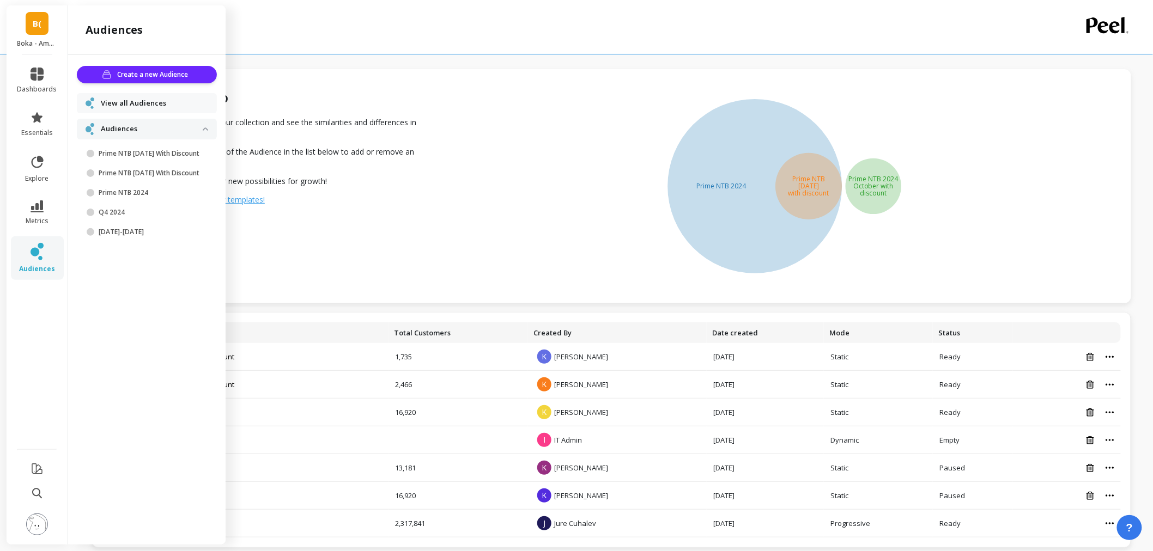
click at [182, 62] on div "Create a new Audience View all Audiences Audiences Prime NTB 2024 October With …" at bounding box center [146, 297] width 157 height 485
click at [181, 68] on button "Create a new Audience" at bounding box center [147, 74] width 140 height 17
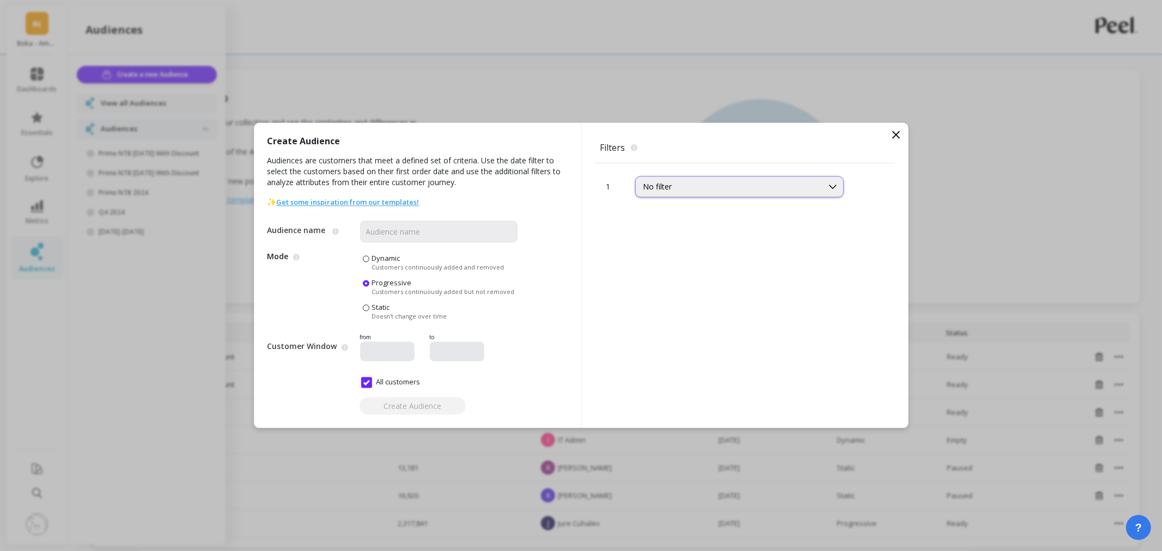
click at [711, 189] on div "No filter" at bounding box center [729, 187] width 172 height 10
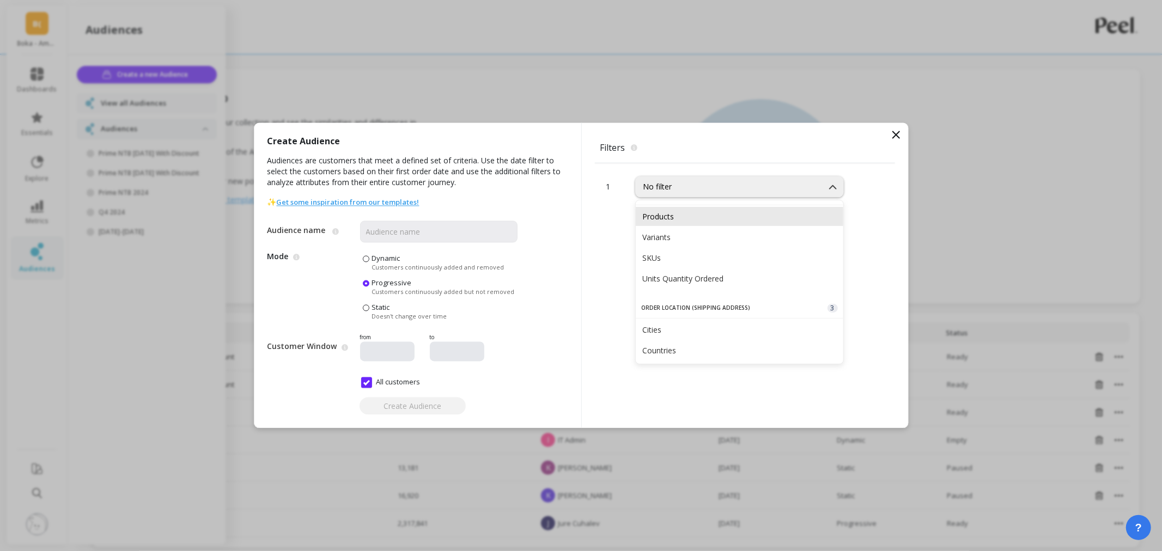
click at [703, 208] on div "Products" at bounding box center [740, 216] width 208 height 19
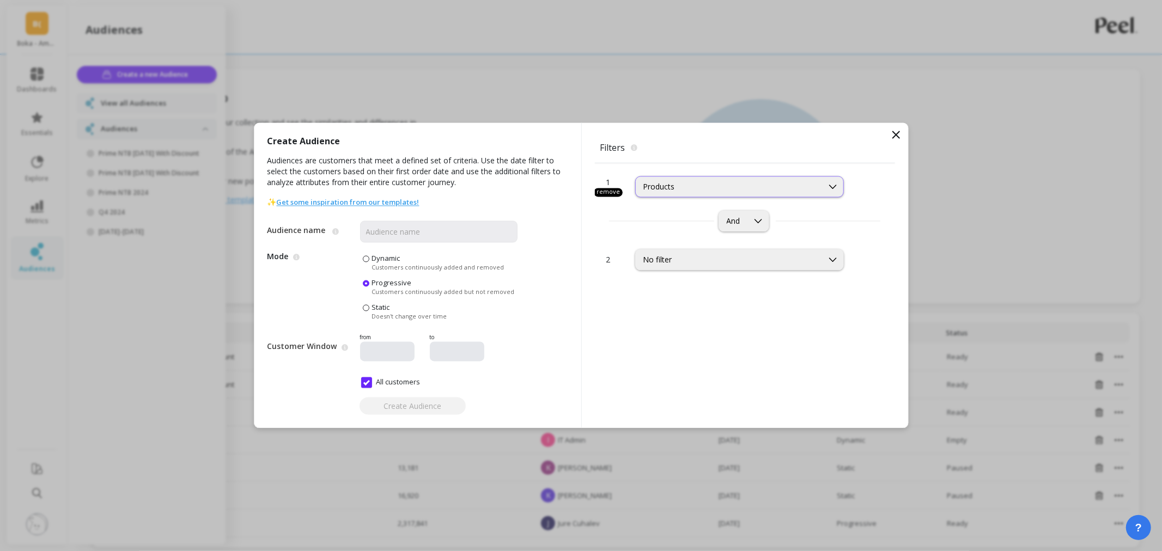
click at [757, 187] on div "Products" at bounding box center [729, 187] width 172 height 10
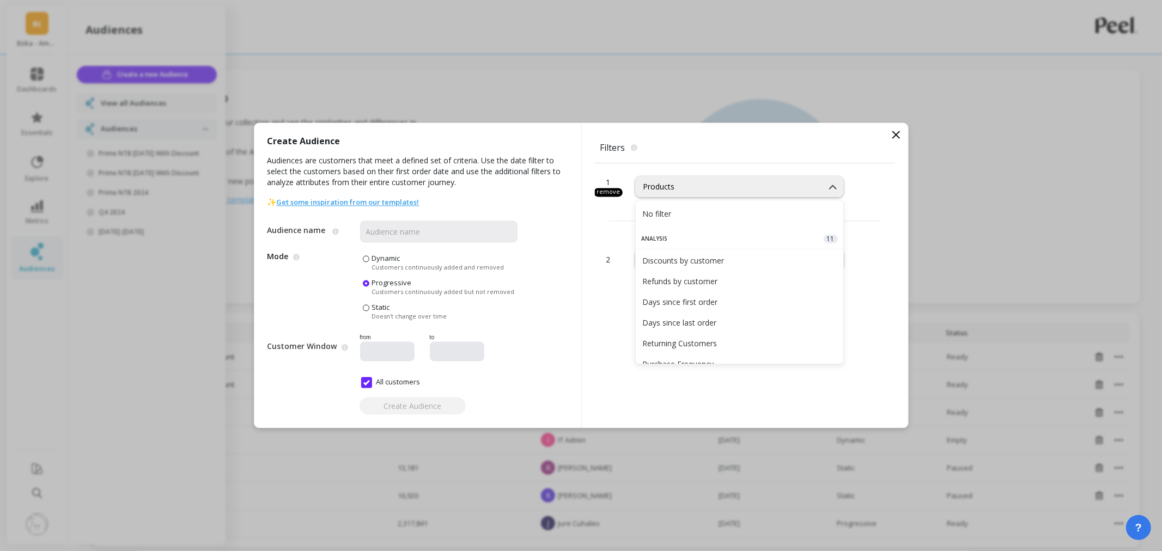
scroll to position [212, 0]
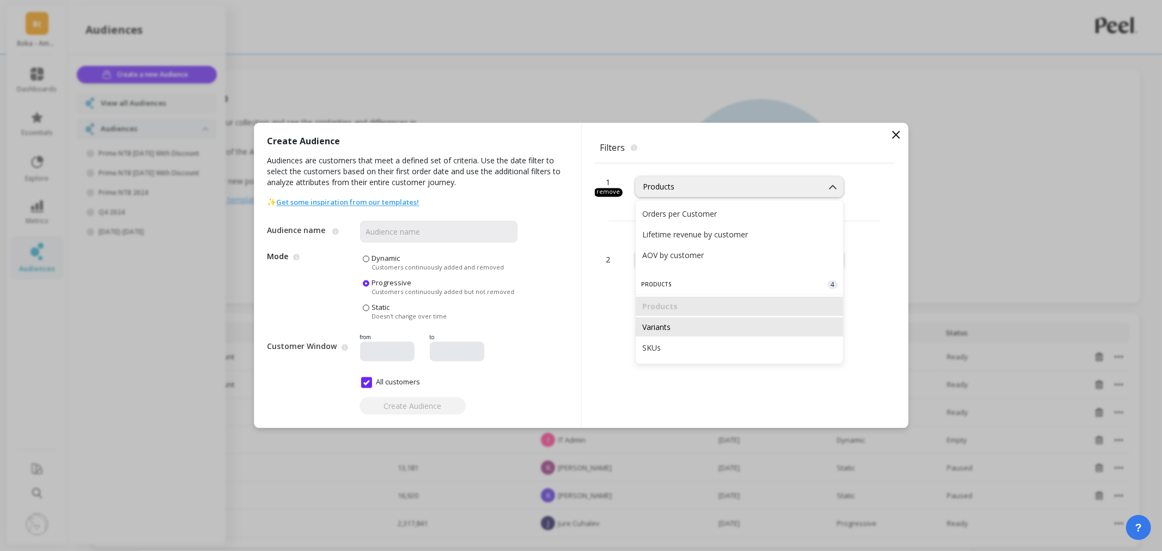
click at [717, 322] on div "Variants" at bounding box center [739, 327] width 194 height 10
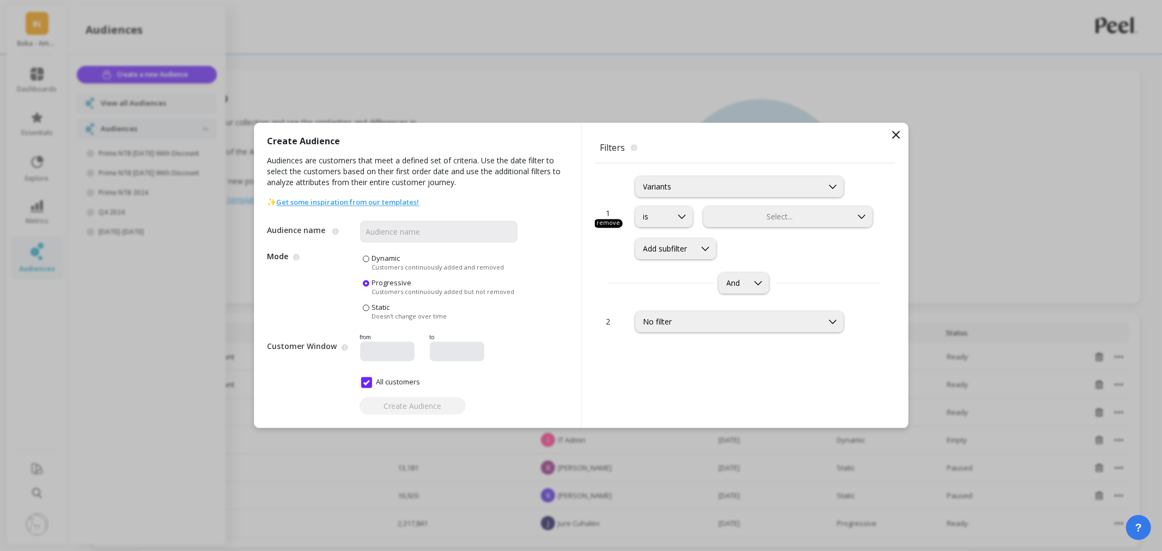
click at [732, 227] on div "is Select... Add subfilter" at bounding box center [755, 232] width 240 height 53
click at [732, 217] on div at bounding box center [778, 217] width 146 height 10
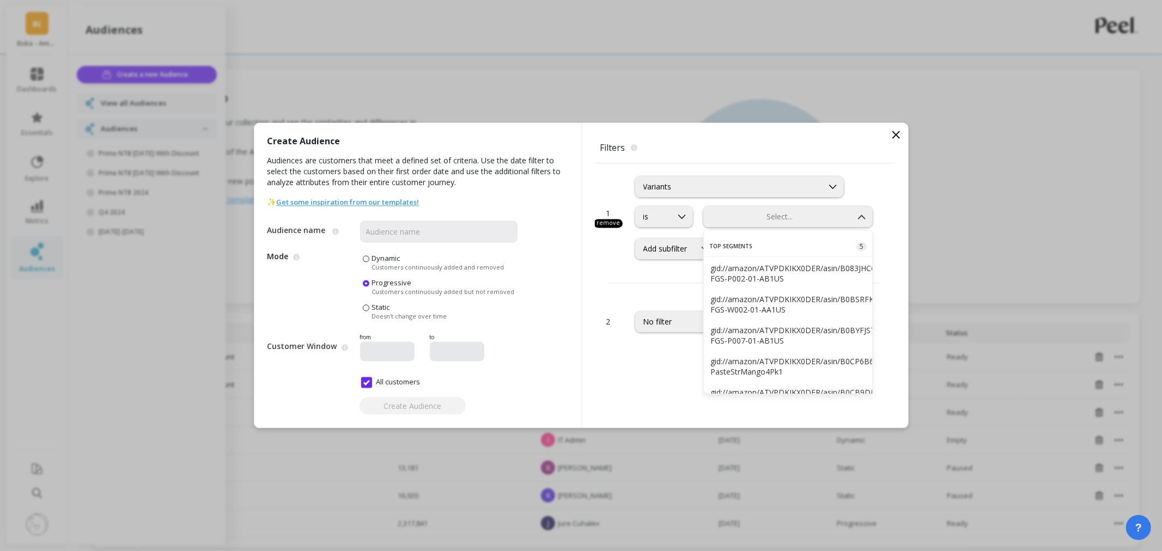
type input "gid://amazon/A2ZV50J4W1RKNI/asin/B083JHCCV2/sku/BOK-FGS-P002-01-AB1US"
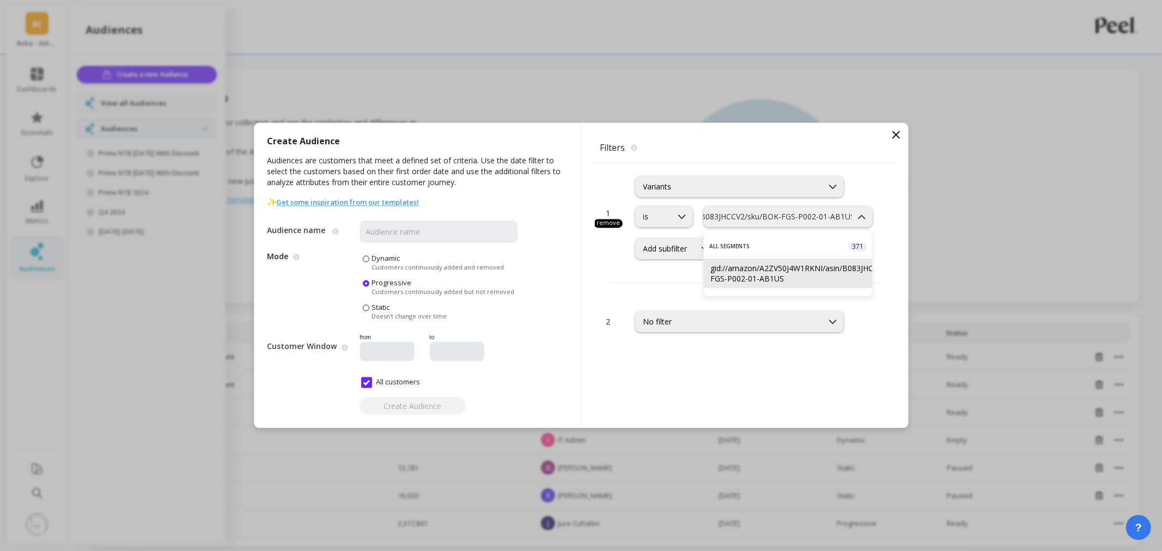
click at [757, 280] on div "gid://amazon/A2ZV50J4W1RKNI/asin/B083JHCCV2/sku/BOK-FGS-P002-01-AB1US" at bounding box center [788, 273] width 156 height 21
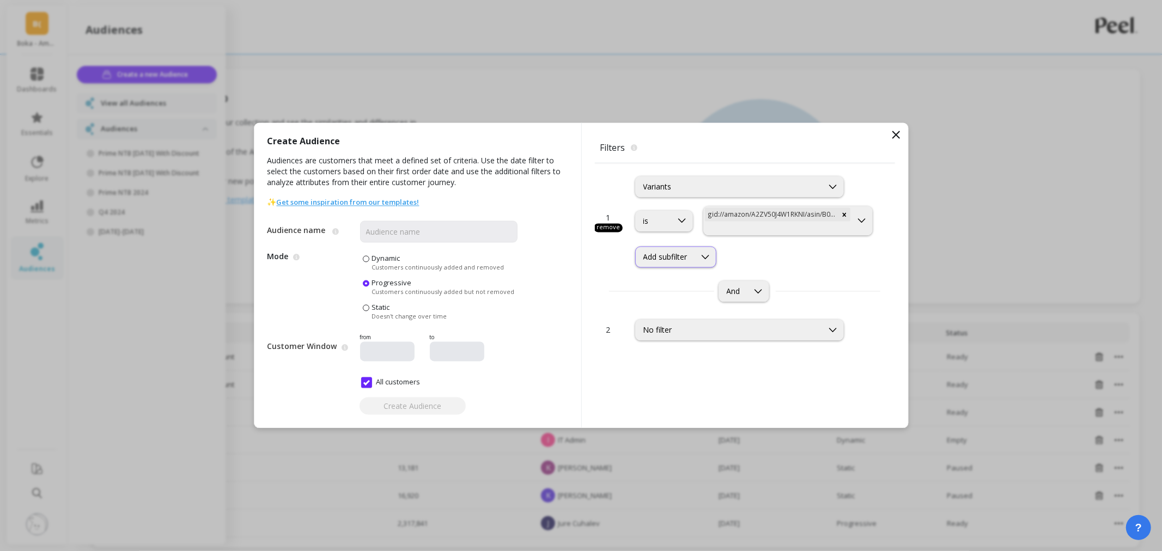
click at [685, 248] on div "Add subfilter" at bounding box center [675, 257] width 81 height 21
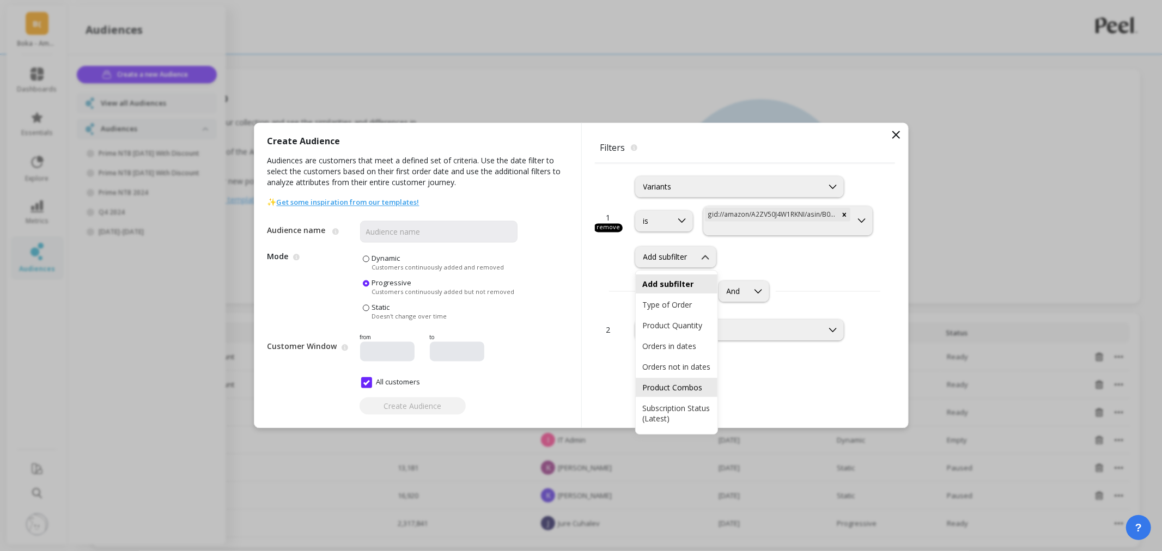
click at [677, 393] on div "Product Combos" at bounding box center [676, 387] width 69 height 10
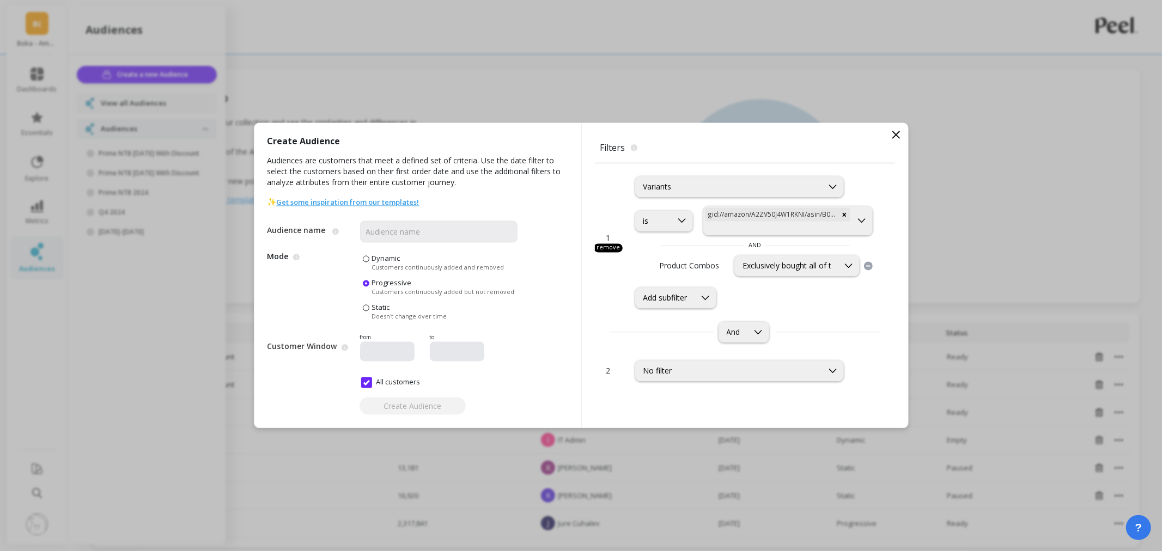
click at [388, 260] on span "Dynamic" at bounding box center [386, 259] width 28 height 10
click at [0, 0] on input "Dynamic Customers continuously added and removed" at bounding box center [0, 0] width 0 height 0
click at [387, 237] on input "Audience name" at bounding box center [438, 232] width 157 height 22
type input "test"
click at [412, 404] on span "Create Audience" at bounding box center [412, 406] width 58 height 10
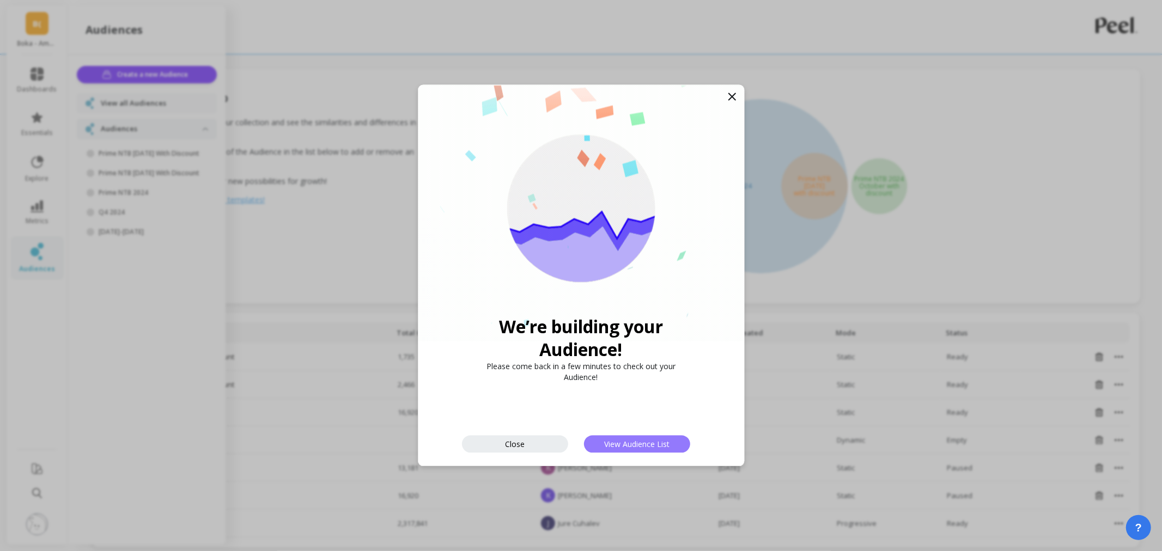
click at [668, 440] on span "View Audience List" at bounding box center [636, 444] width 65 height 10
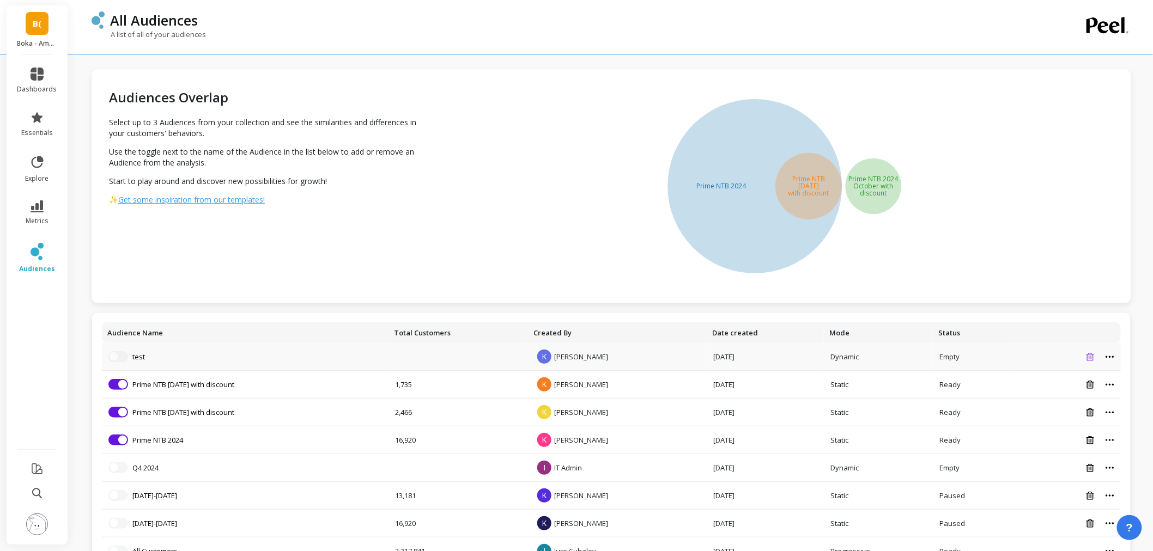
click at [1093, 358] on icon at bounding box center [1090, 357] width 8 height 8
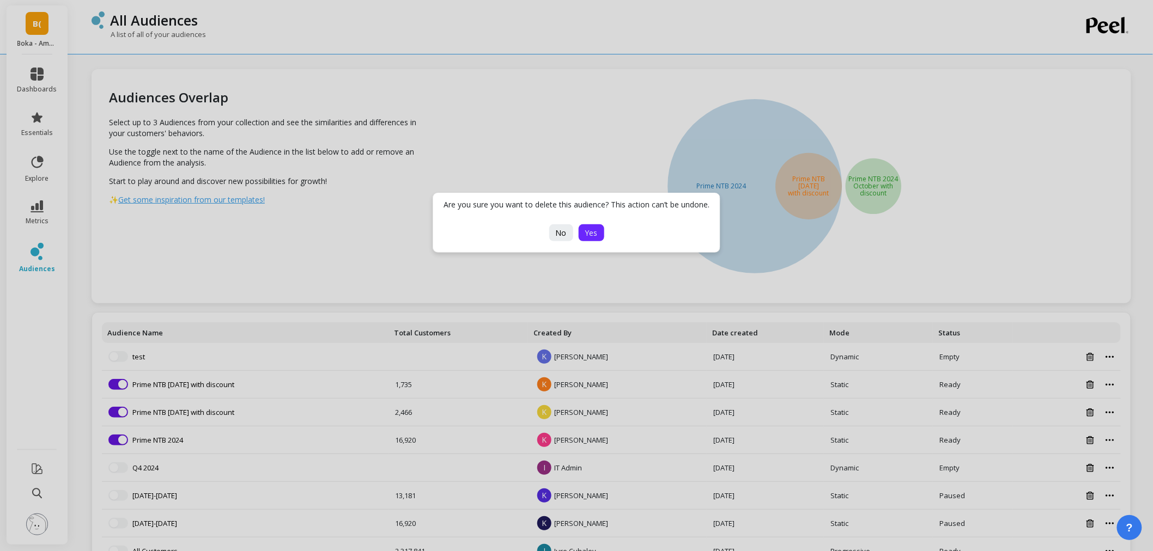
click at [583, 232] on button "Yes" at bounding box center [591, 232] width 26 height 17
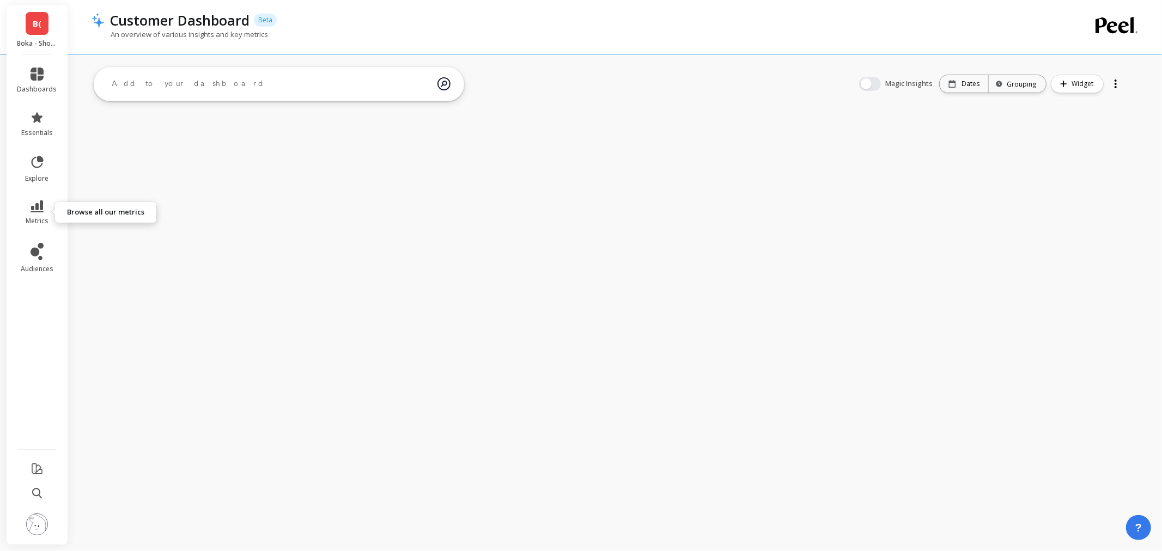
click at [42, 208] on icon at bounding box center [37, 206] width 13 height 12
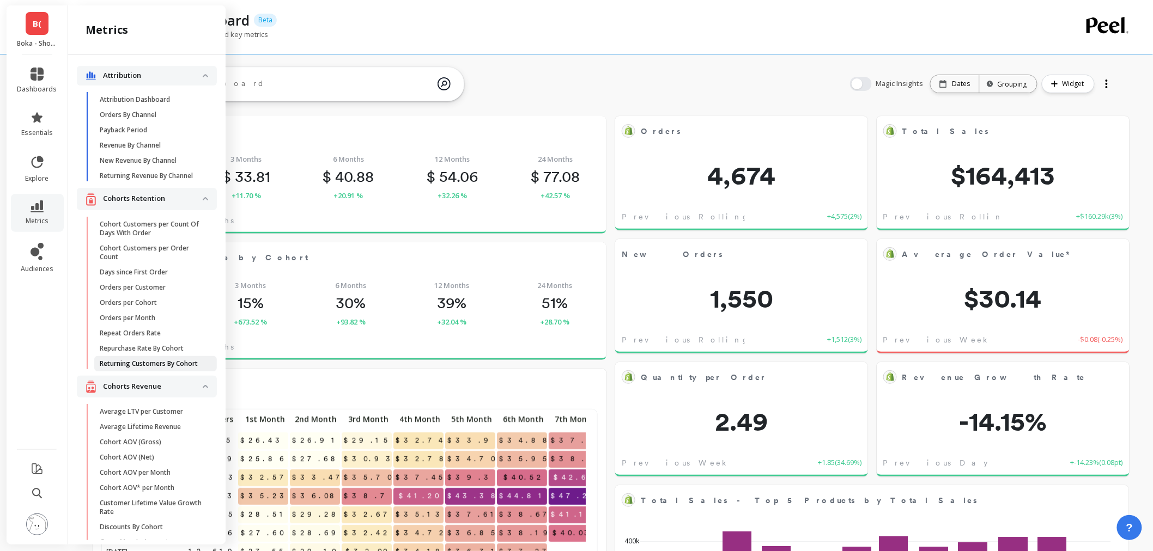
scroll to position [290, 472]
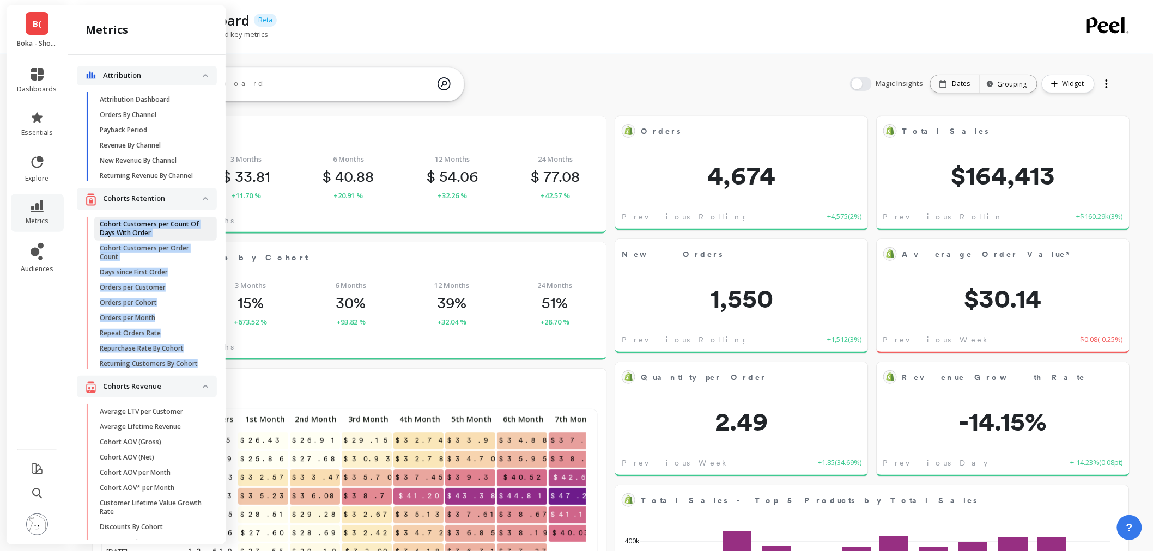
copy ul "Cohort Customers per Count Of Days With Order Cohort Customers per Order Count …"
drag, startPoint x: 126, startPoint y: 382, endPoint x: 100, endPoint y: 234, distance: 150.5
click at [100, 234] on ul "Cohort Customers per Count Of Days With Order Cohort Customers per Order Count …" at bounding box center [149, 296] width 136 height 159
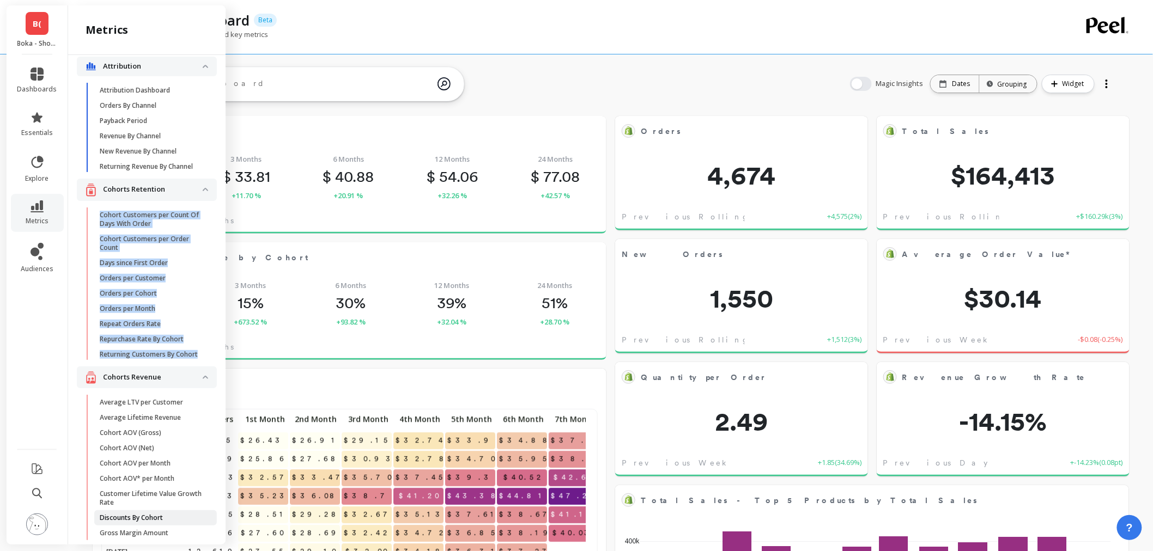
scroll to position [0, 0]
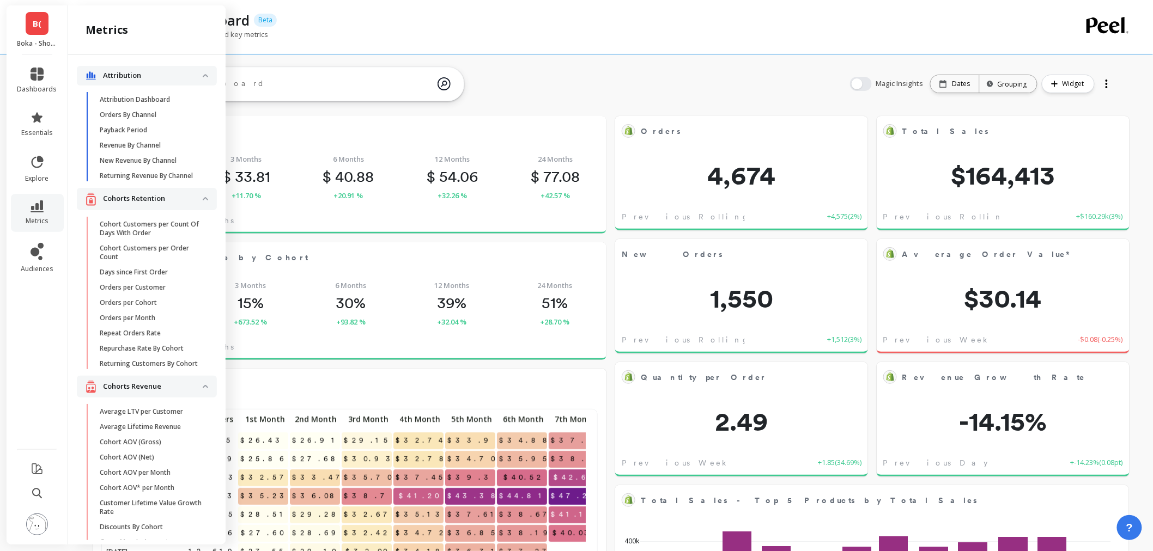
click at [37, 322] on ul "dashboards essentials explore metrics audiences" at bounding box center [38, 248] width 62 height 375
drag, startPoint x: 170, startPoint y: 281, endPoint x: 101, endPoint y: 286, distance: 69.4
click at [101, 280] on link "Days since First Order" at bounding box center [155, 272] width 123 height 15
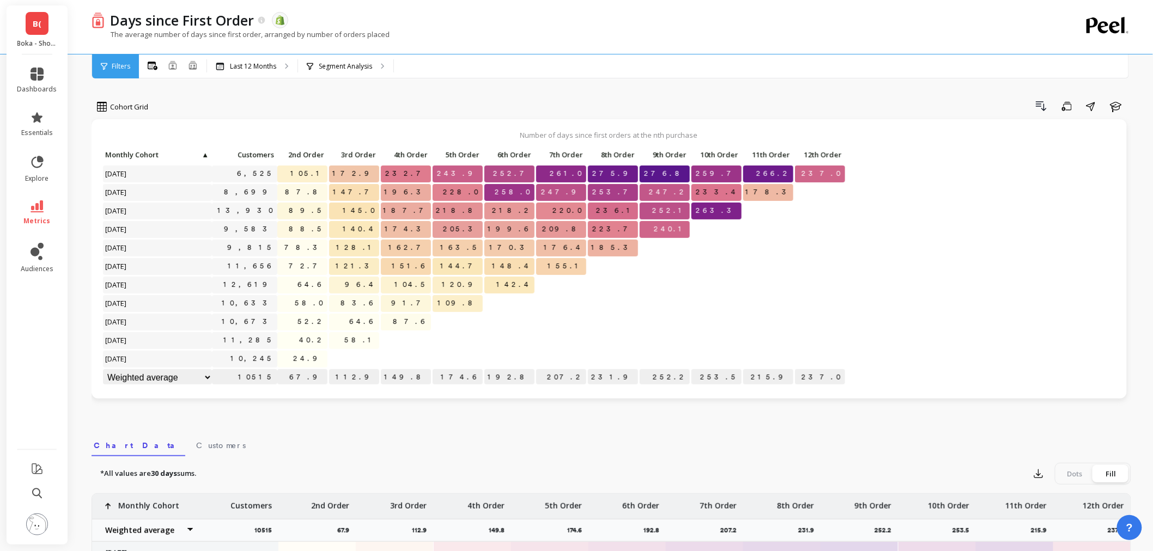
click at [36, 205] on icon at bounding box center [37, 206] width 13 height 12
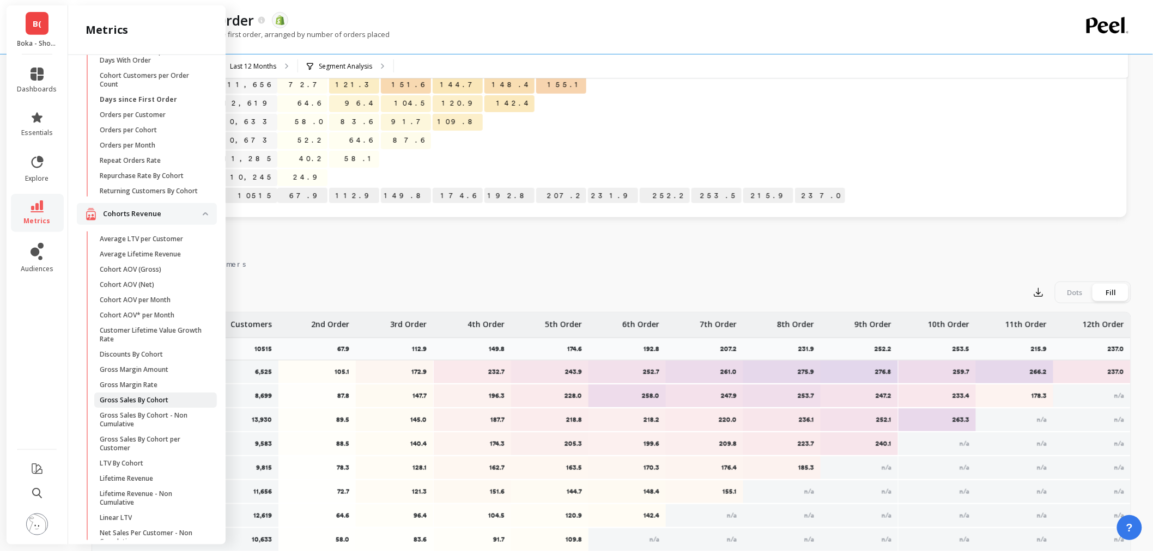
scroll to position [302, 0]
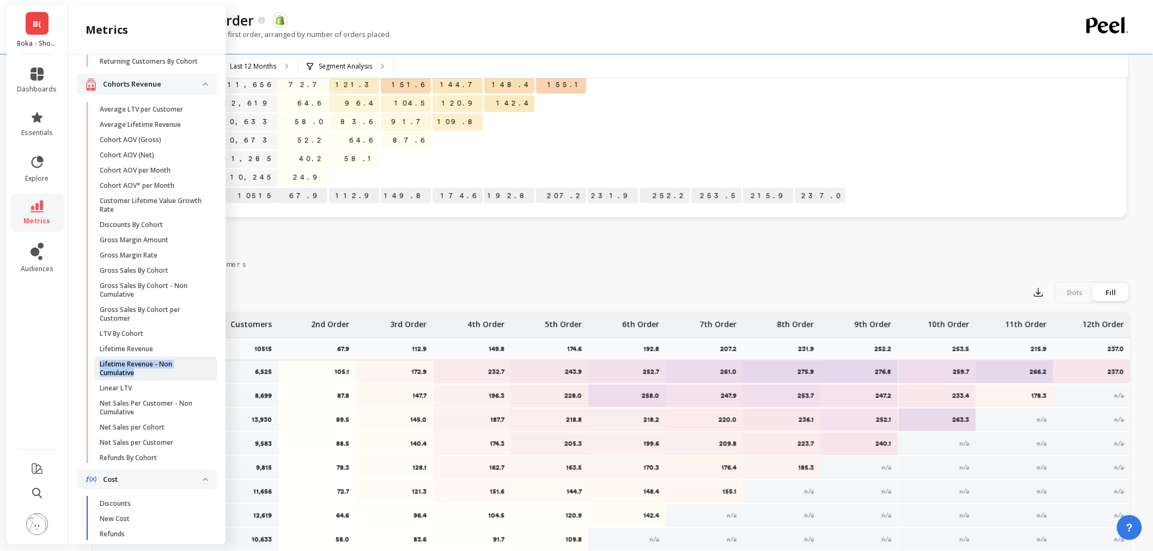
copy p "Lifetime Revenue - Non Cumulative"
drag, startPoint x: 142, startPoint y: 392, endPoint x: 310, endPoint y: 2, distance: 425.0
click at [100, 377] on p "Lifetime Revenue - Non Cumulative" at bounding box center [152, 368] width 104 height 17
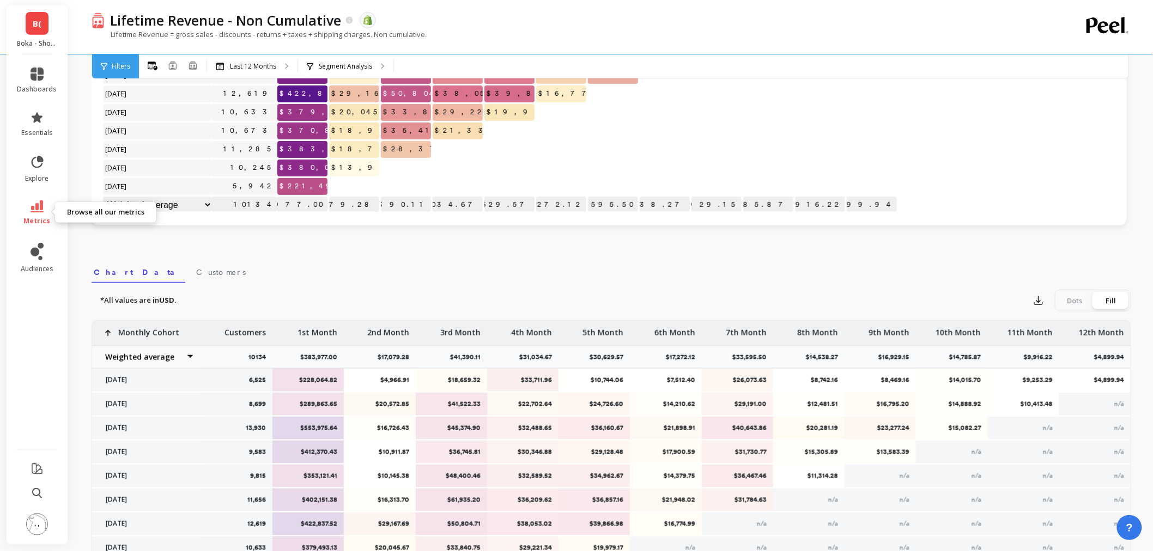
click at [24, 208] on link "metrics" at bounding box center [37, 212] width 40 height 25
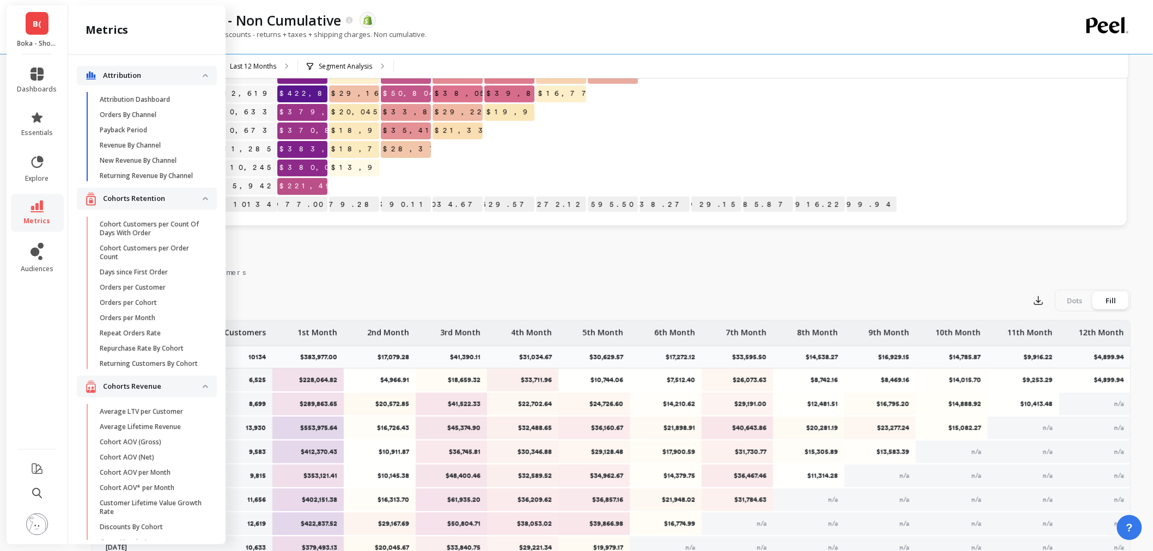
scroll to position [302, 0]
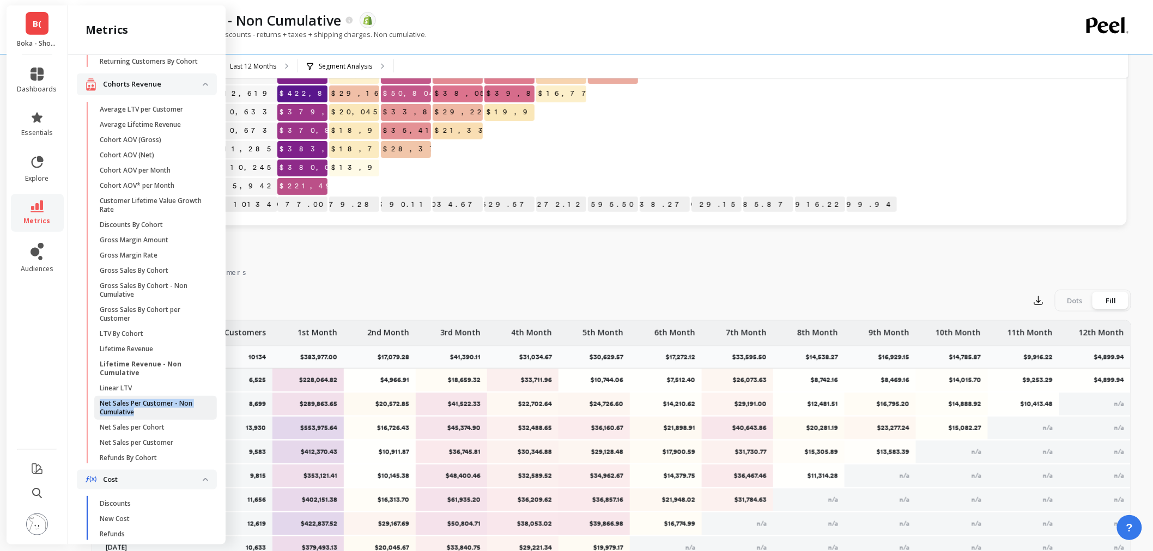
copy p "Net Sales Per Customer - Non Cumulative"
drag, startPoint x: 140, startPoint y: 427, endPoint x: 98, endPoint y: 421, distance: 42.4
click at [98, 420] on link "Net Sales Per Customer - Non Cumulative" at bounding box center [155, 408] width 123 height 24
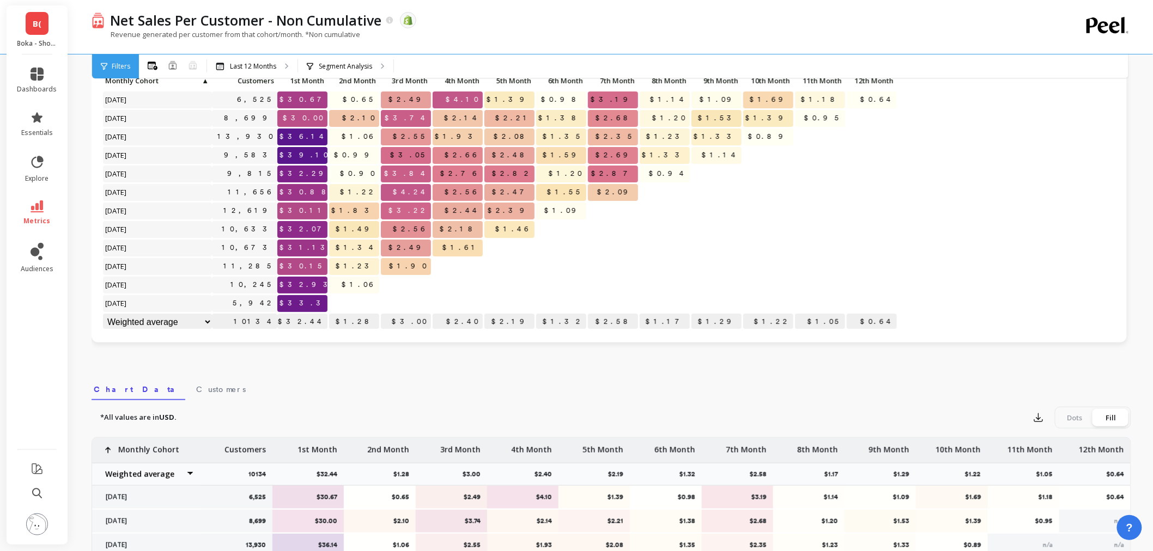
scroll to position [181, 0]
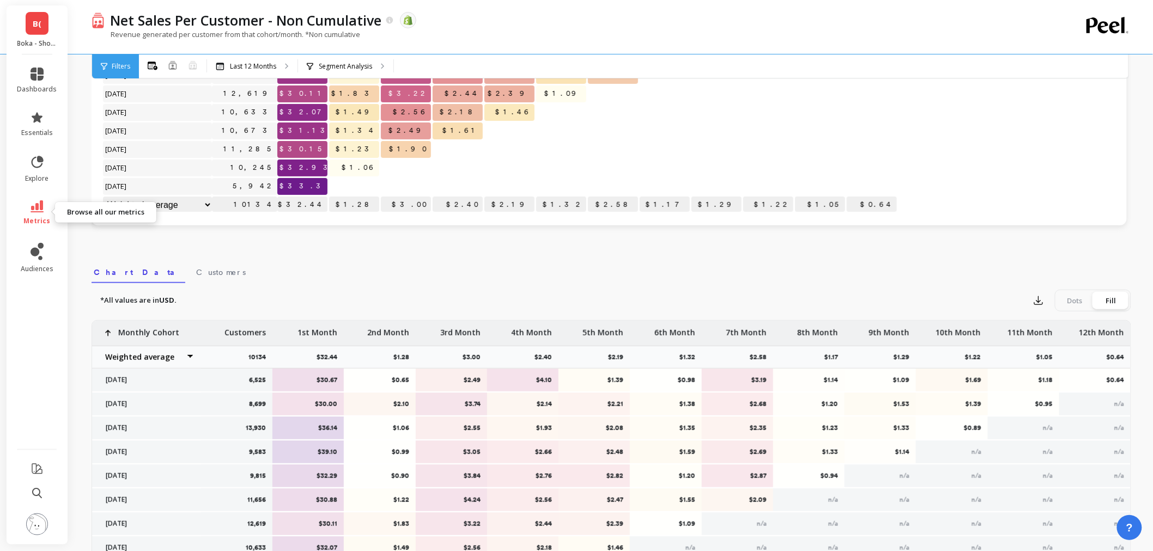
click at [50, 211] on link "metrics" at bounding box center [37, 212] width 40 height 25
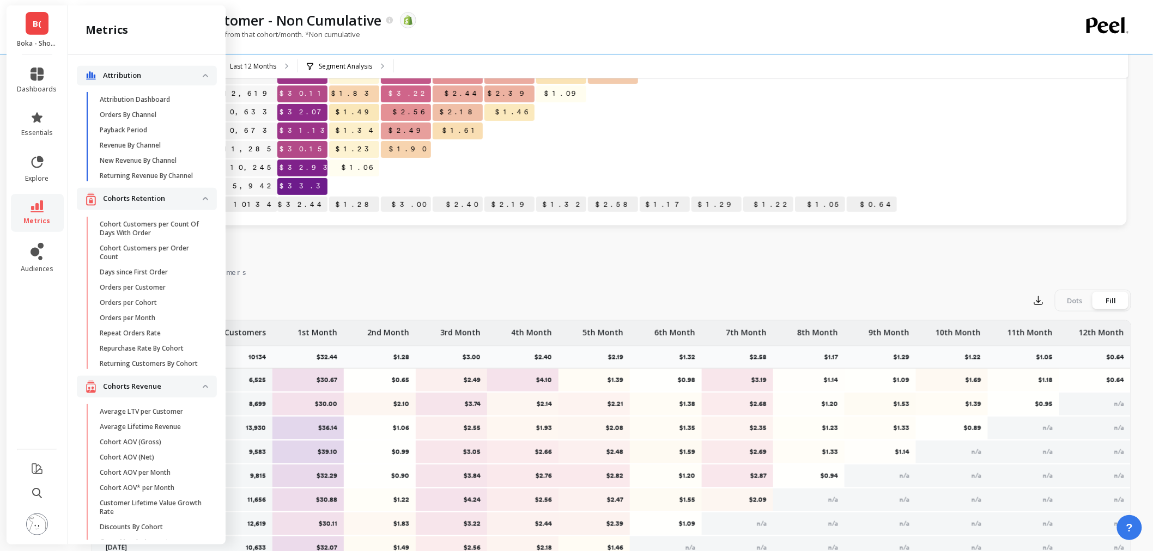
scroll to position [302, 0]
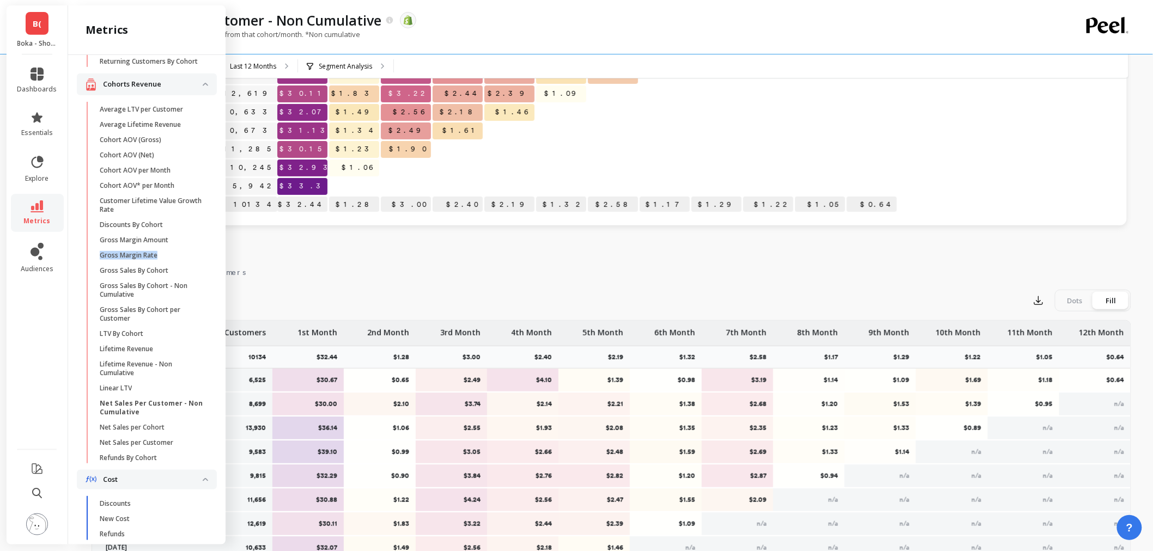
copy p "Gross Margin Rate"
drag, startPoint x: 163, startPoint y: 274, endPoint x: 91, endPoint y: 272, distance: 72.5
click at [91, 272] on ul "Average LTV per Customer Average Lifetime Revenue Cohort AOV (Gross) Cohort AOV…" at bounding box center [149, 286] width 136 height 368
copy p "LTV By Cohort"
drag, startPoint x: 155, startPoint y: 352, endPoint x: 93, endPoint y: 355, distance: 62.1
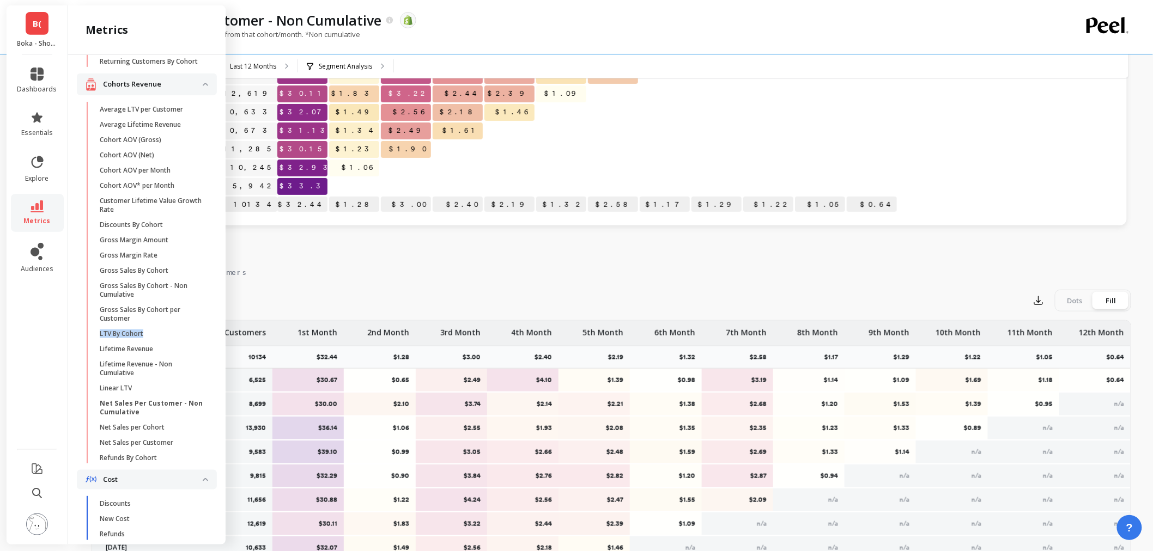
click at [93, 355] on ul "Average LTV per Customer Average Lifetime Revenue Cohort AOV (Gross) Cohort AOV…" at bounding box center [149, 286] width 136 height 368
copy p "Lifetime Revenue - Non Cumulative"
drag, startPoint x: 135, startPoint y: 388, endPoint x: 99, endPoint y: 385, distance: 35.6
click at [100, 377] on p "Lifetime Revenue - Non Cumulative" at bounding box center [152, 368] width 104 height 17
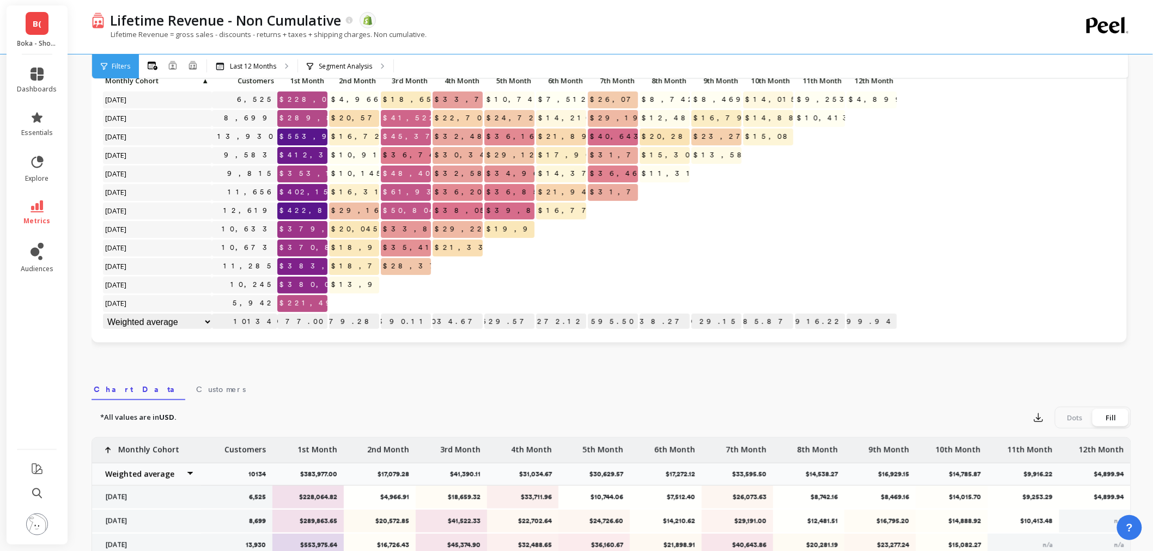
scroll to position [181, 0]
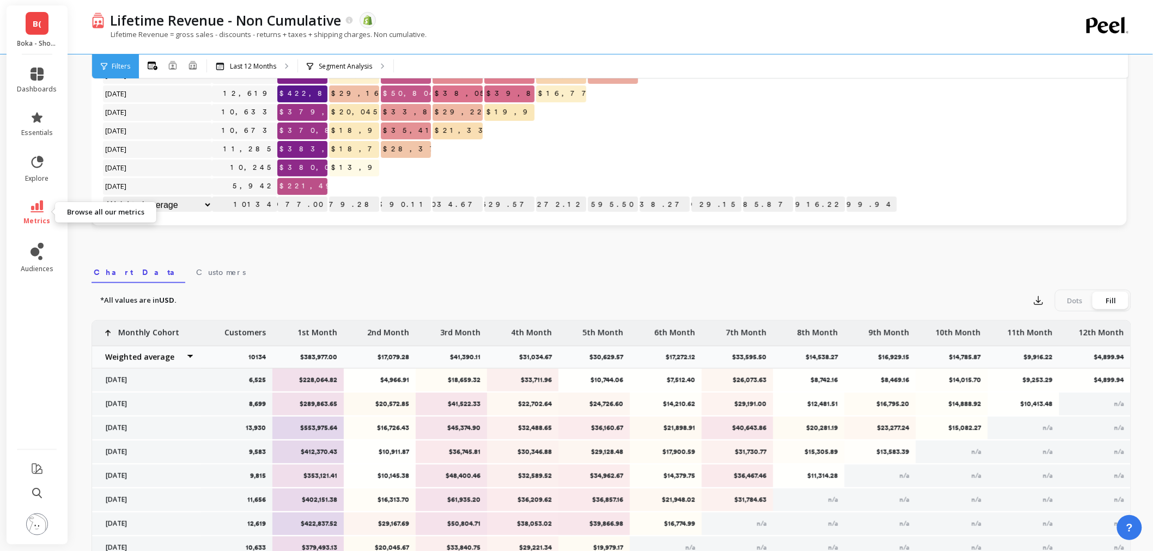
click at [46, 215] on link "metrics" at bounding box center [37, 212] width 40 height 25
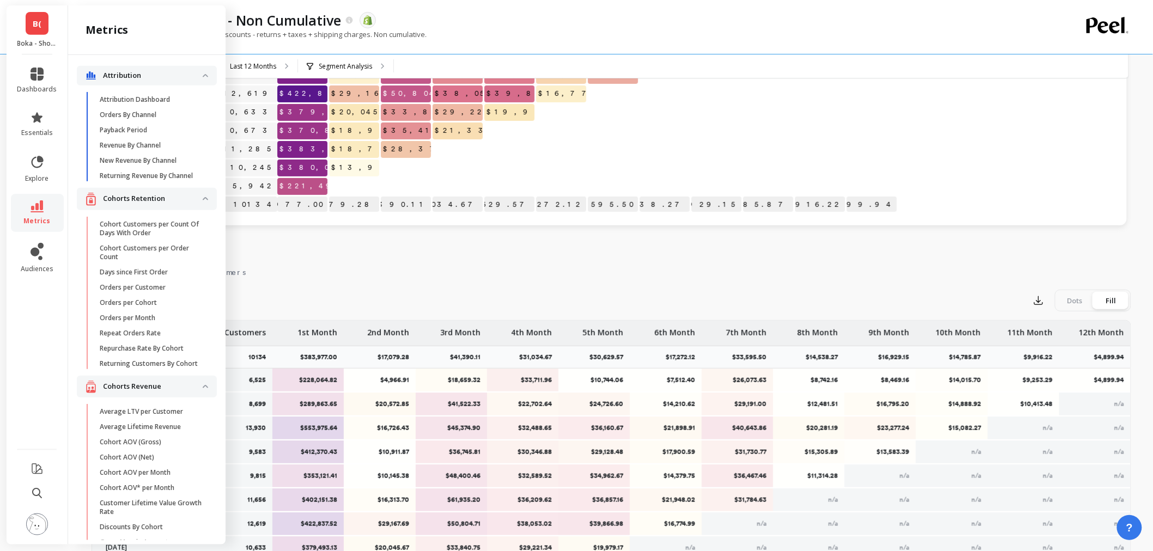
scroll to position [302, 0]
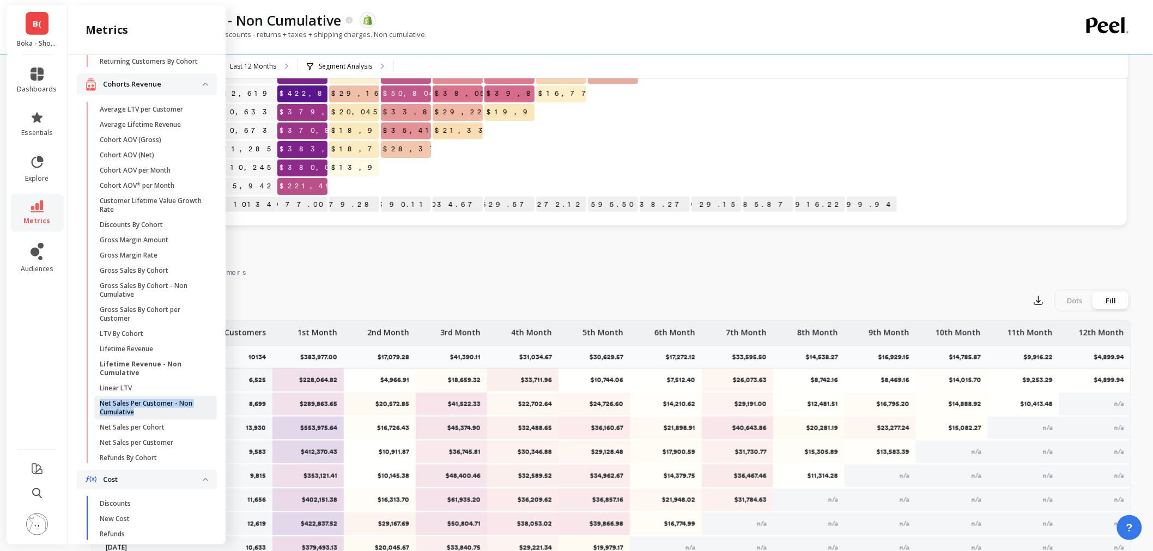
copy p "Net Sales Per Customer - Non Cumulative"
drag, startPoint x: 143, startPoint y: 428, endPoint x: 100, endPoint y: 423, distance: 43.4
click at [100, 417] on p "Net Sales Per Customer - Non Cumulative" at bounding box center [152, 407] width 104 height 17
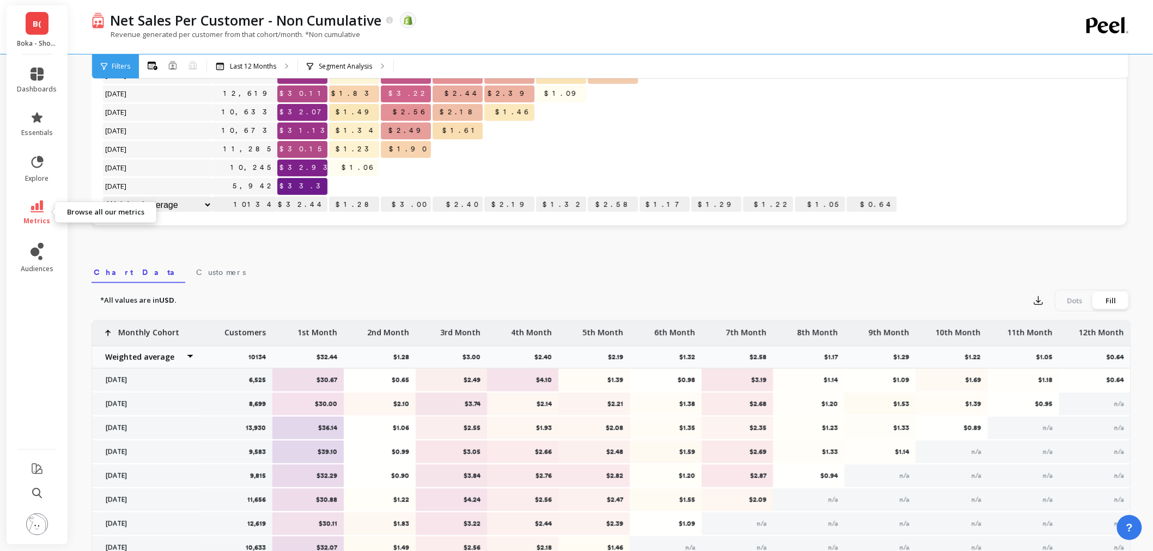
click at [40, 209] on icon at bounding box center [37, 206] width 13 height 12
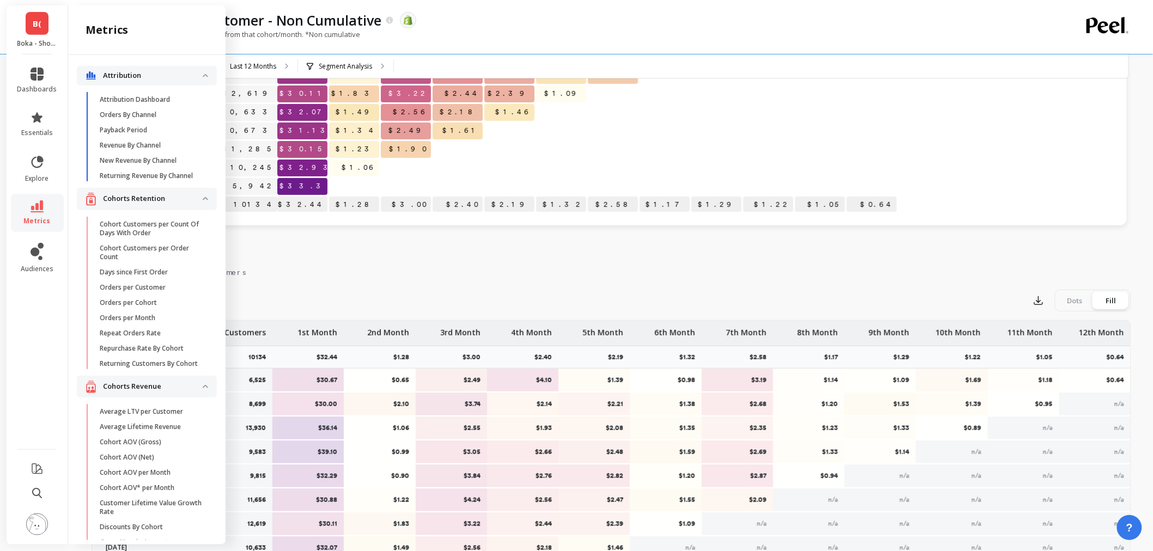
scroll to position [302, 0]
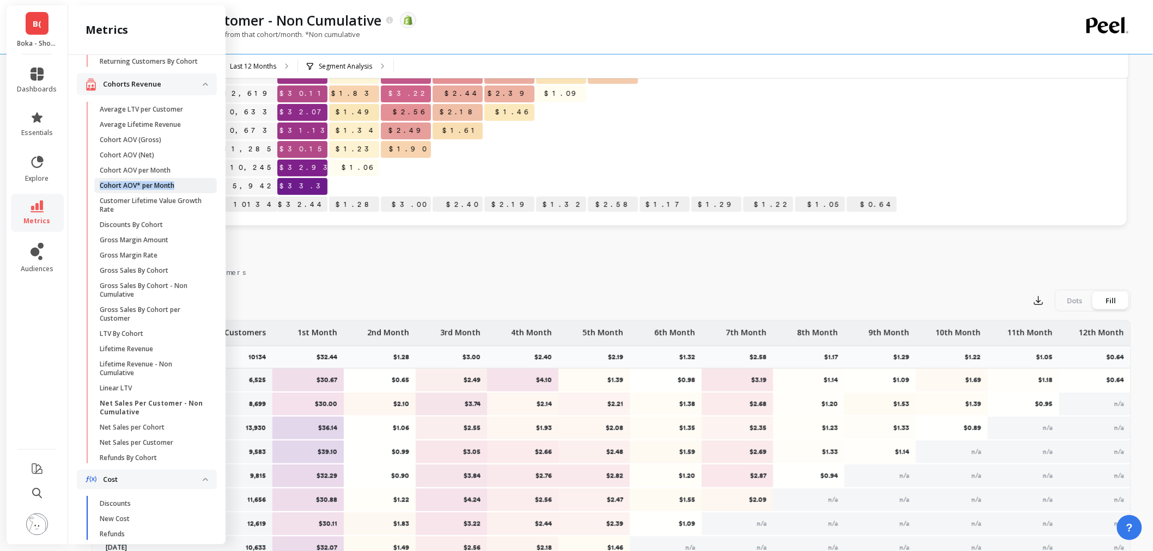
copy p "Cohort AOV* per Month"
drag, startPoint x: 176, startPoint y: 204, endPoint x: 100, endPoint y: 208, distance: 75.8
click at [100, 193] on link "Cohort AOV* per Month" at bounding box center [155, 185] width 123 height 15
